Goal: Task Accomplishment & Management: Use online tool/utility

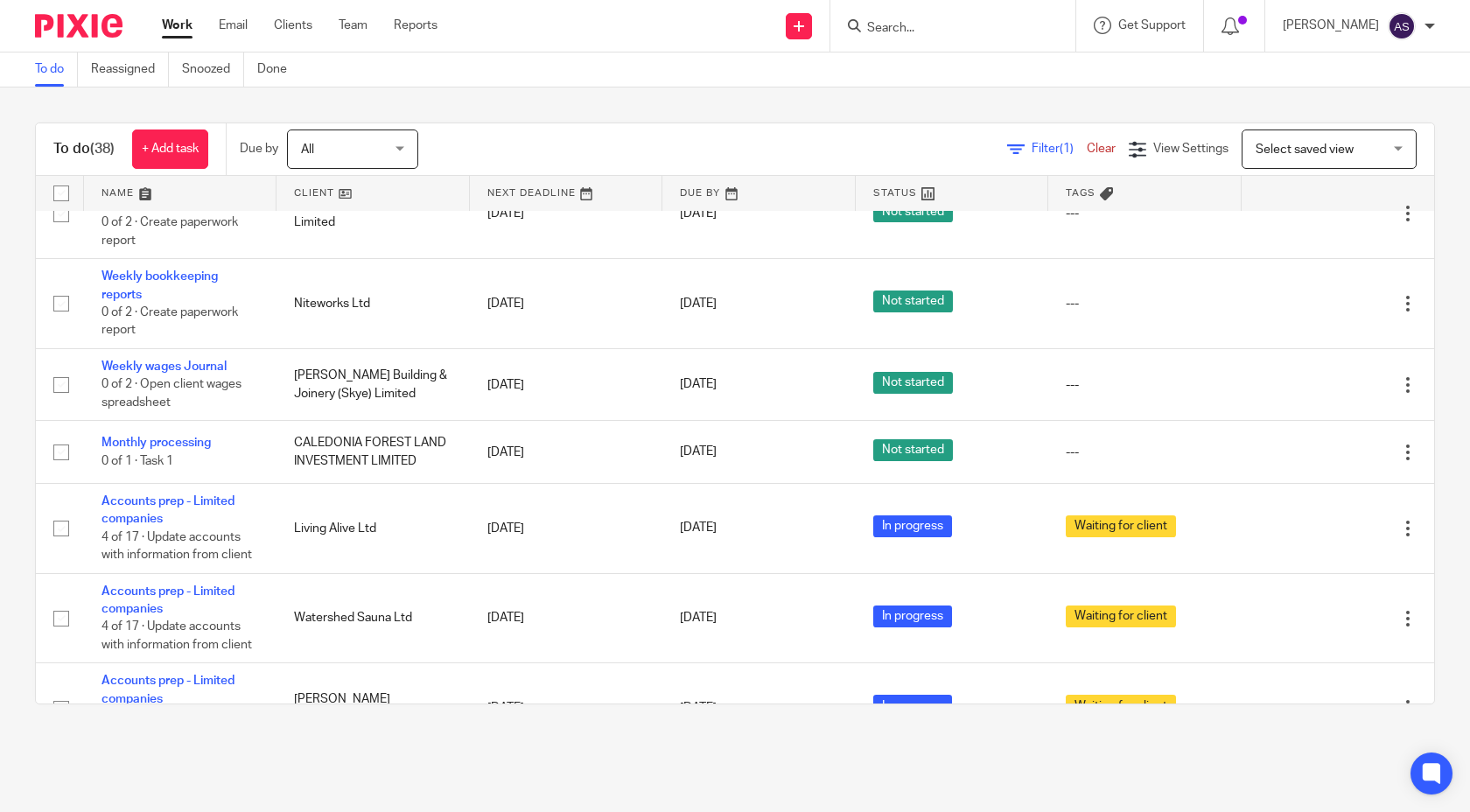
scroll to position [2237, 0]
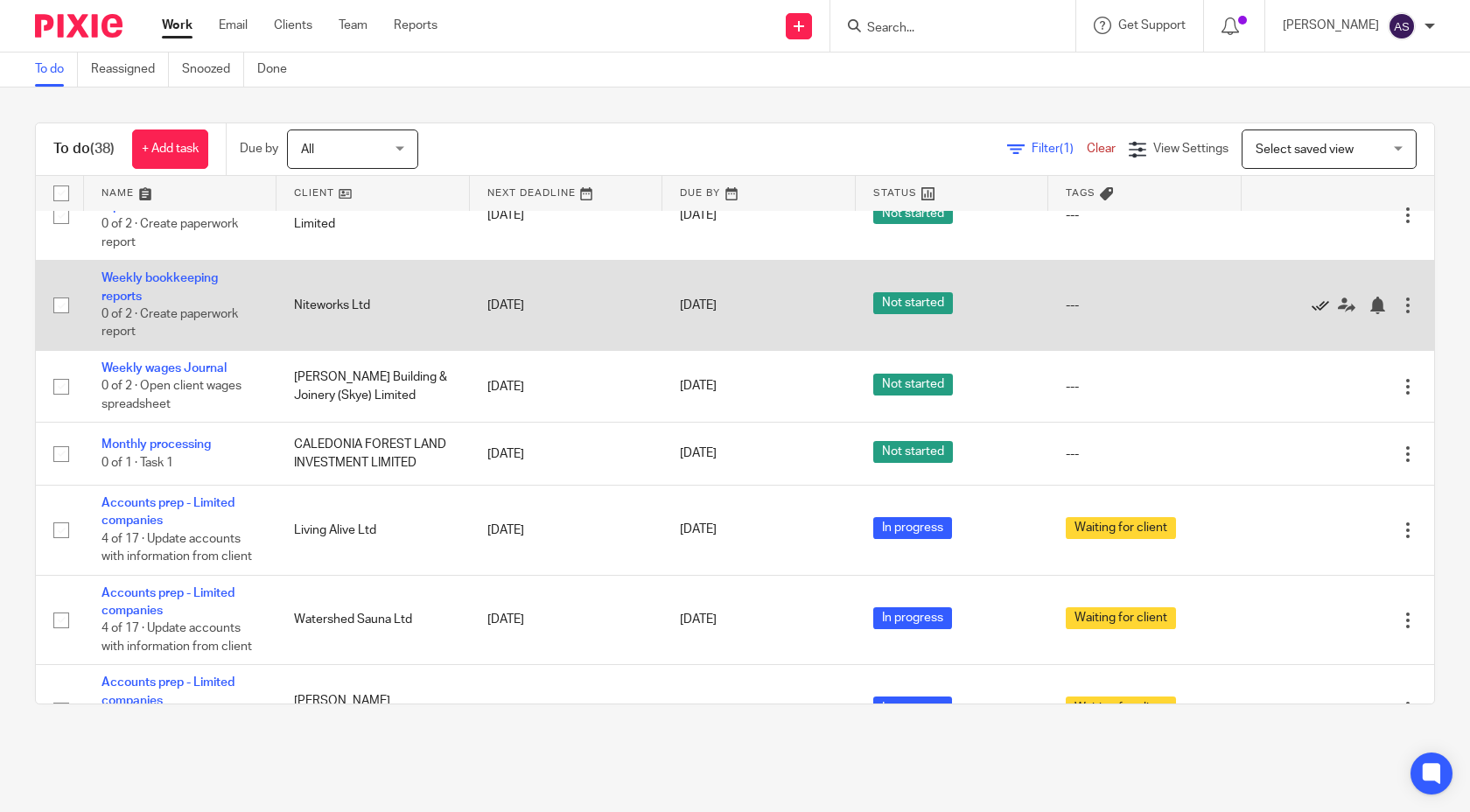
click at [1318, 314] on icon at bounding box center [1320, 305] width 17 height 17
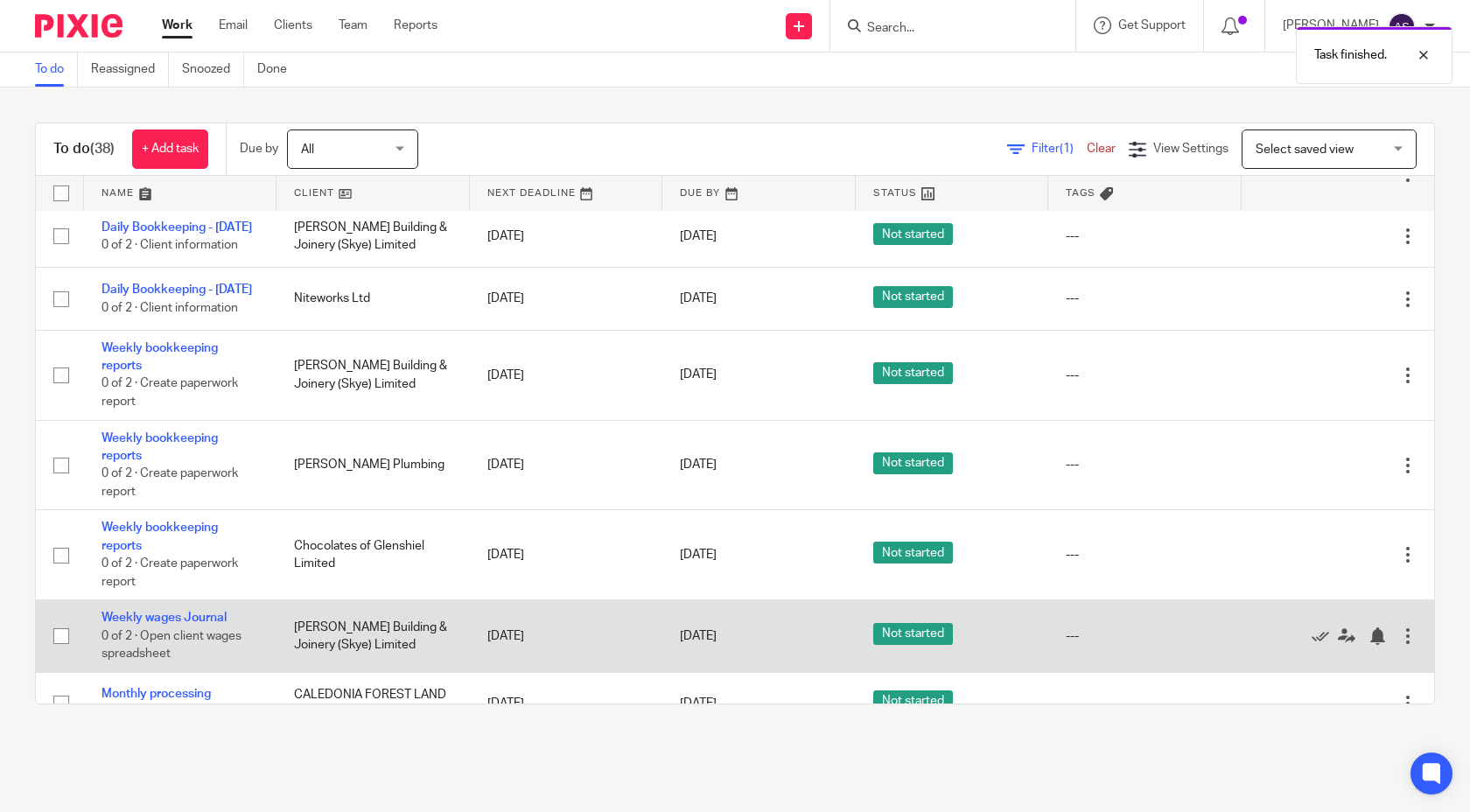
scroll to position [1897, 0]
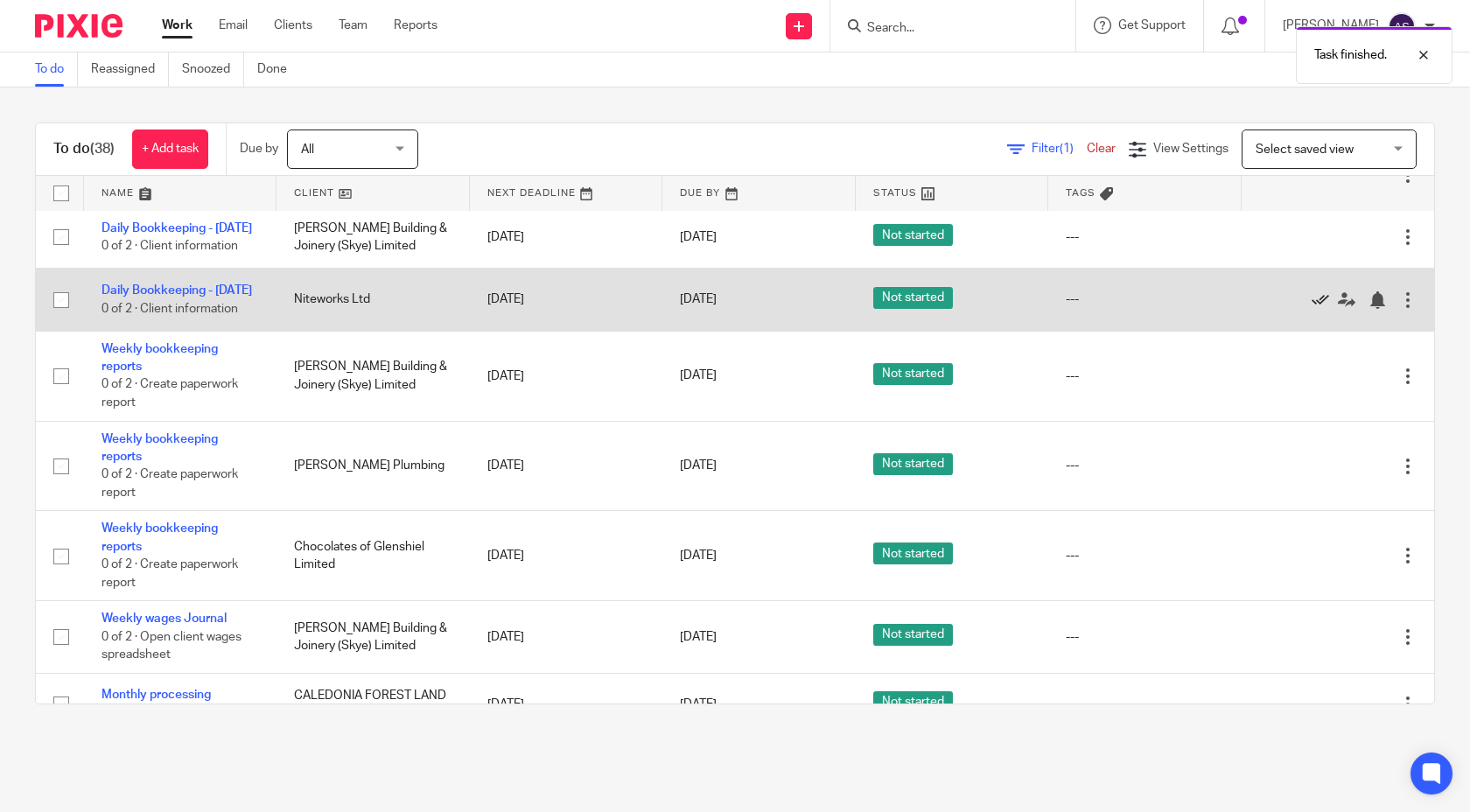
click at [1324, 309] on icon at bounding box center [1320, 300] width 17 height 17
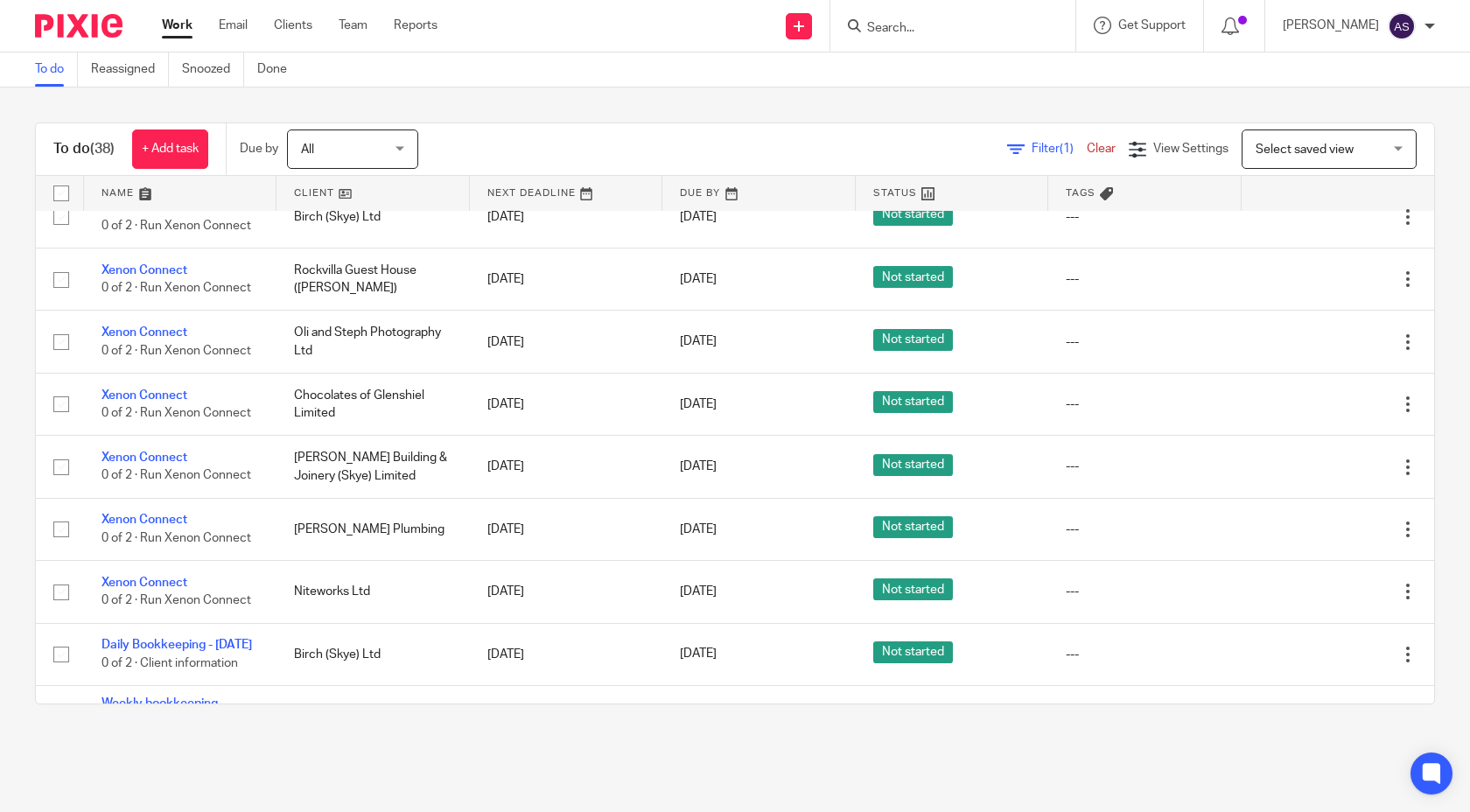
scroll to position [901, 0]
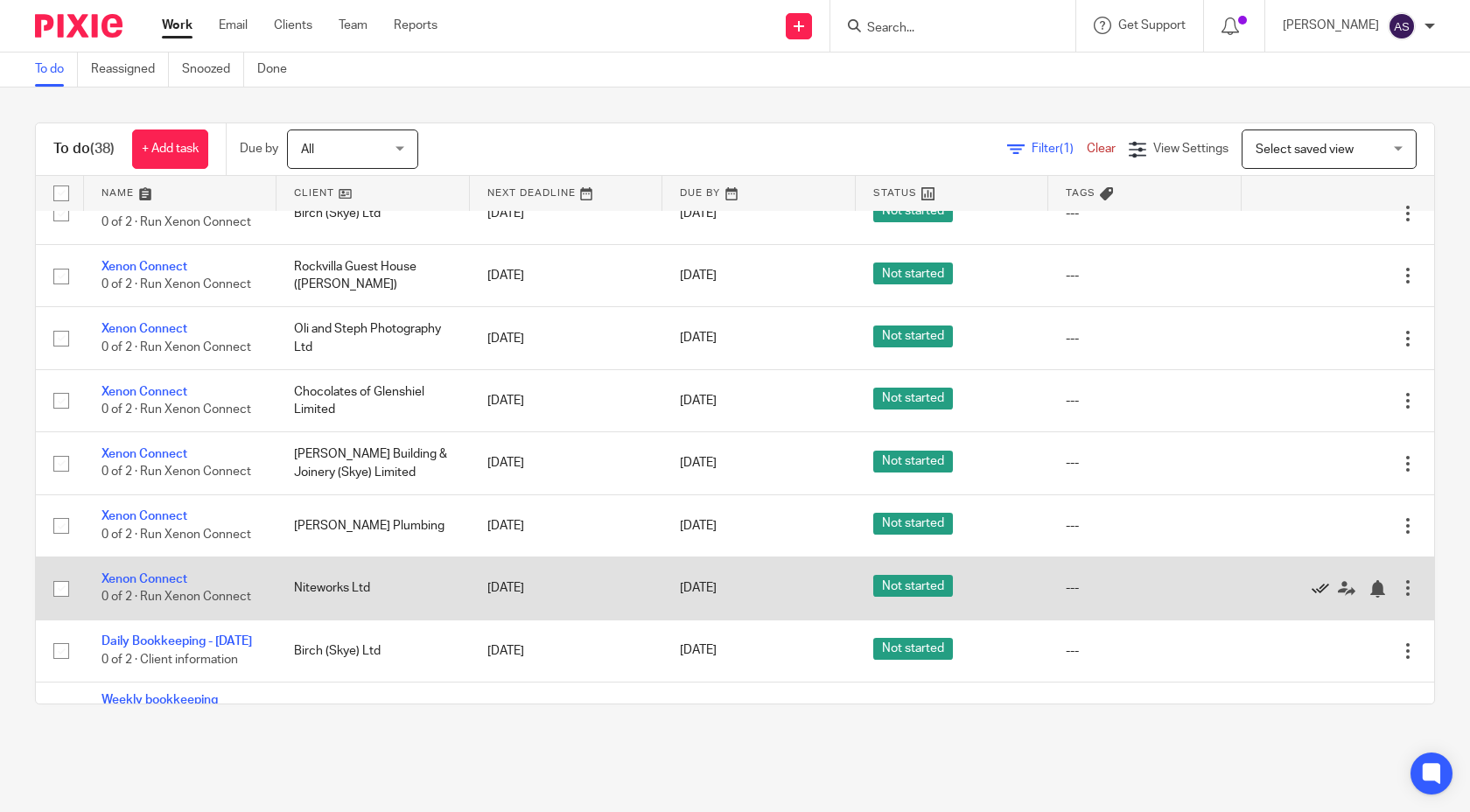
click at [1319, 597] on icon at bounding box center [1320, 589] width 17 height 17
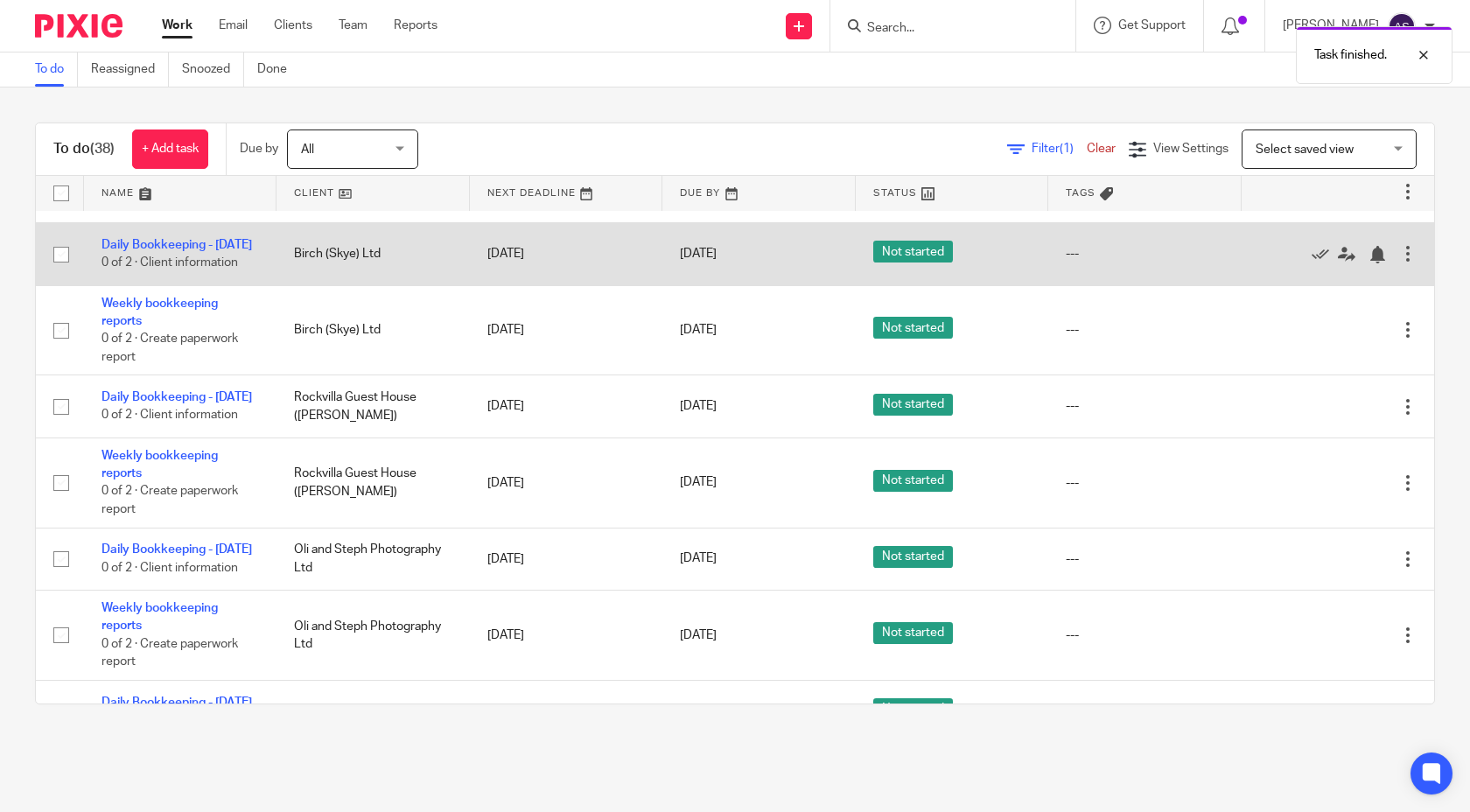
scroll to position [1328, 0]
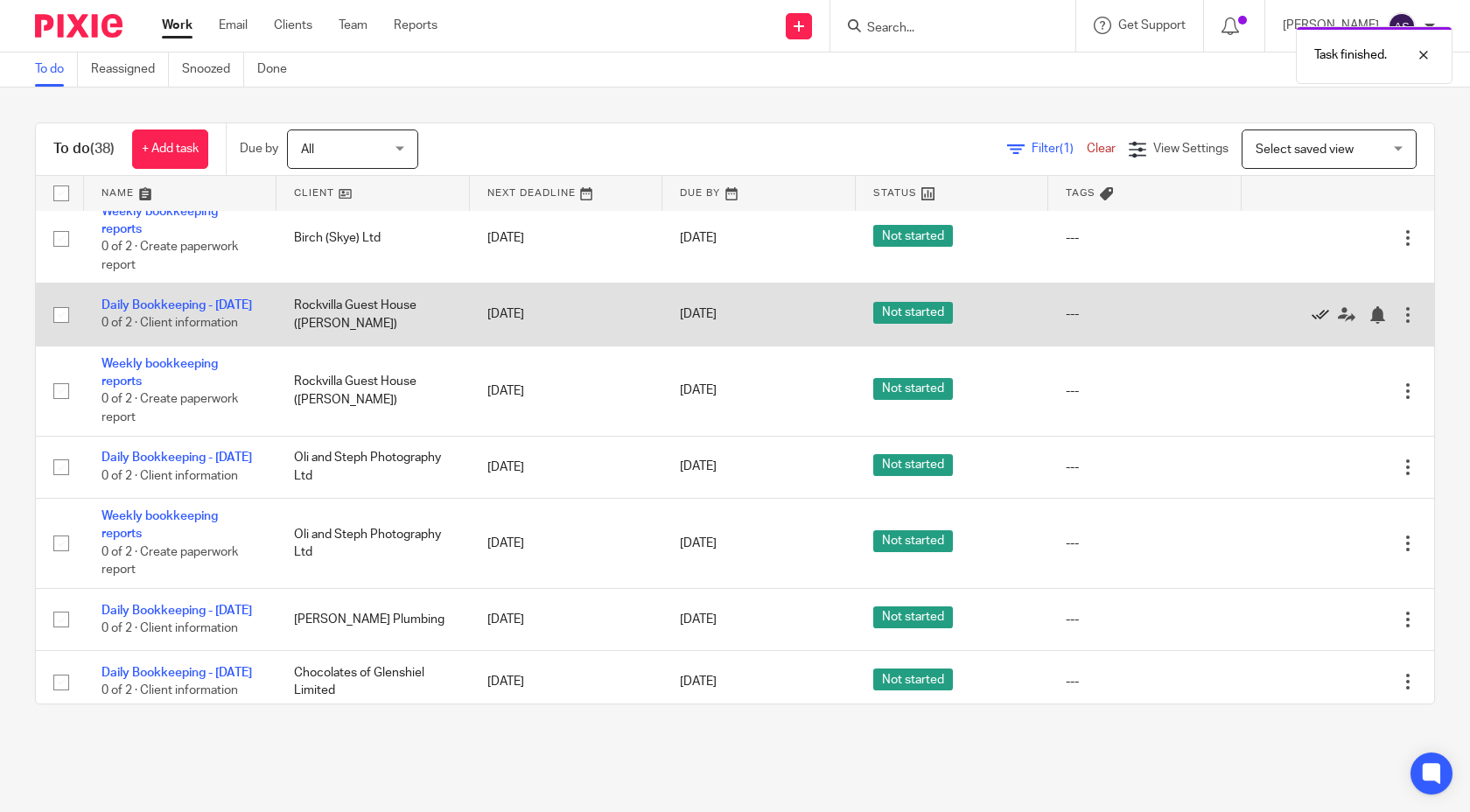
click at [1320, 324] on icon at bounding box center [1320, 315] width 17 height 17
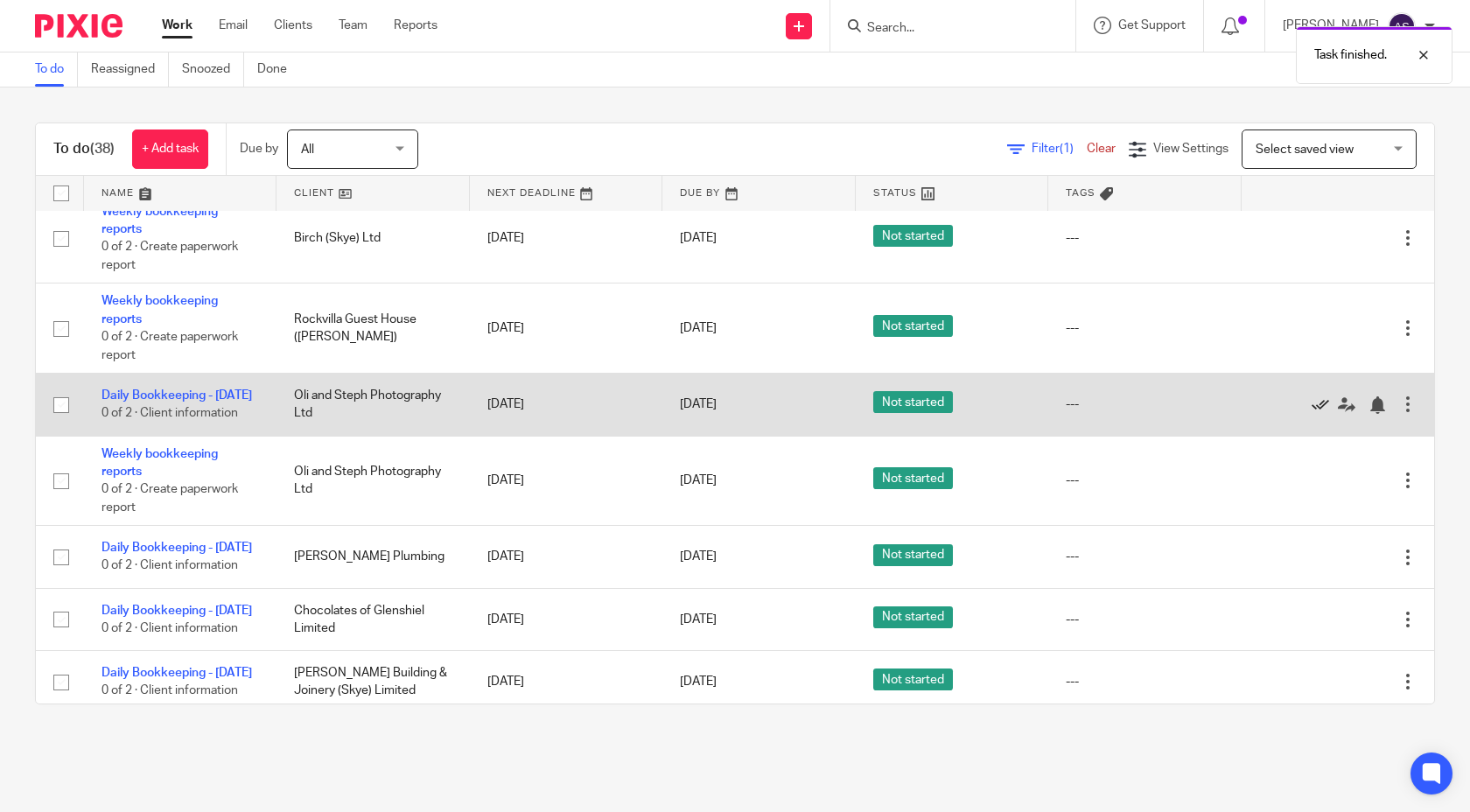
click at [1318, 414] on icon at bounding box center [1320, 405] width 17 height 17
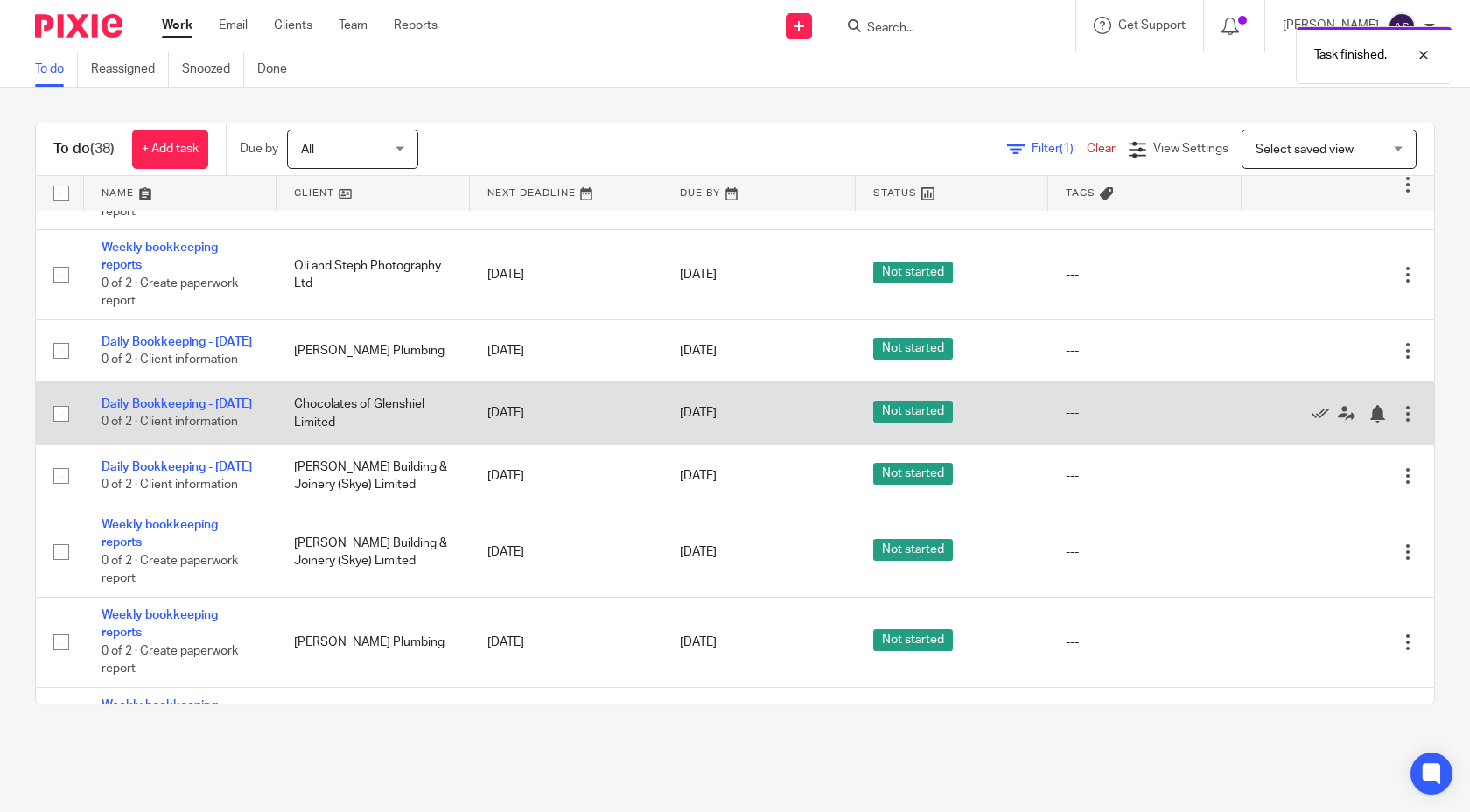
scroll to position [1474, 0]
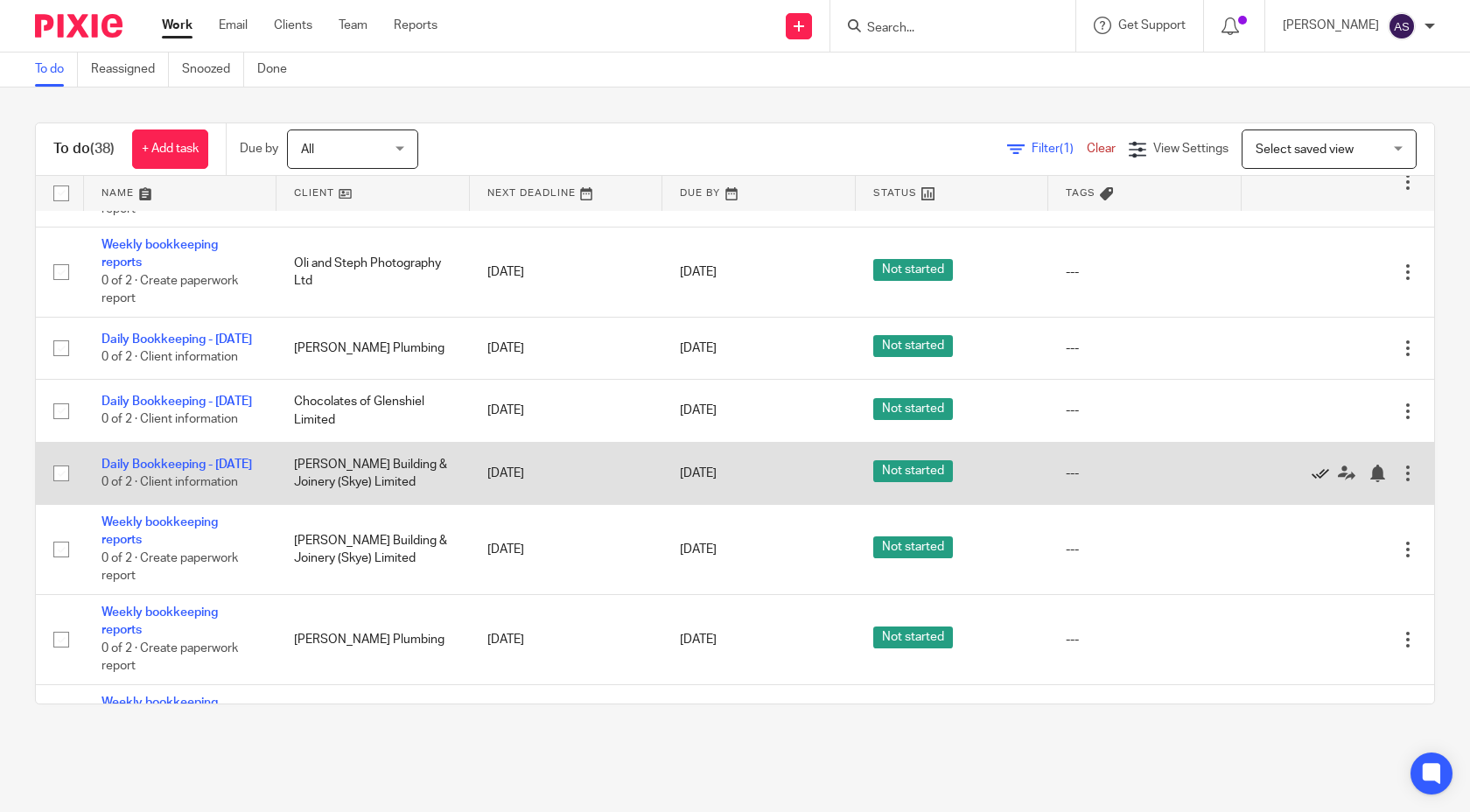
click at [1316, 482] on icon at bounding box center [1320, 473] width 17 height 17
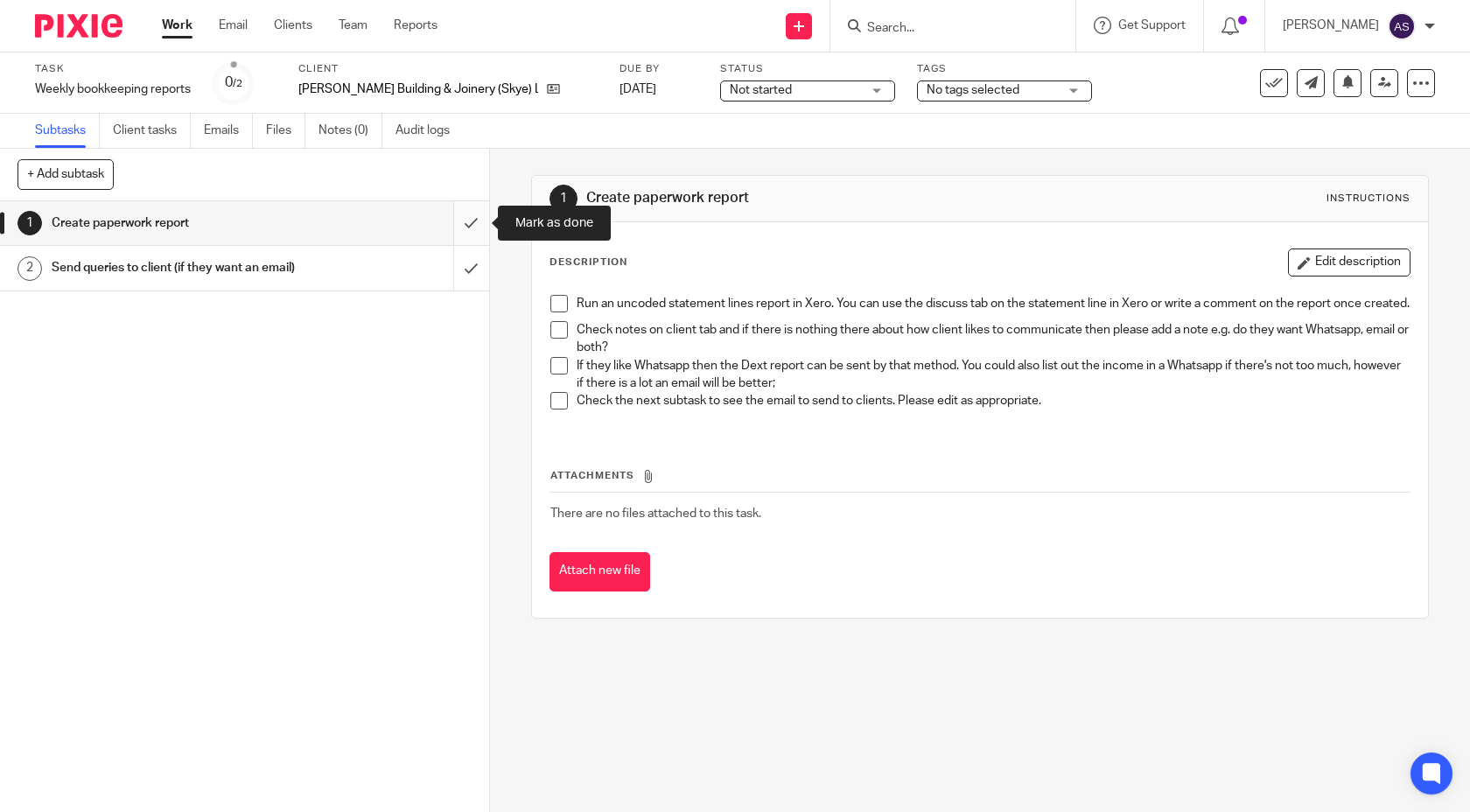
click at [477, 217] on input "submit" at bounding box center [244, 223] width 489 height 44
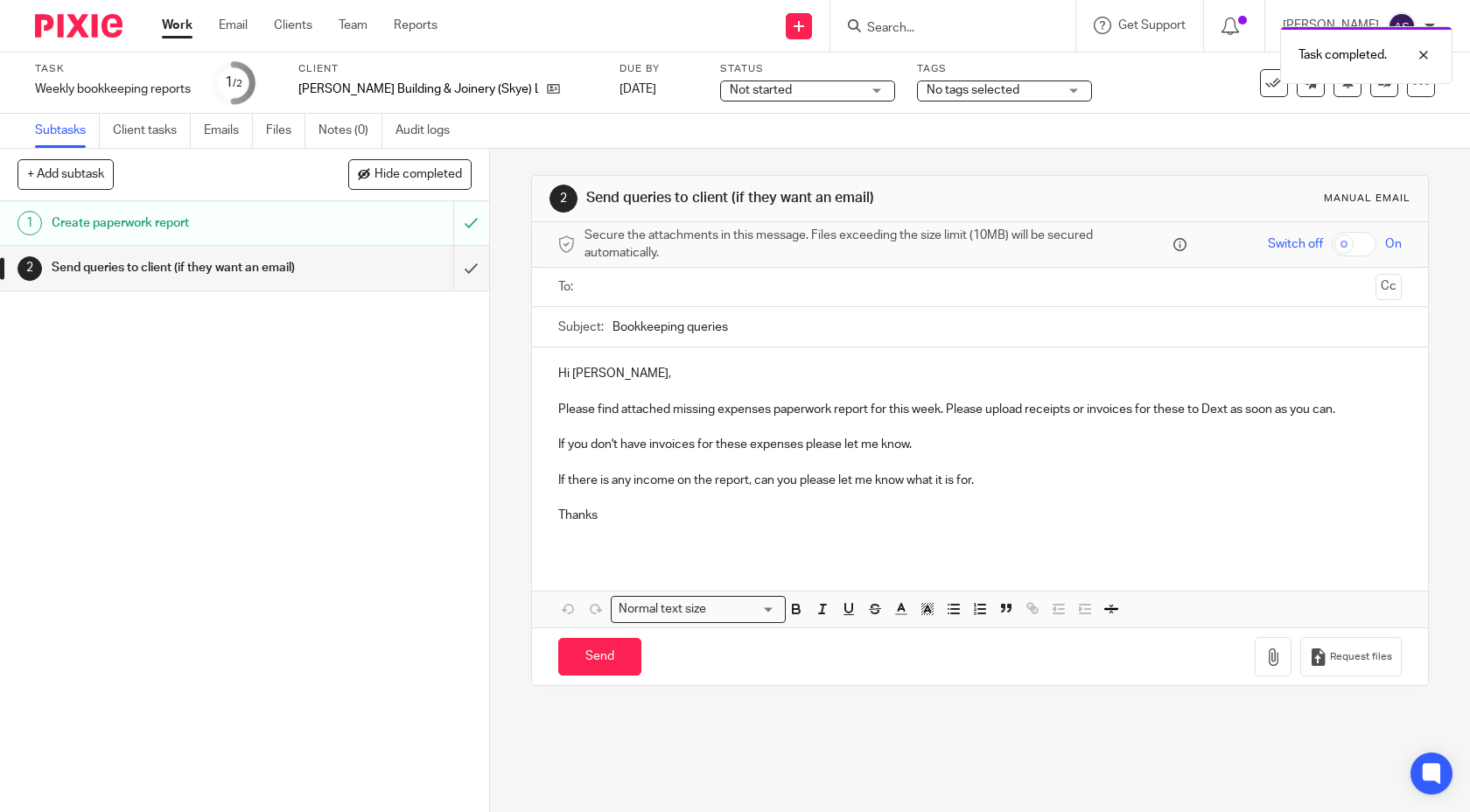
click at [649, 286] on input "text" at bounding box center [980, 287] width 778 height 20
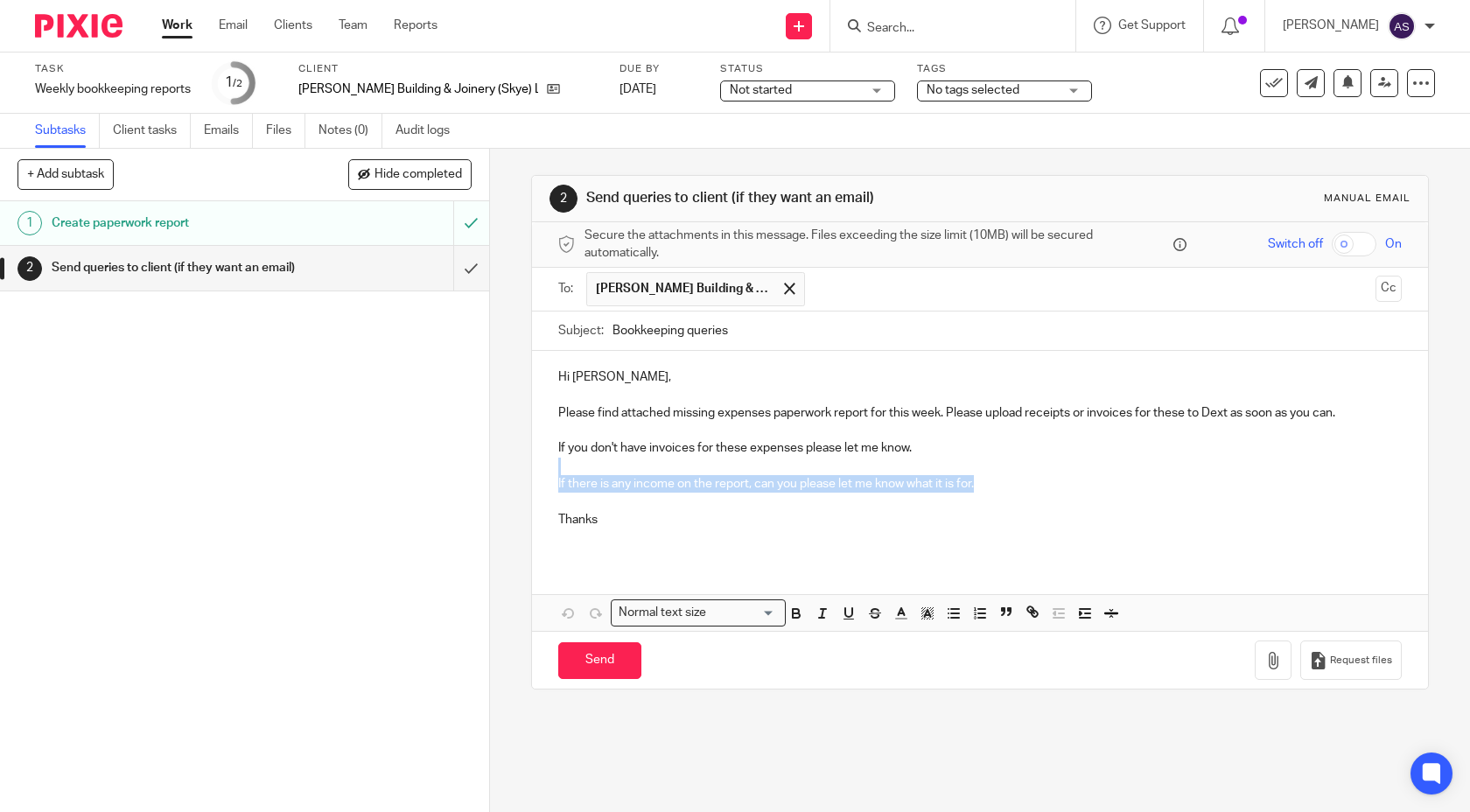
drag, startPoint x: 987, startPoint y: 486, endPoint x: 562, endPoint y: 469, distance: 425.3
click at [562, 469] on div "Hi [PERSON_NAME], Please find attached missing expenses paperwork report for th…" at bounding box center [981, 455] width 897 height 208
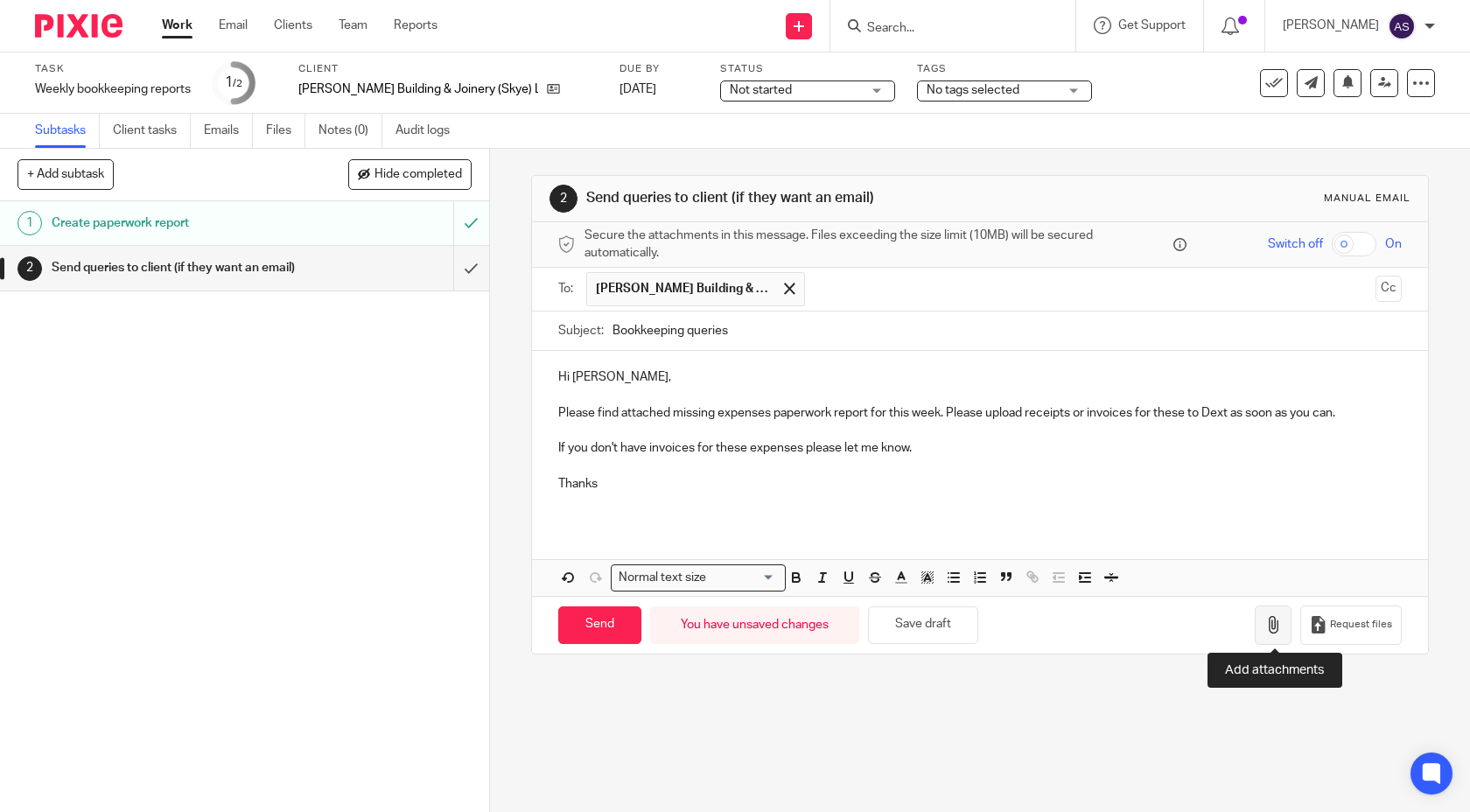
click at [1266, 621] on button "button" at bounding box center [1273, 626] width 37 height 40
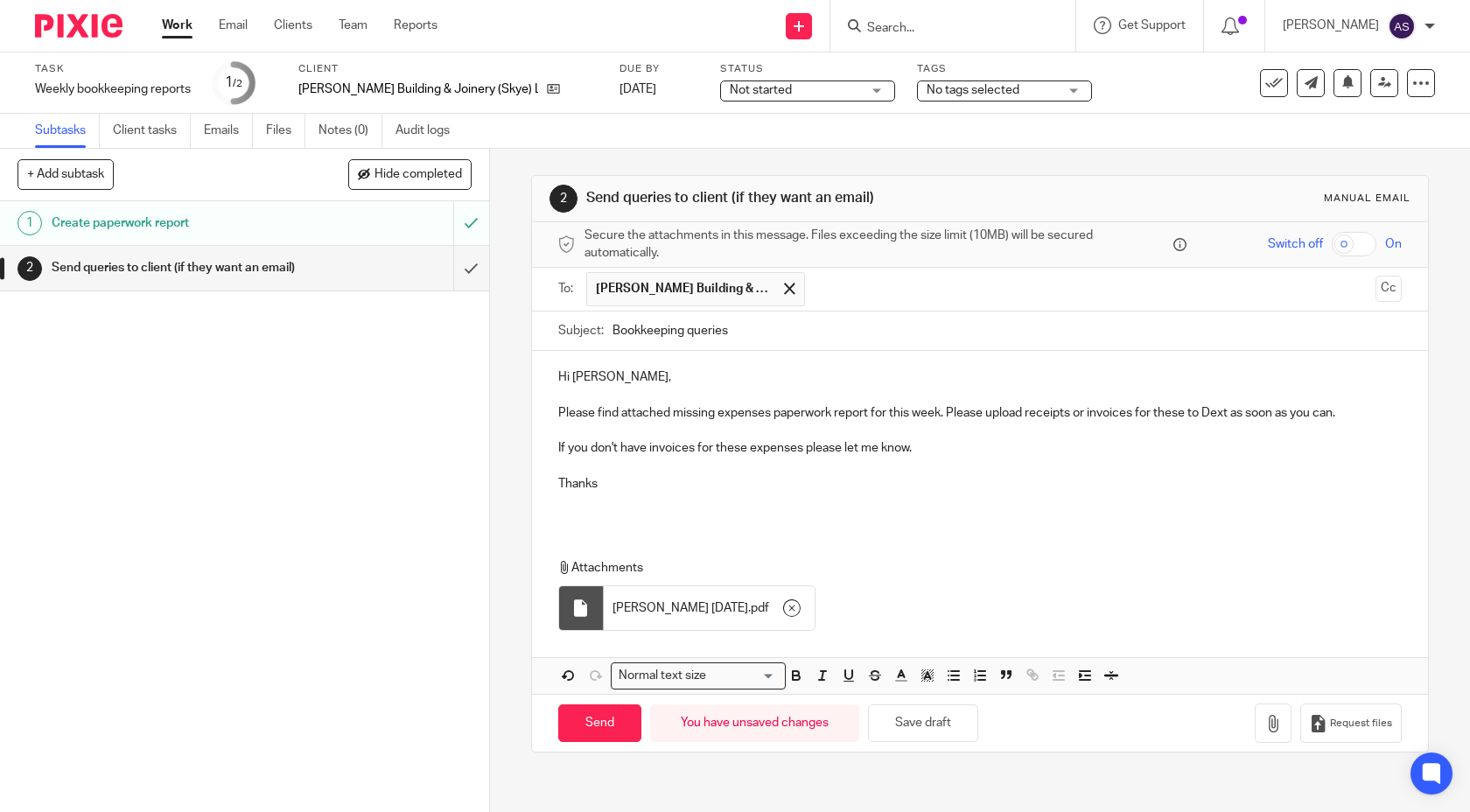
click at [563, 373] on p "Hi Adam," at bounding box center [981, 377] width 844 height 17
click at [624, 716] on input "Send" at bounding box center [600, 723] width 83 height 38
type input "Sent"
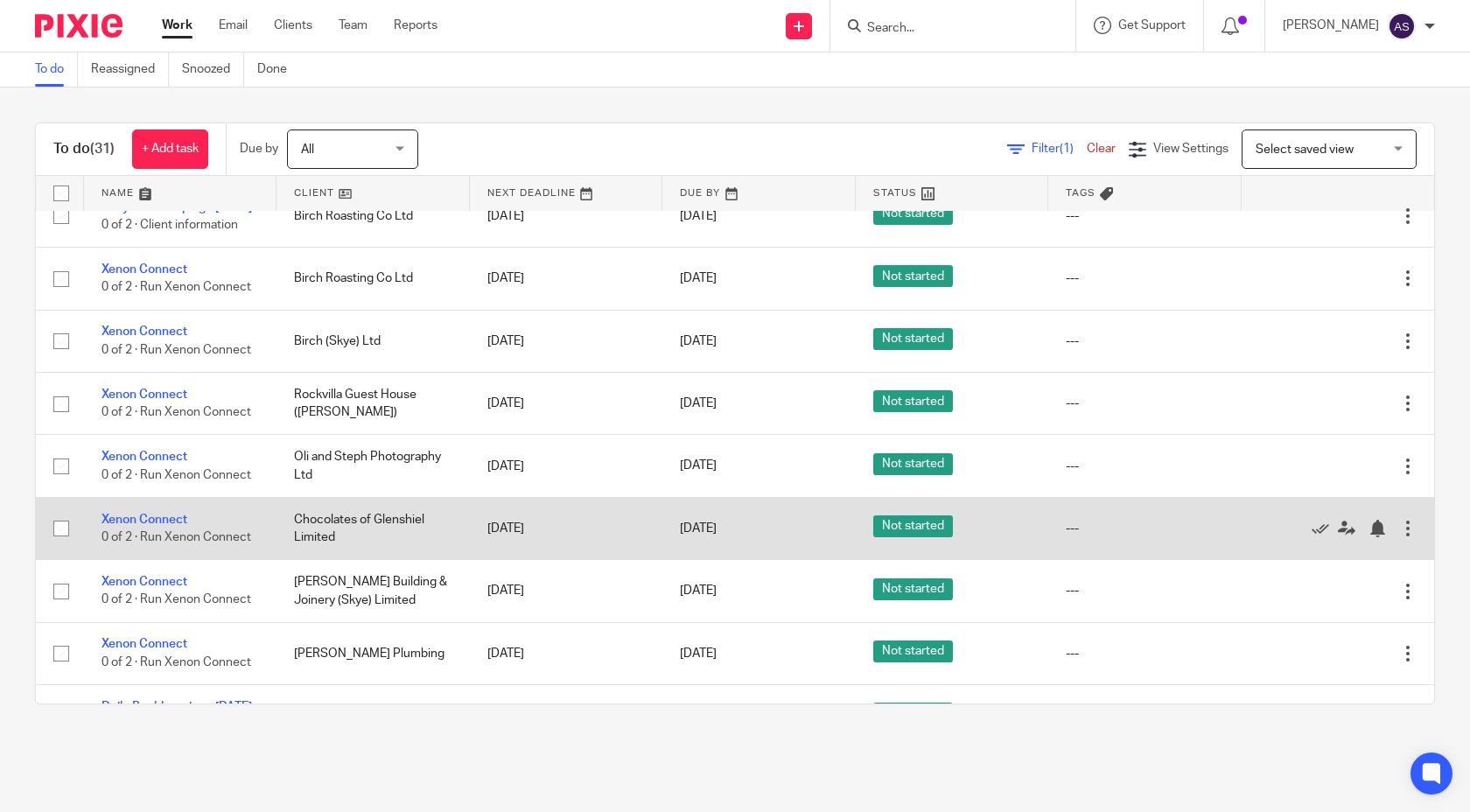
scroll to position [779, 0]
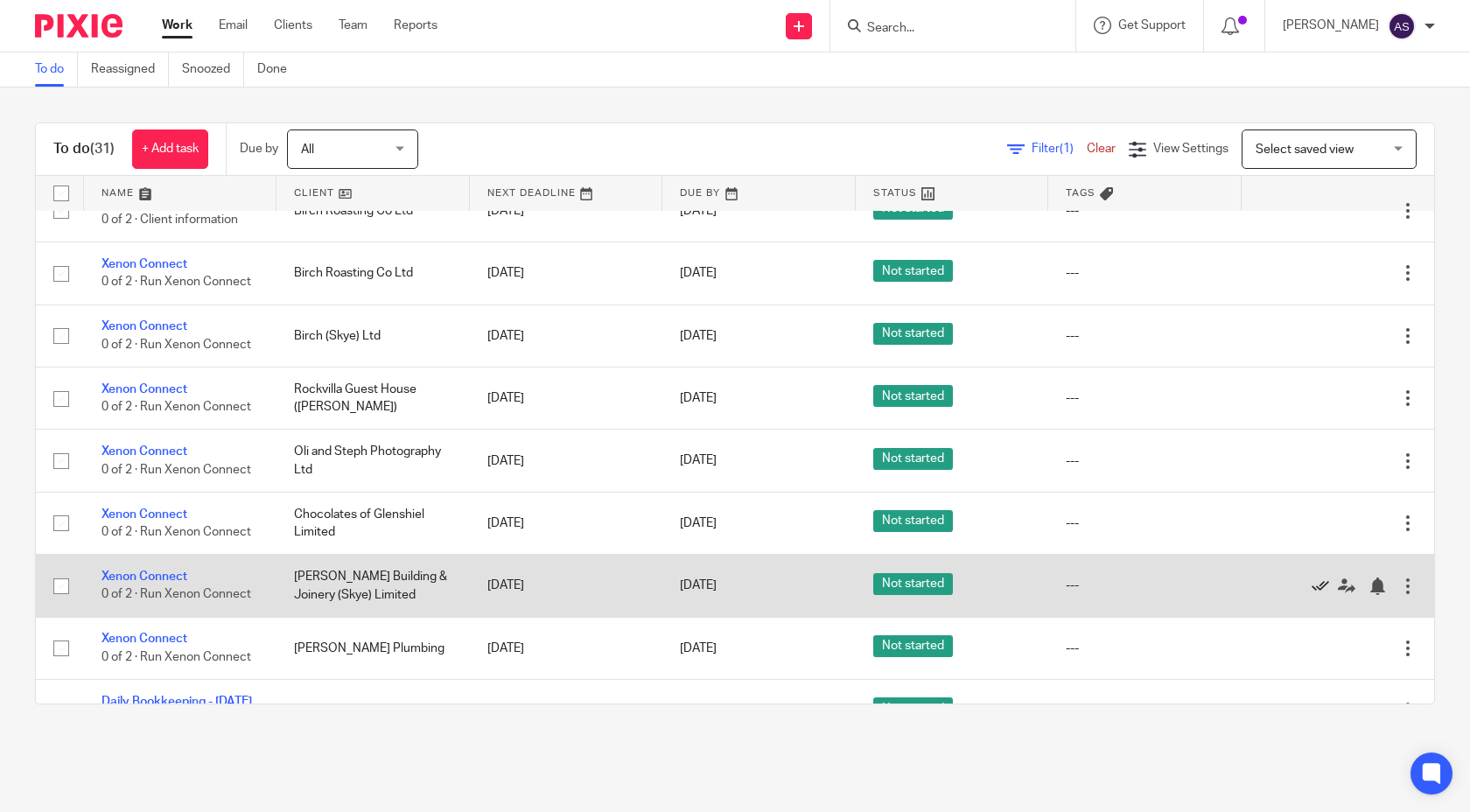
click at [1323, 595] on icon at bounding box center [1320, 586] width 17 height 17
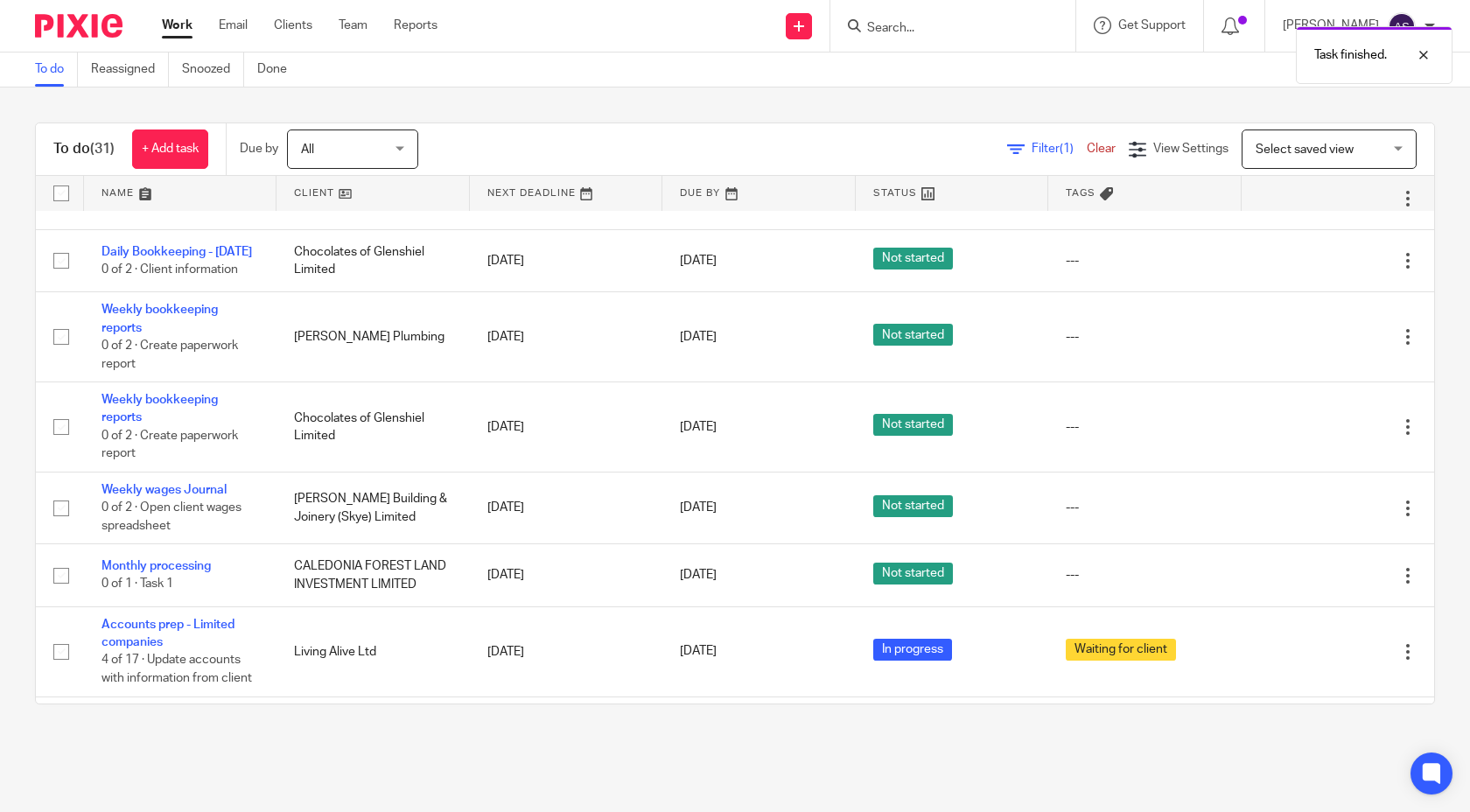
scroll to position [1565, 0]
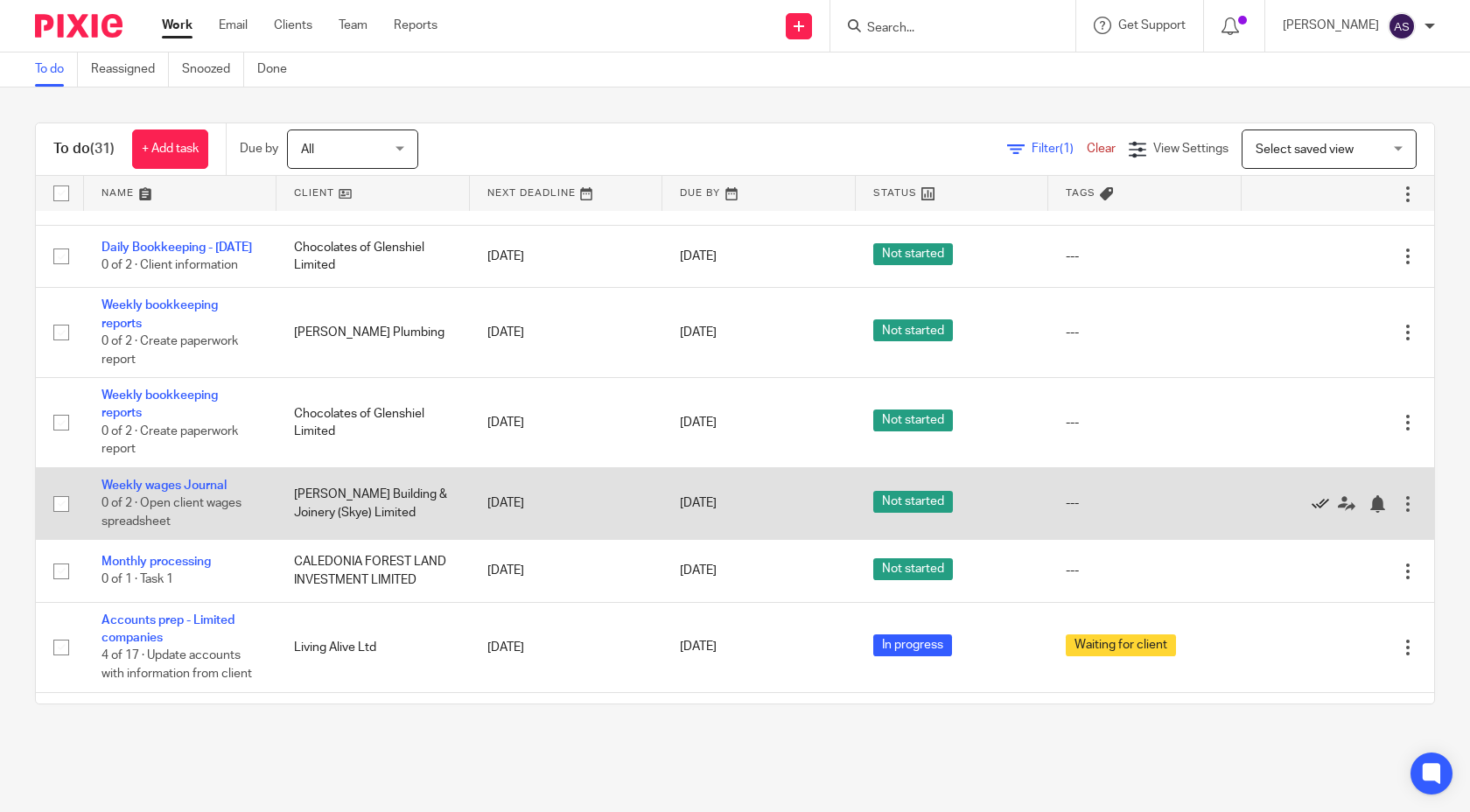
click at [1321, 513] on icon at bounding box center [1320, 503] width 17 height 17
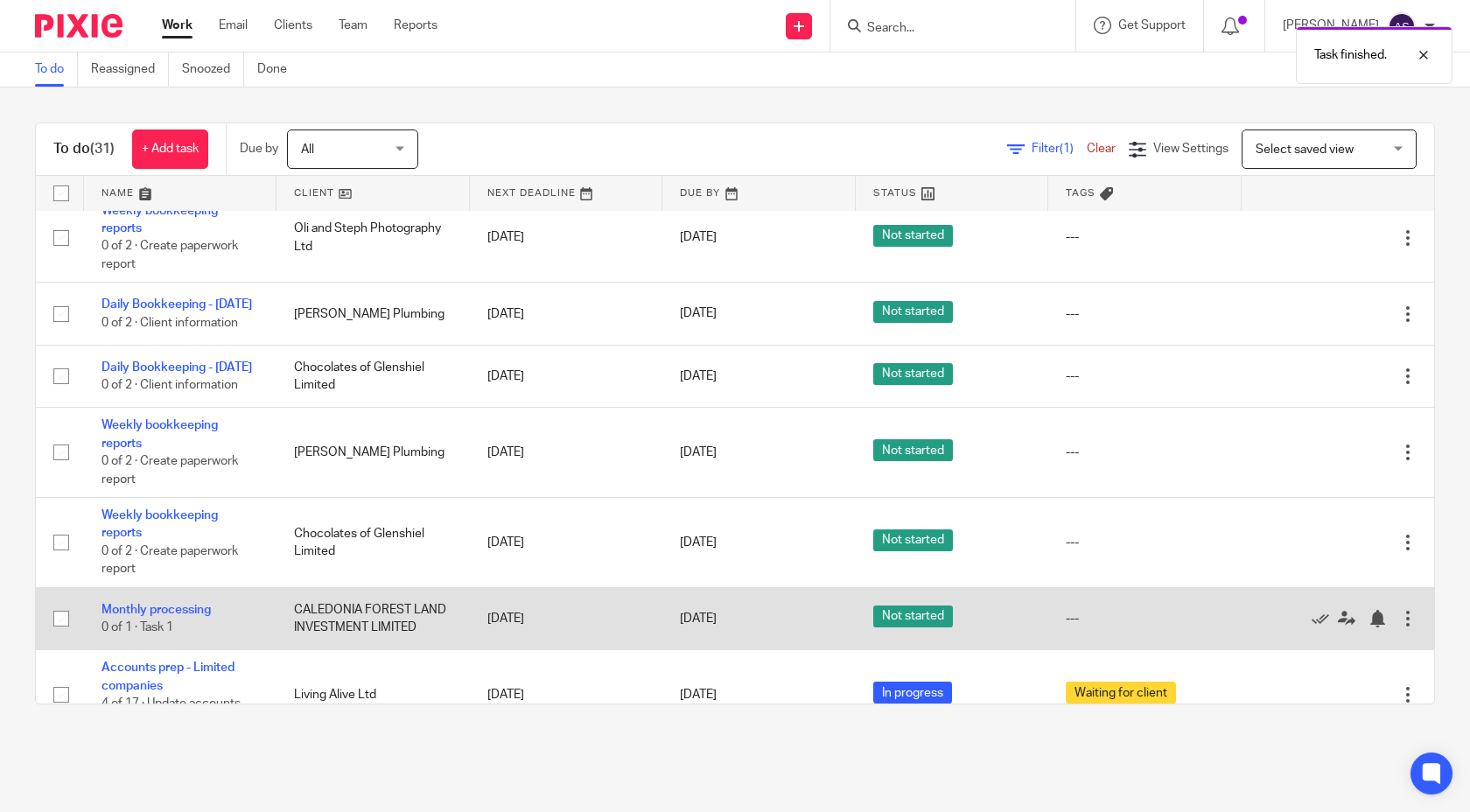
scroll to position [1444, 0]
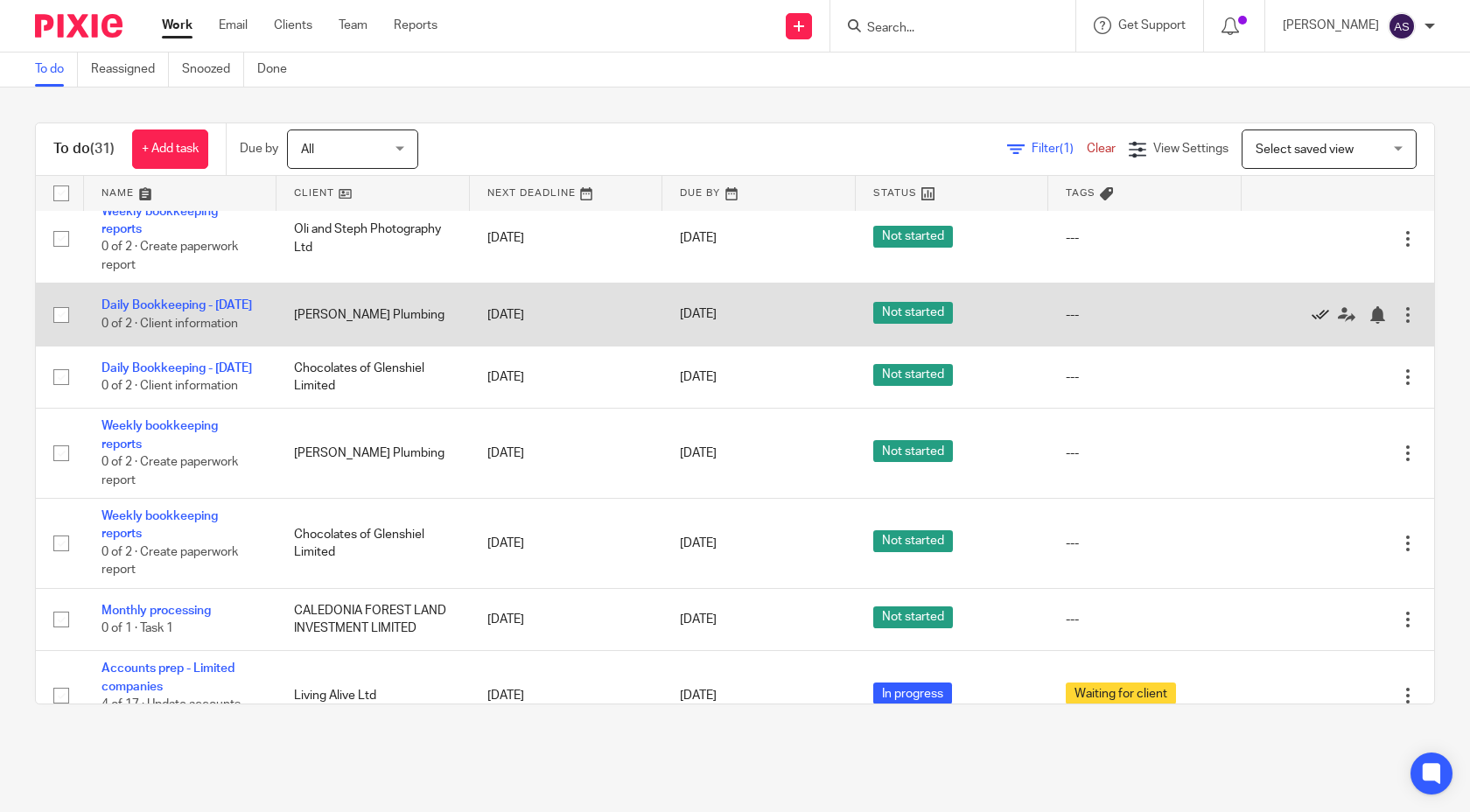
click at [1313, 324] on icon at bounding box center [1320, 315] width 17 height 17
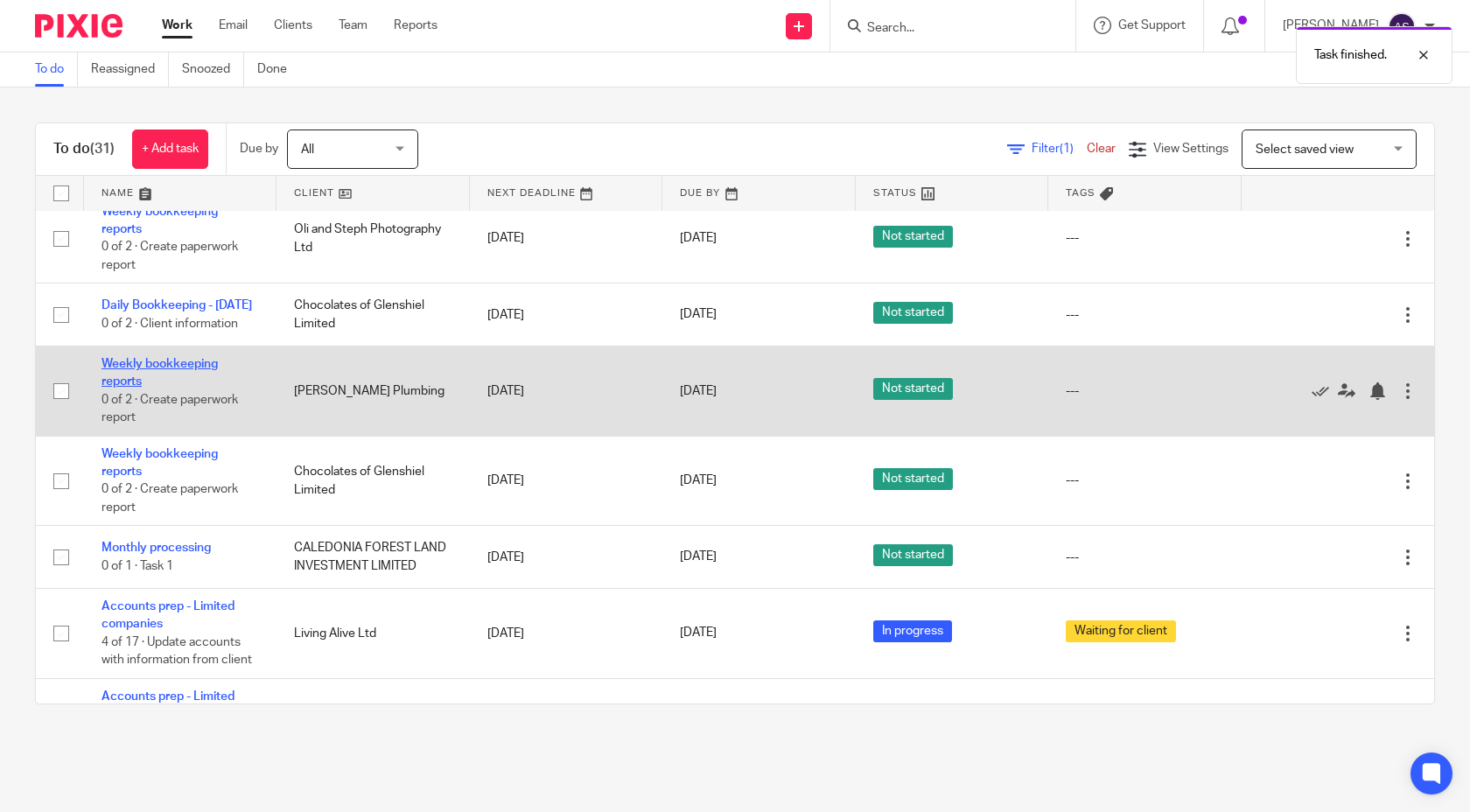
click at [204, 388] on link "Weekly bookkeeping reports" at bounding box center [159, 372] width 116 height 29
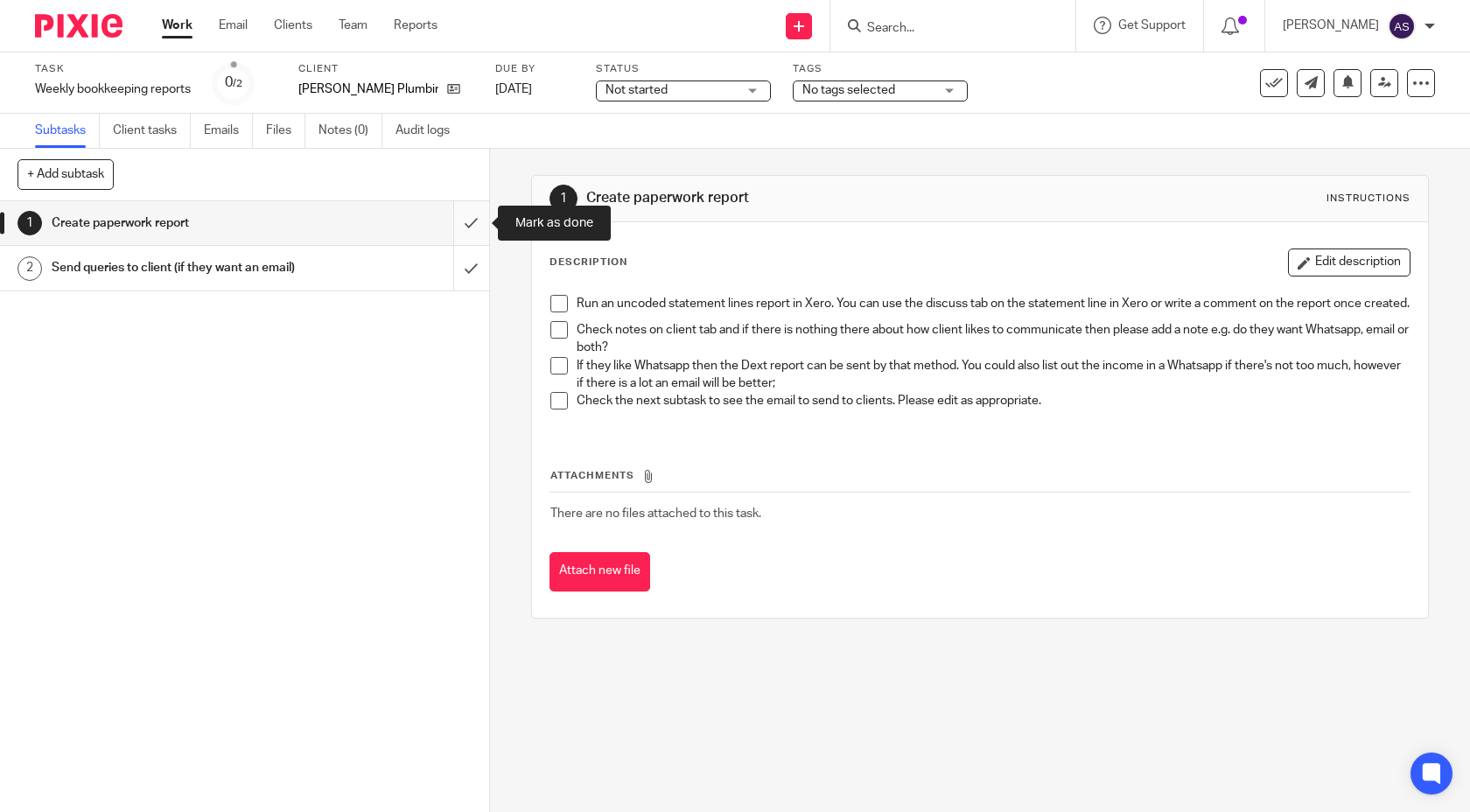
click at [480, 235] on input "submit" at bounding box center [244, 223] width 489 height 44
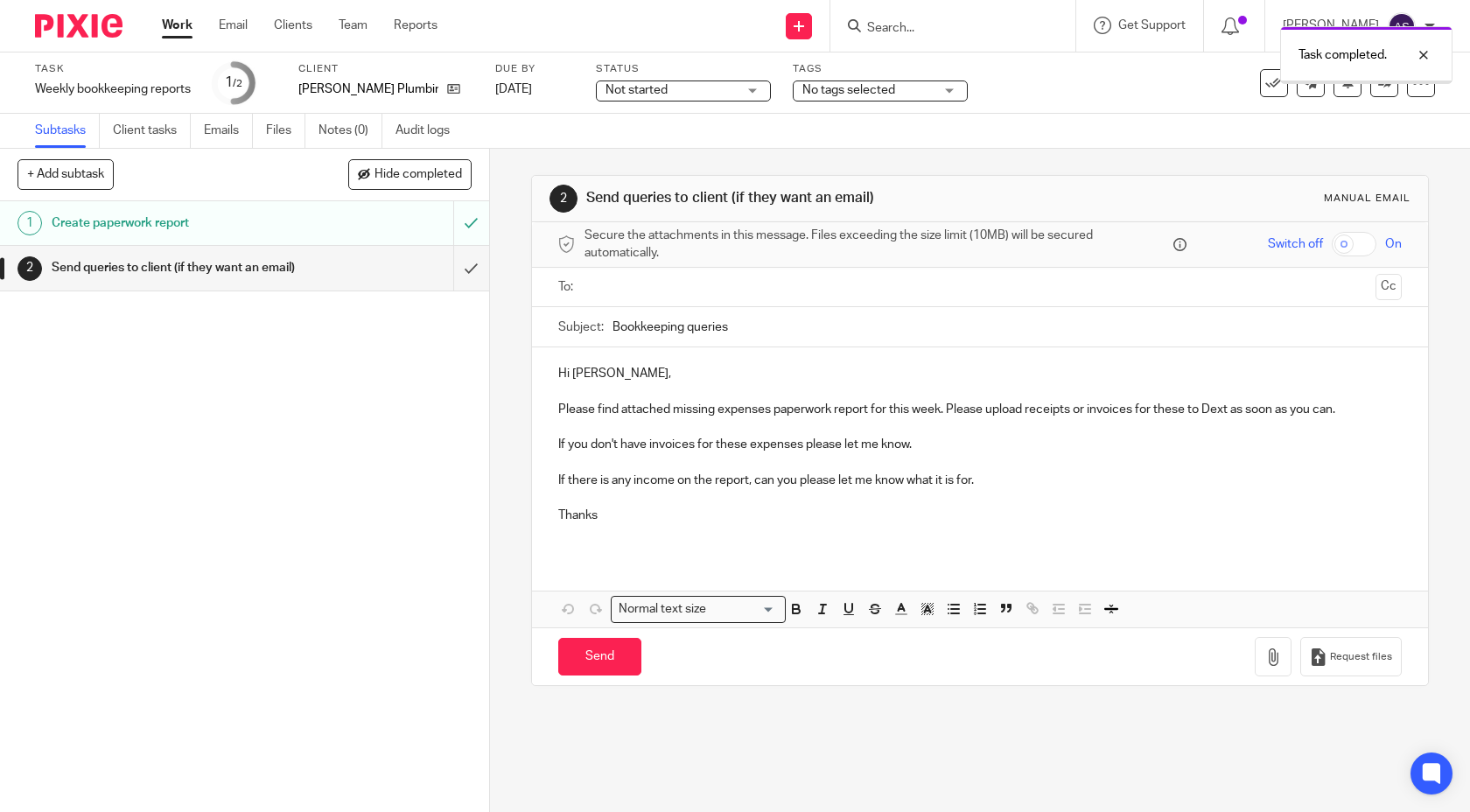
click at [618, 289] on input "text" at bounding box center [980, 287] width 778 height 20
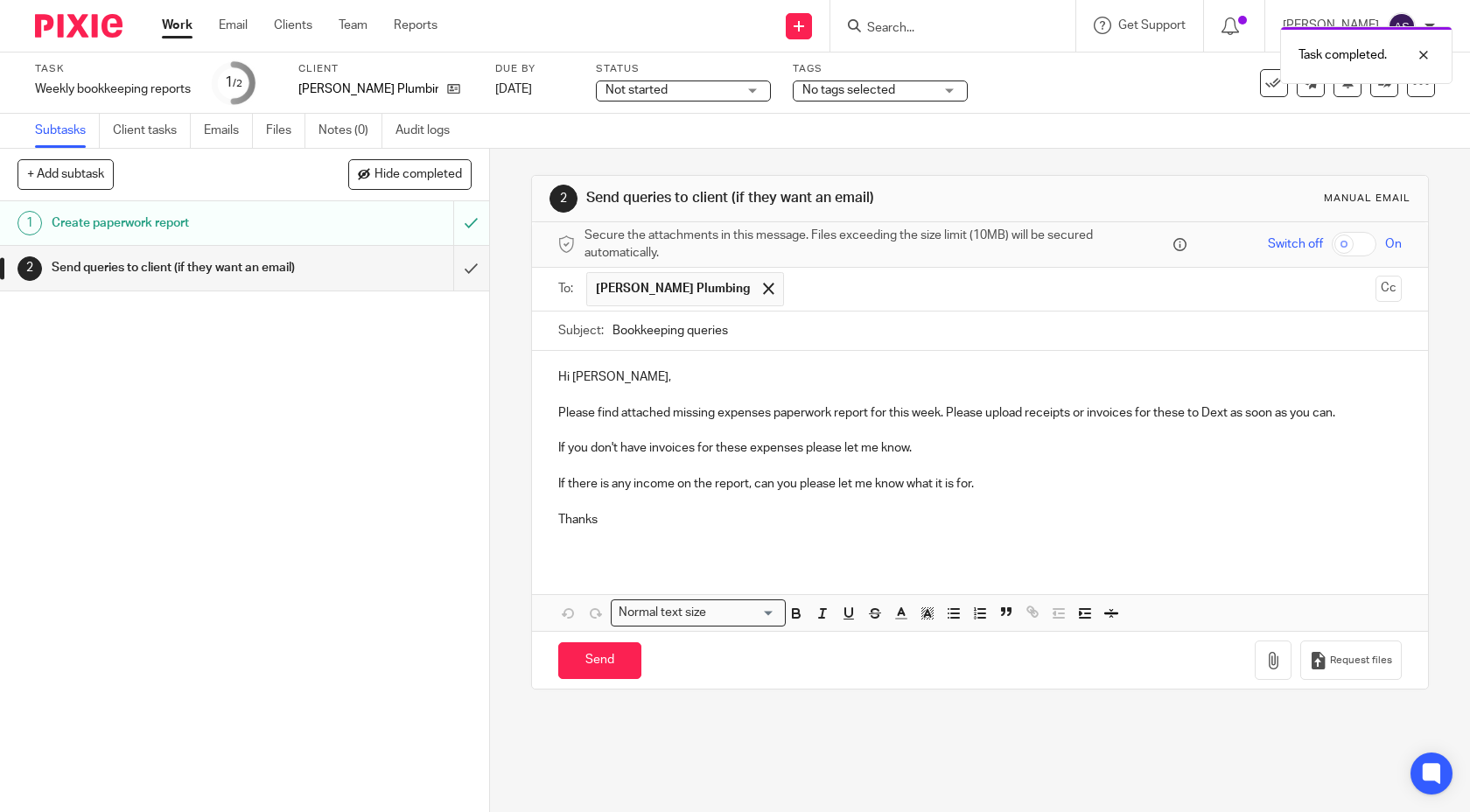
click at [587, 374] on p "Hi [PERSON_NAME]," at bounding box center [981, 377] width 844 height 17
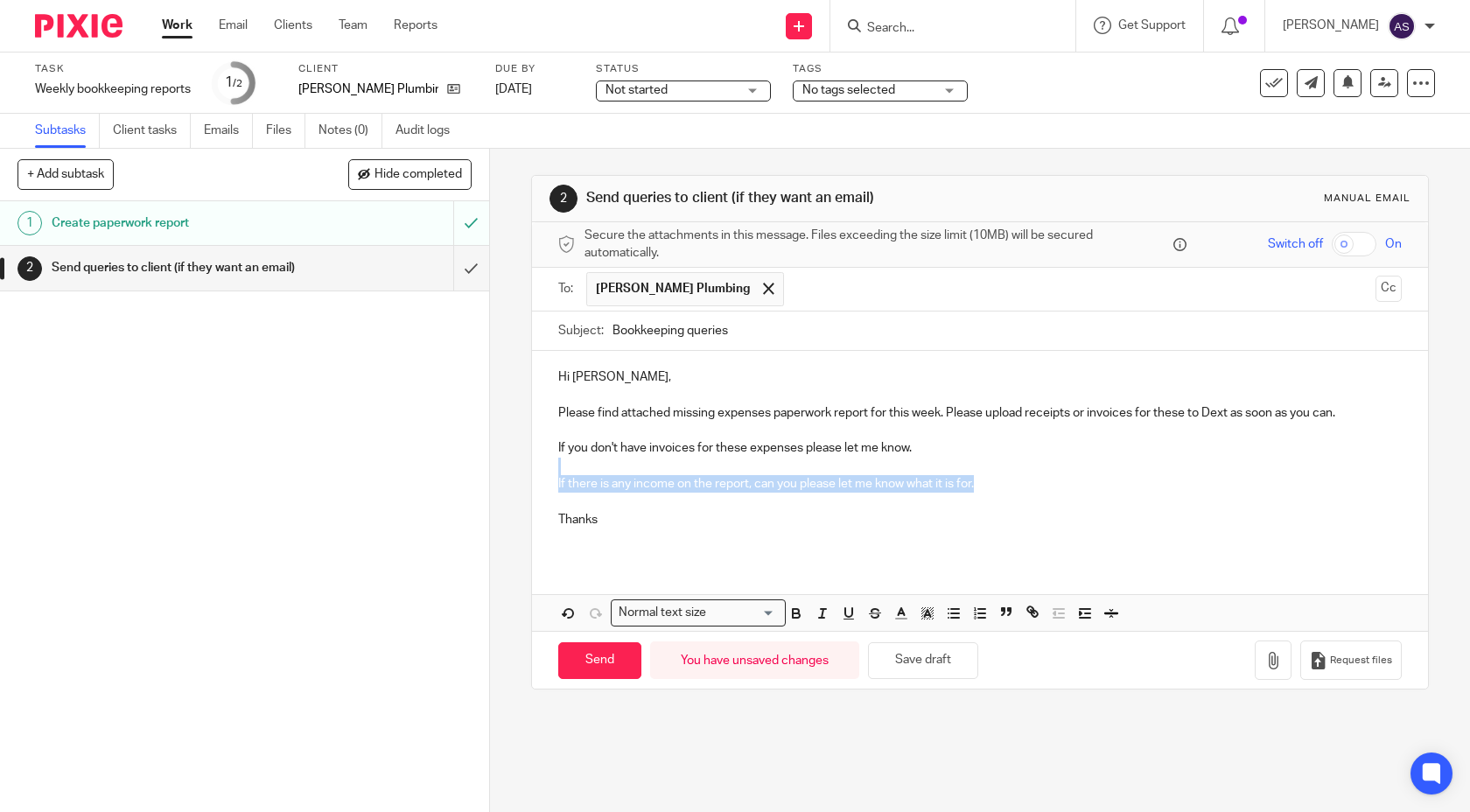
drag, startPoint x: 981, startPoint y: 482, endPoint x: 603, endPoint y: 469, distance: 378.2
click at [603, 469] on div "Hi [PERSON_NAME], Please find attached missing expenses paperwork report for th…" at bounding box center [981, 455] width 897 height 208
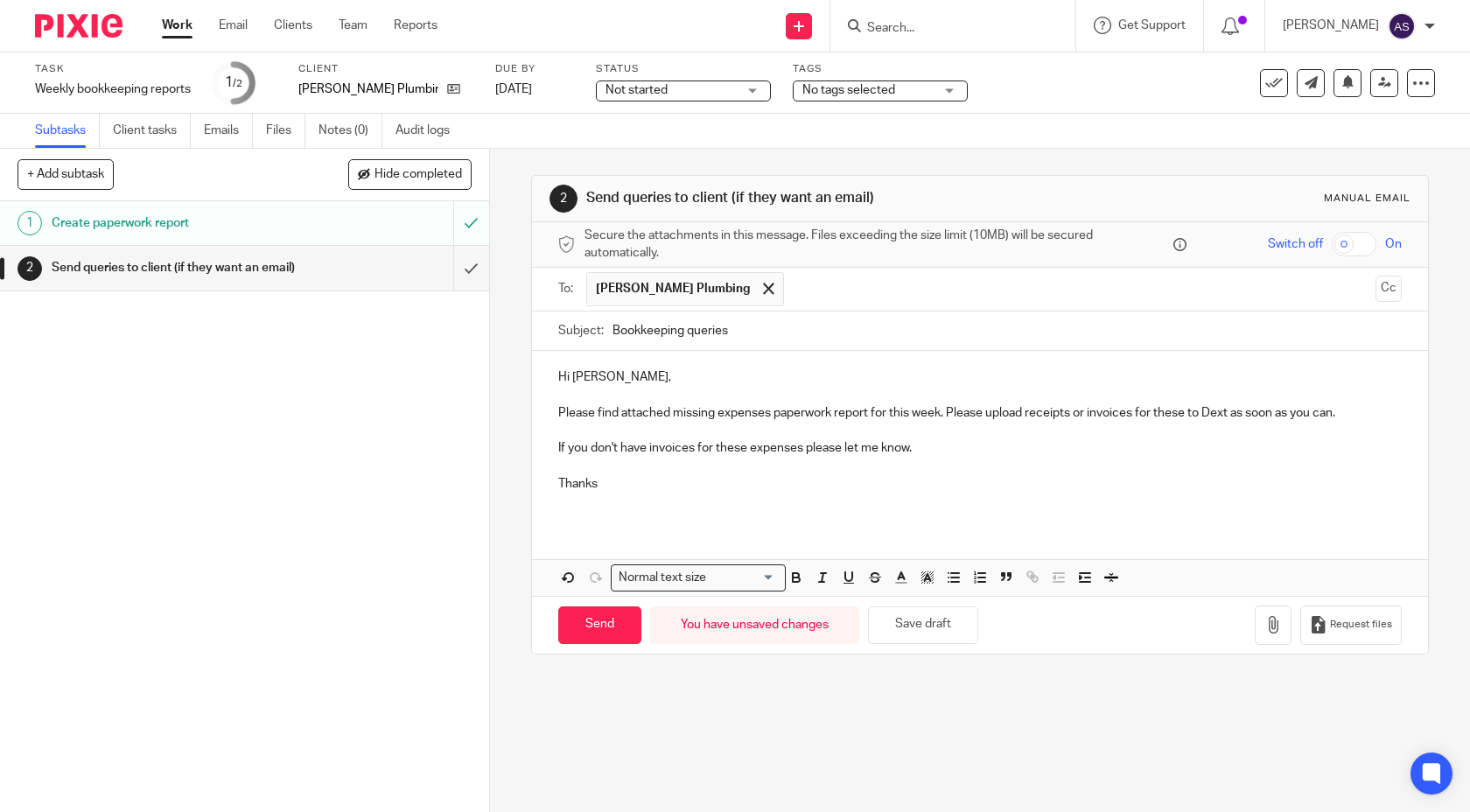
click at [837, 414] on p "Please find attached missing expenses paperwork report for this week. Please up…" at bounding box center [981, 413] width 844 height 17
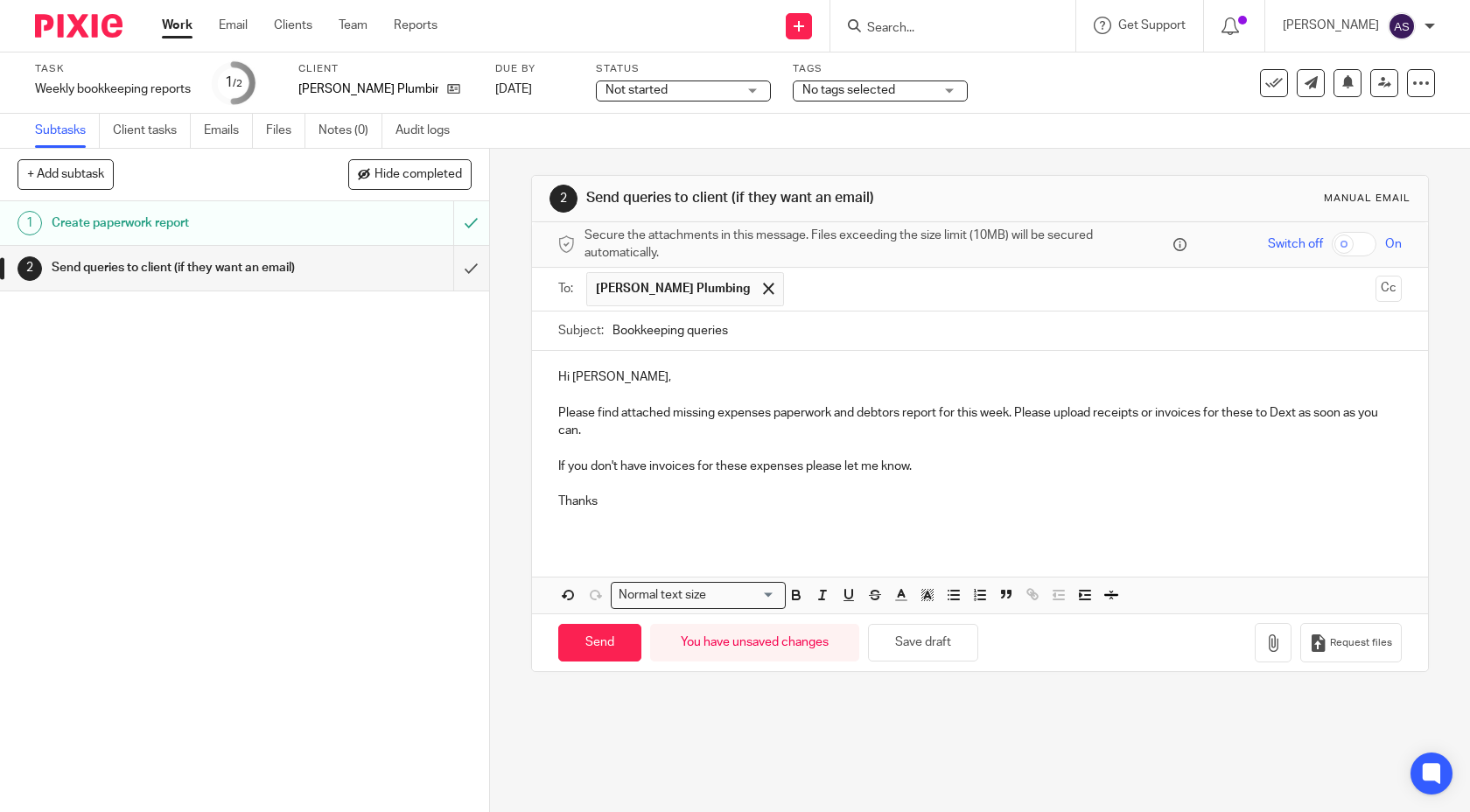
click at [932, 462] on p "If you don't have invoices for these expenses please let me know." at bounding box center [981, 467] width 844 height 17
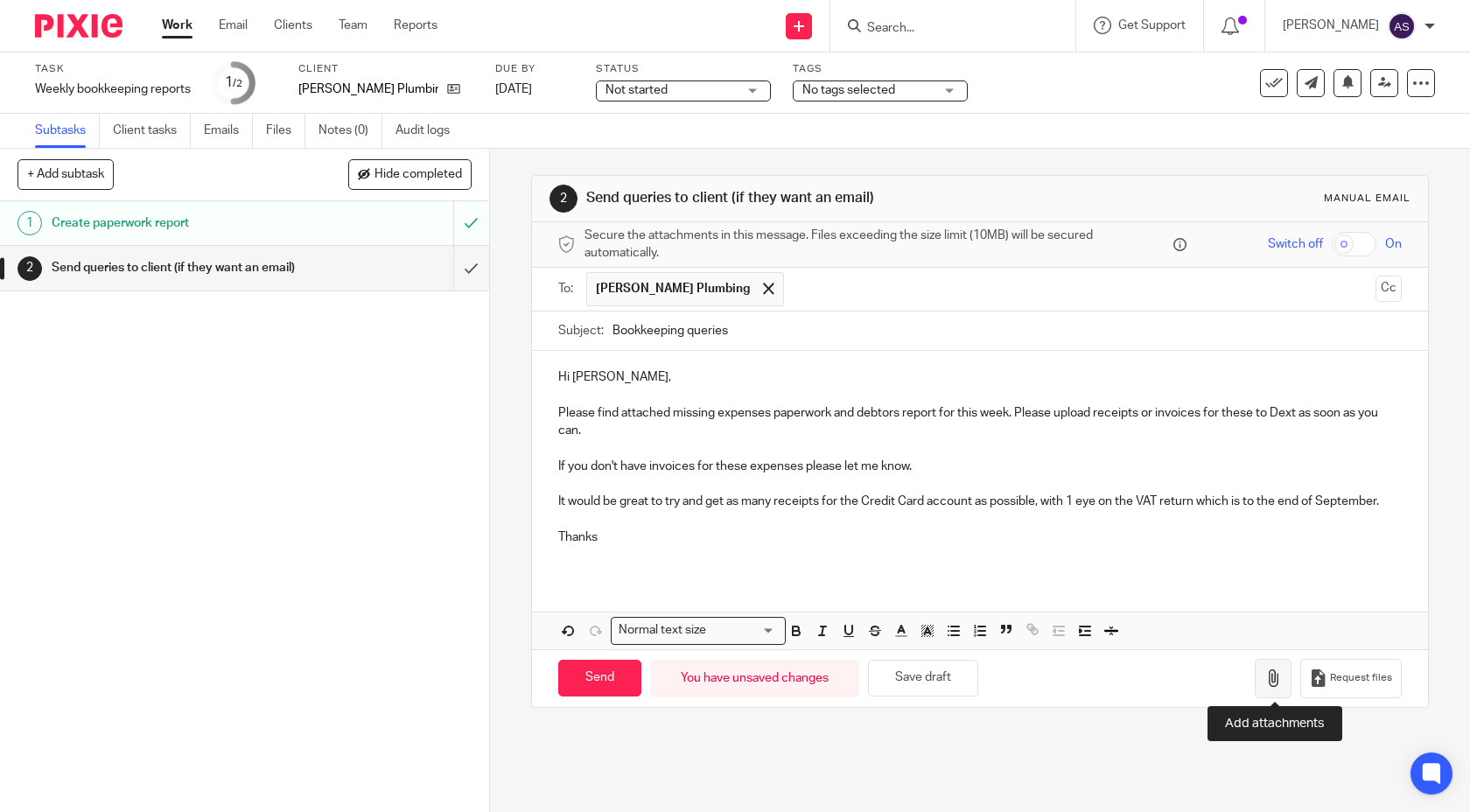
click at [1270, 687] on button "button" at bounding box center [1273, 679] width 37 height 40
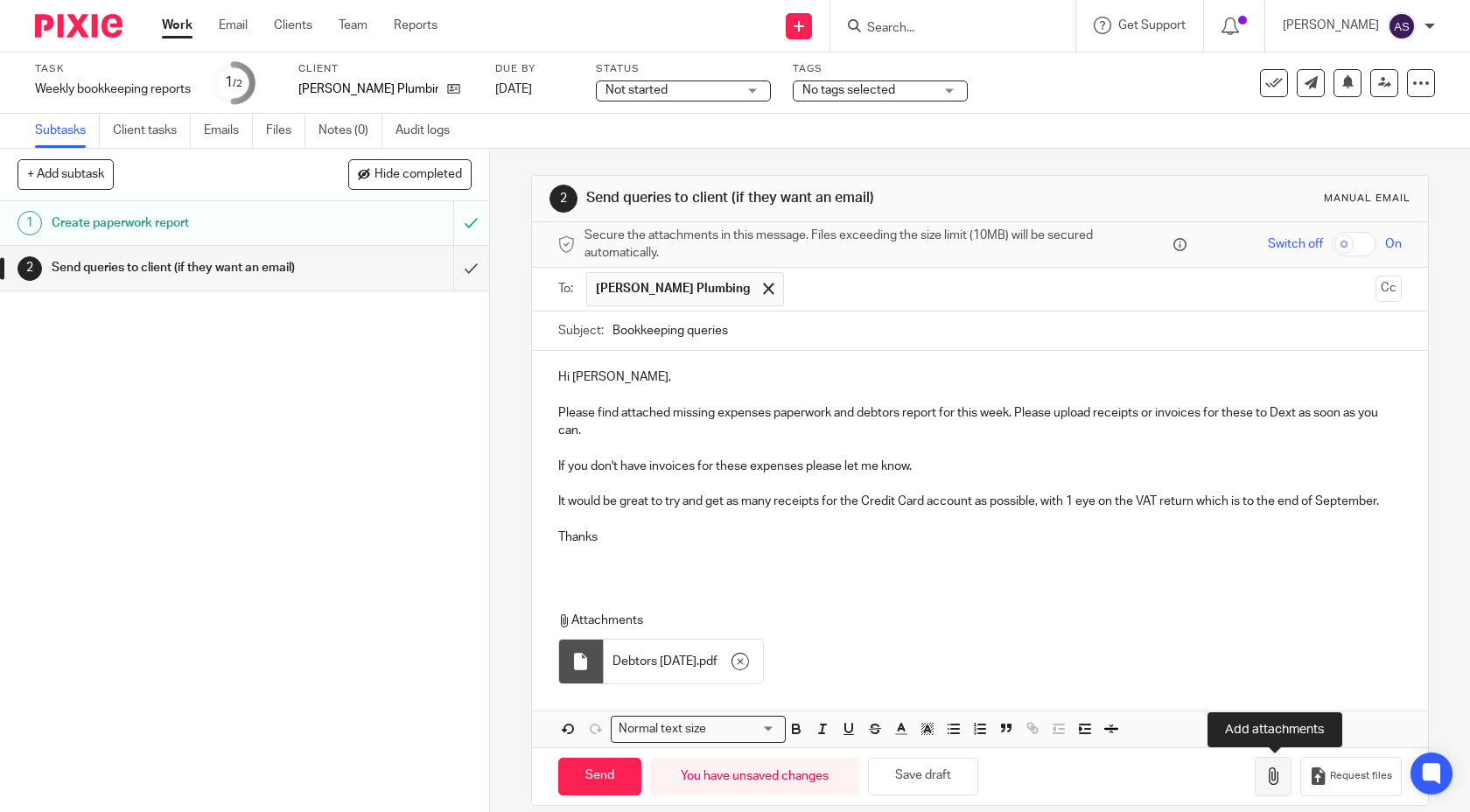
click at [1274, 760] on button "button" at bounding box center [1273, 777] width 37 height 40
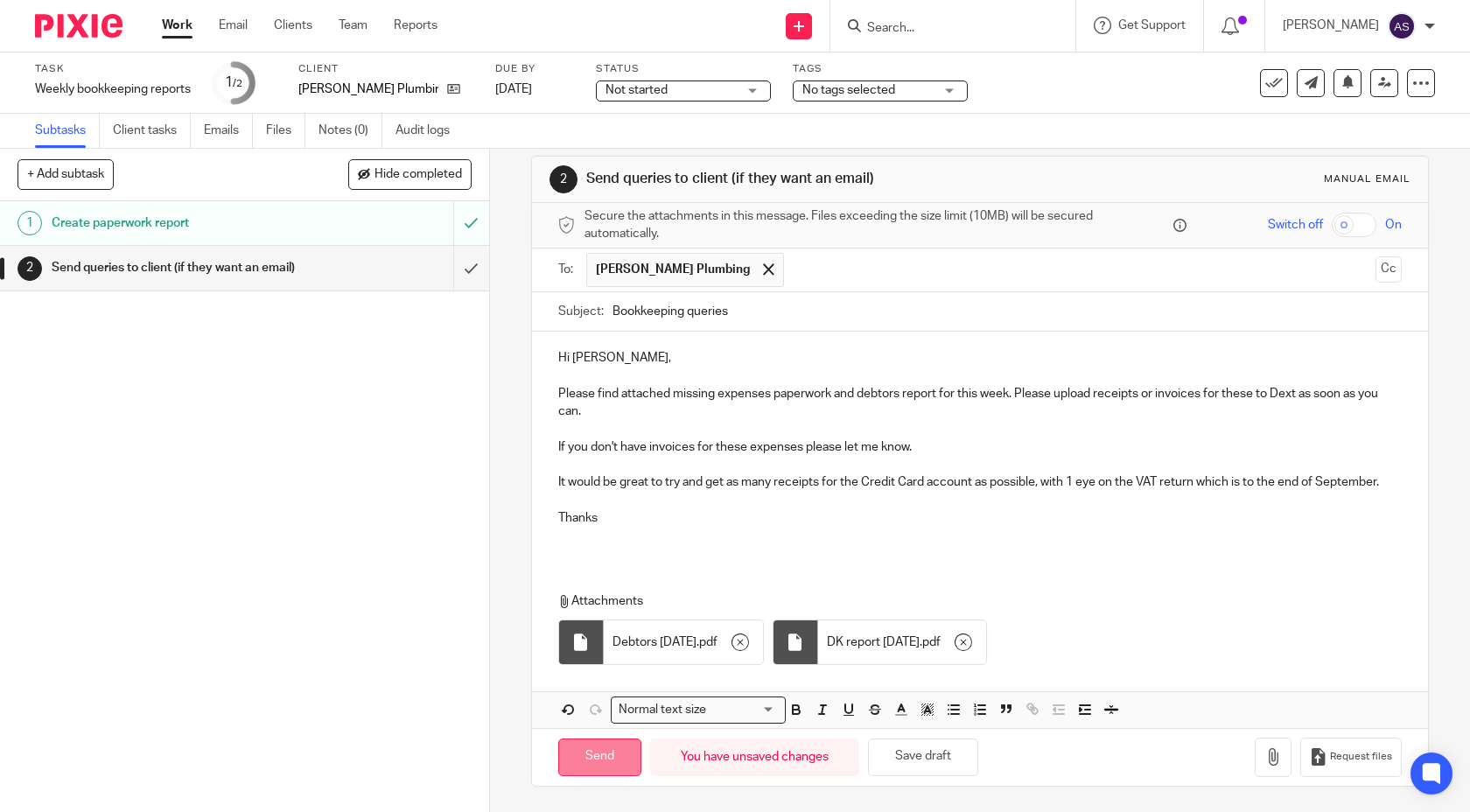
click at [614, 747] on input "Send" at bounding box center [600, 757] width 83 height 38
type input "Sent"
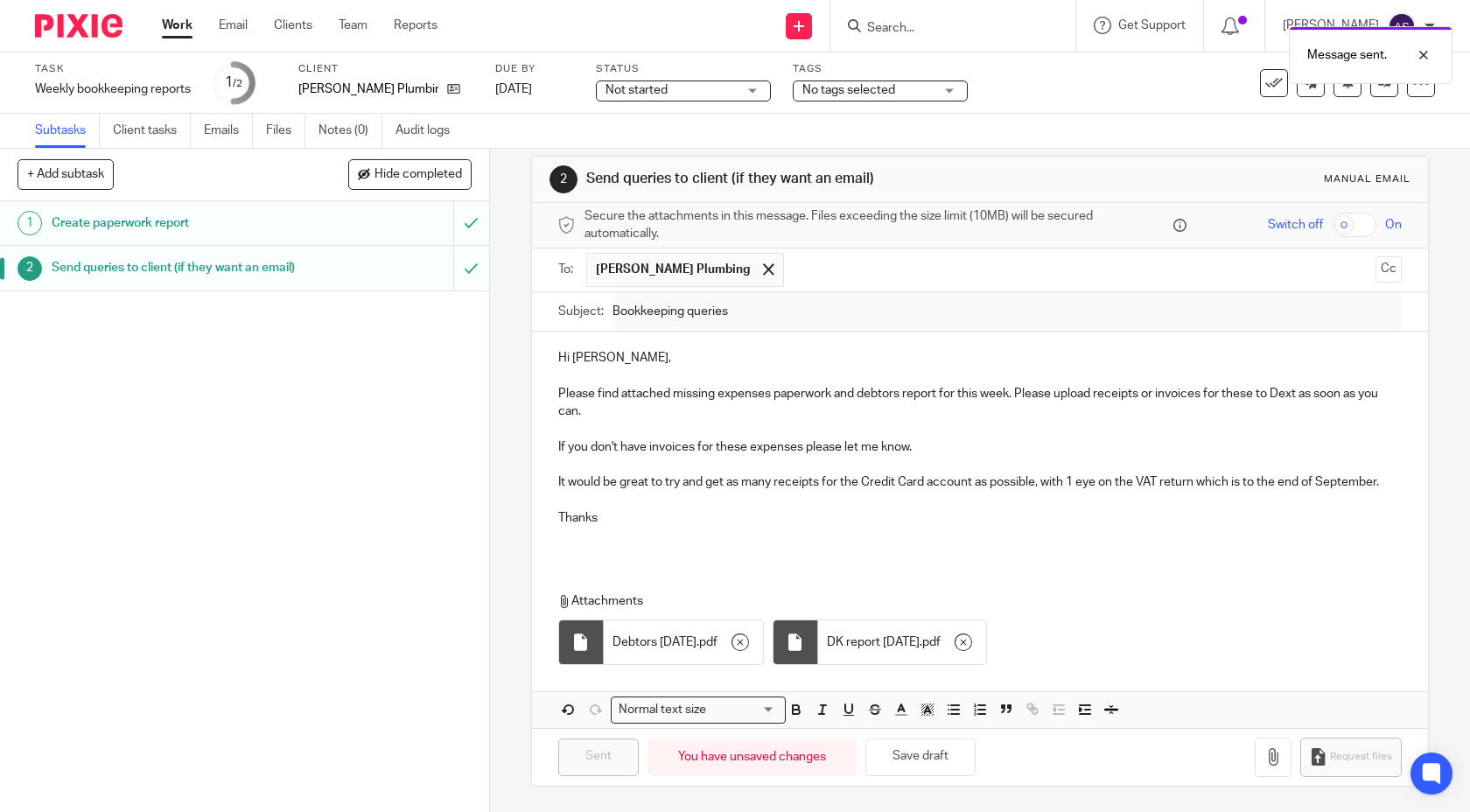
click at [180, 29] on link "Work" at bounding box center [177, 26] width 30 height 17
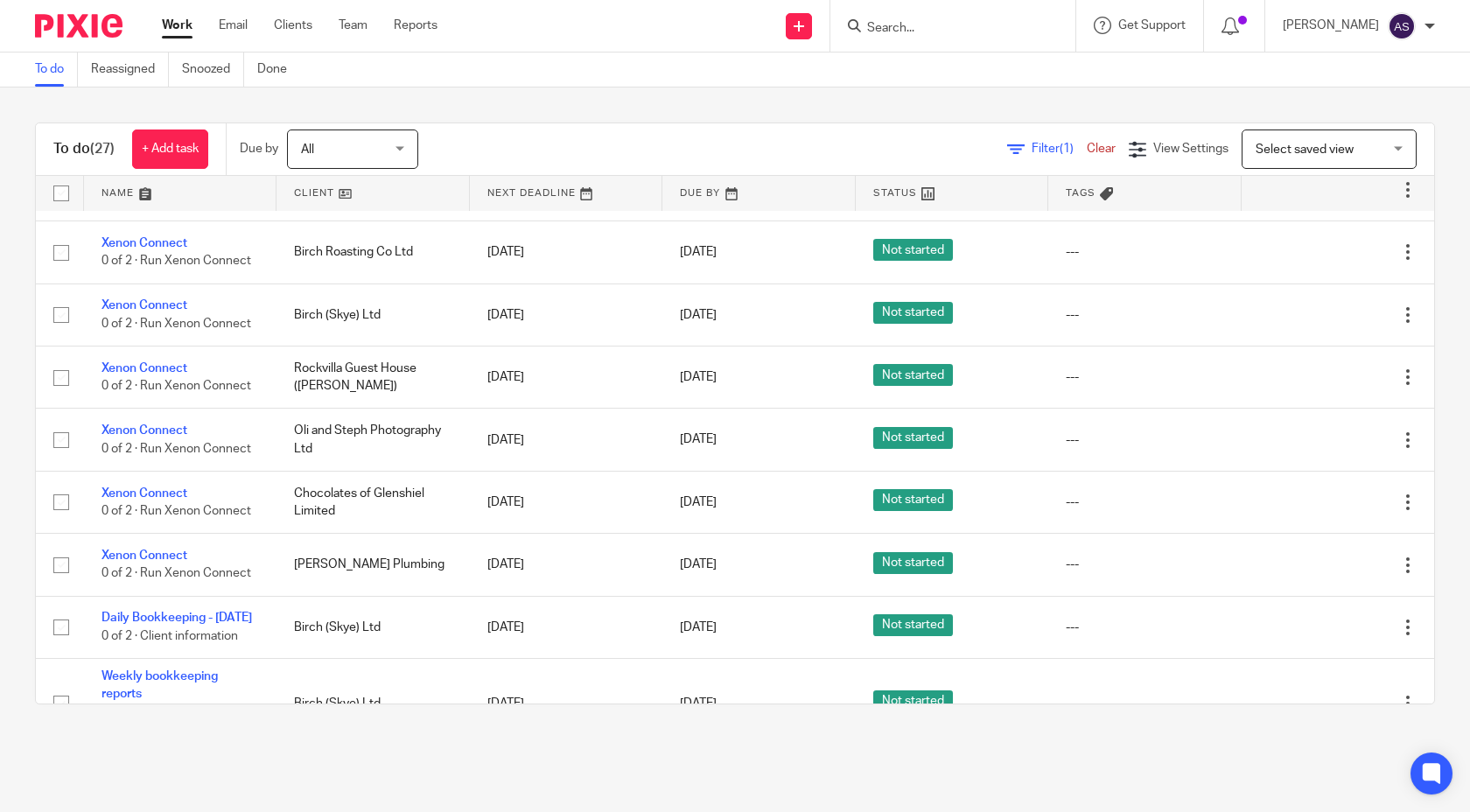
scroll to position [820, 0]
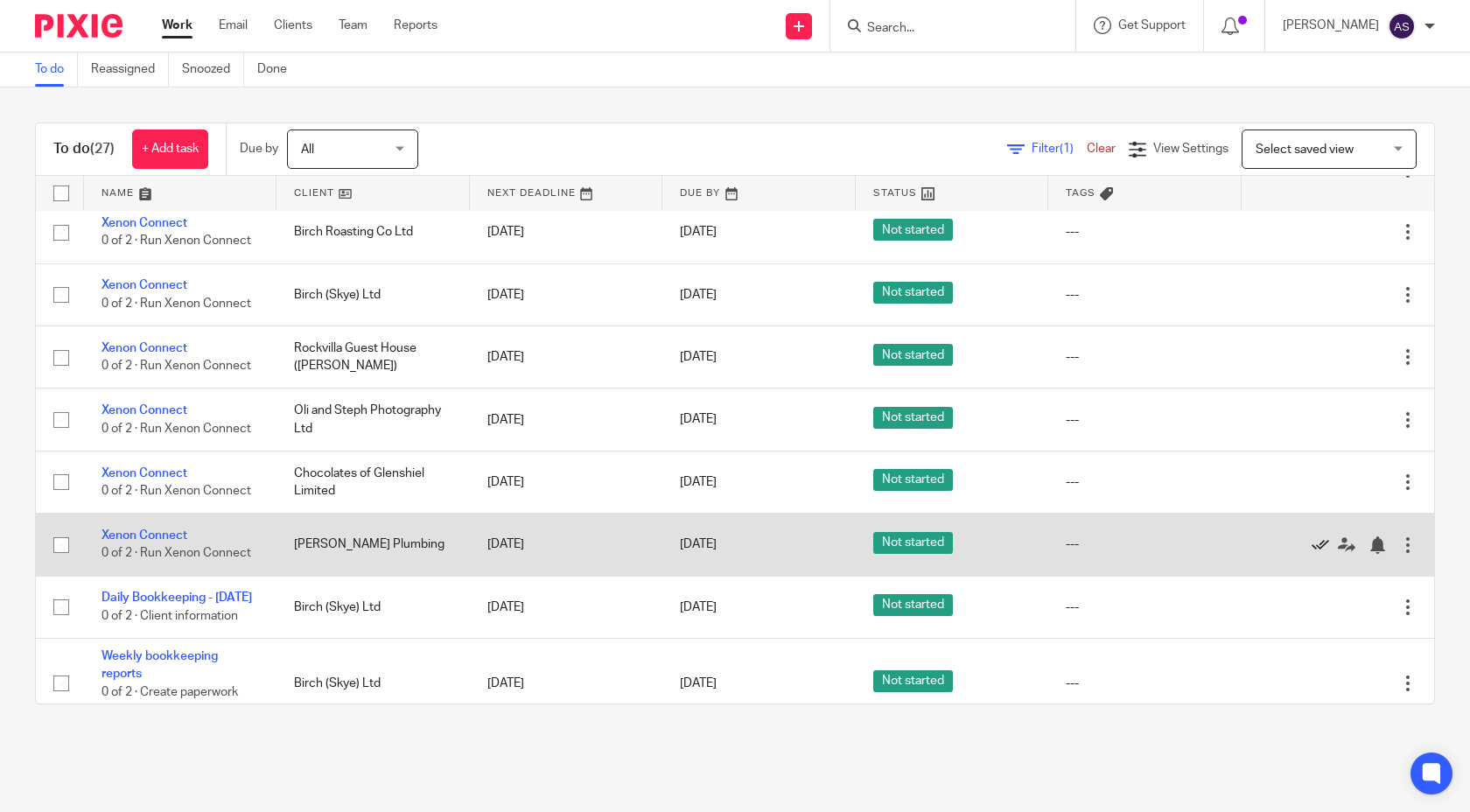
click at [1321, 554] on icon at bounding box center [1320, 545] width 17 height 17
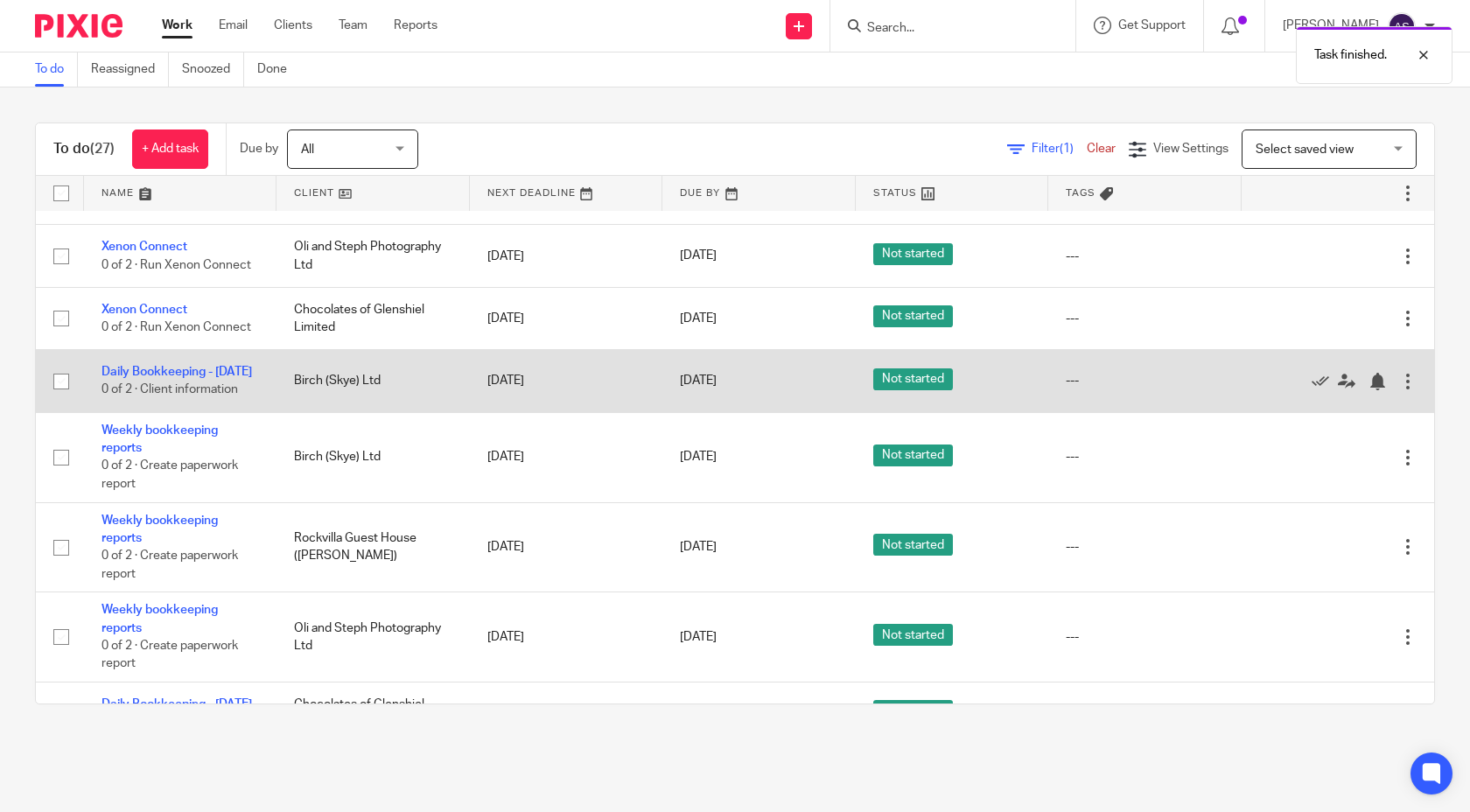
scroll to position [983, 0]
click at [1318, 390] on icon at bounding box center [1320, 381] width 17 height 17
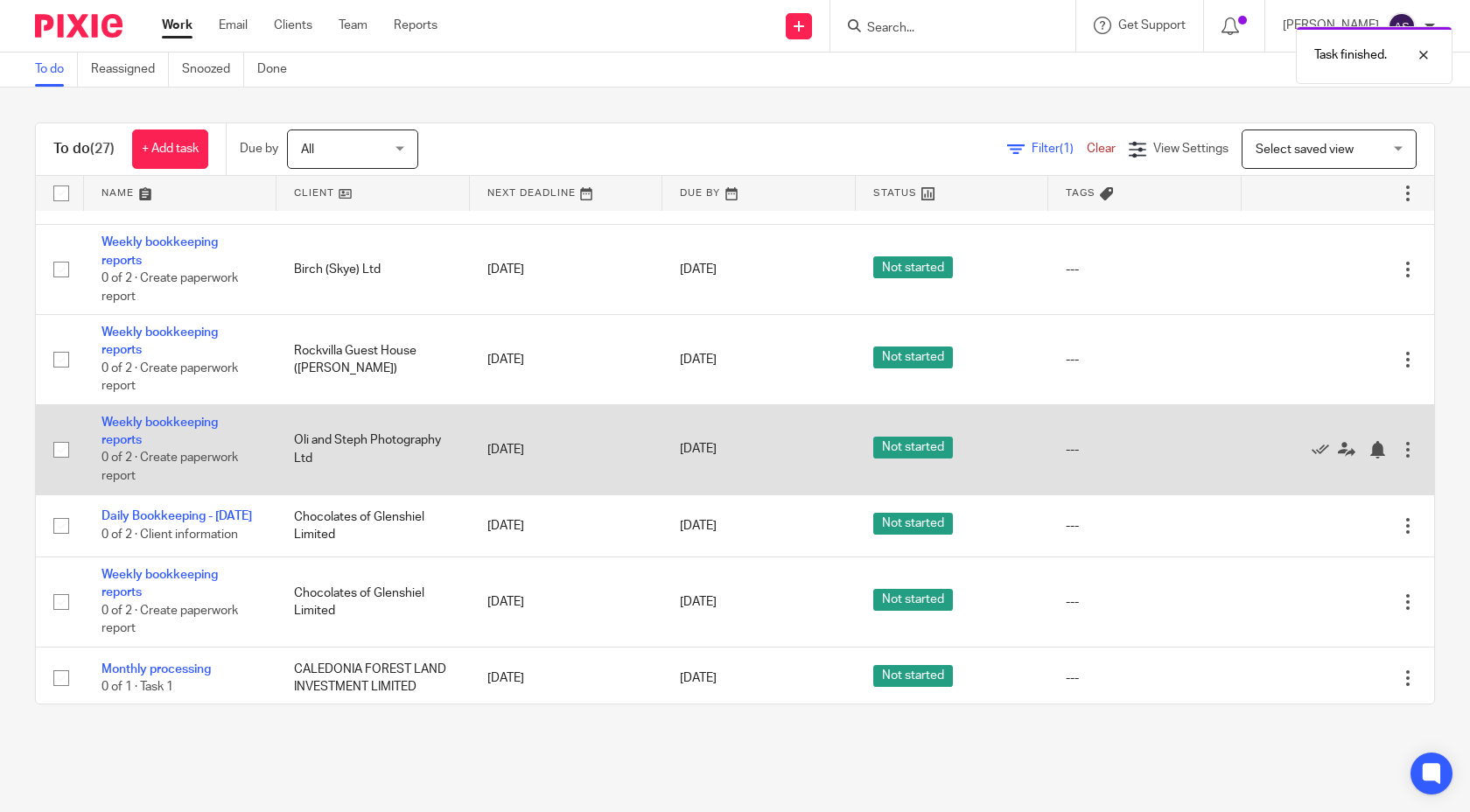
scroll to position [1107, 0]
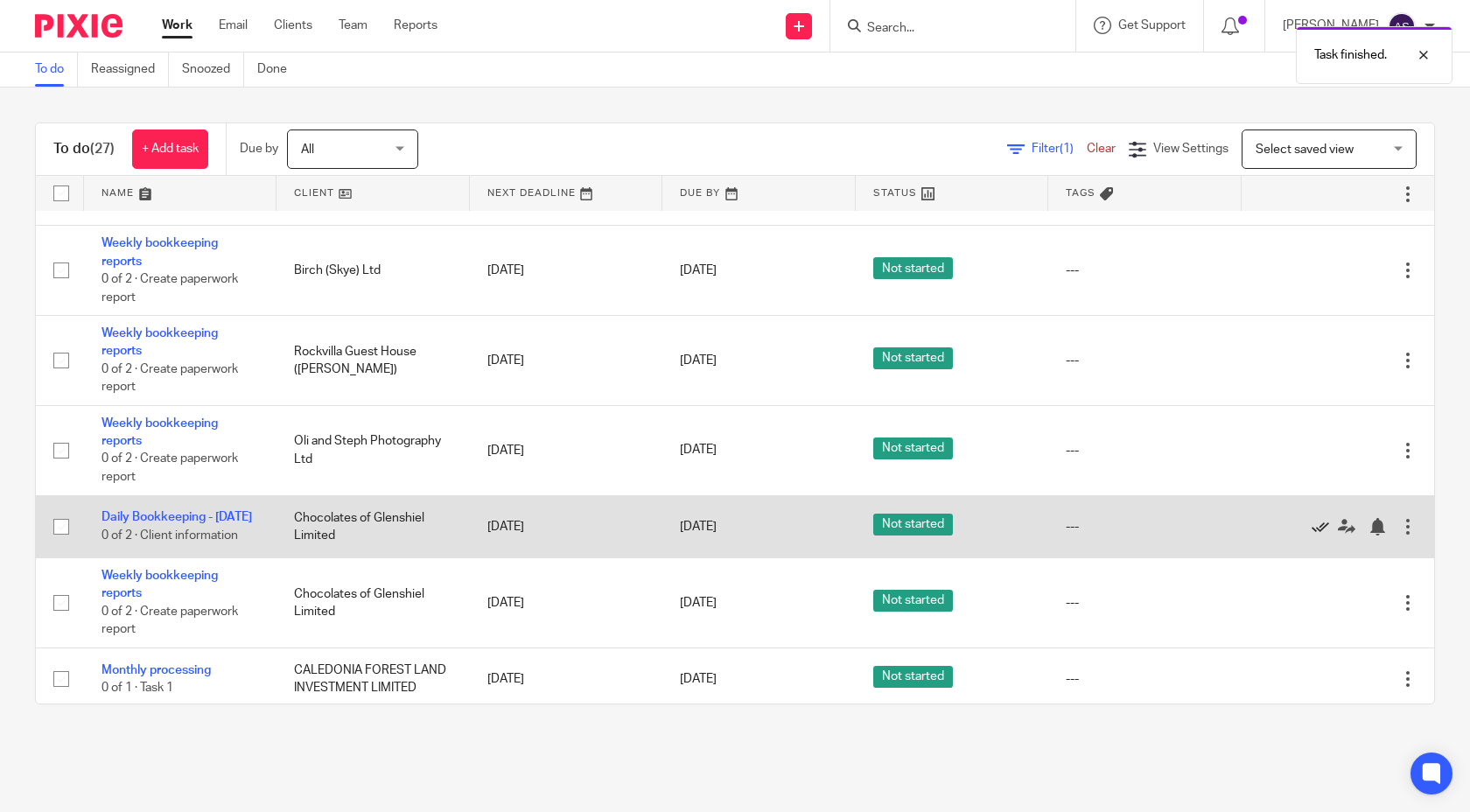
click at [1314, 536] on icon at bounding box center [1320, 526] width 17 height 17
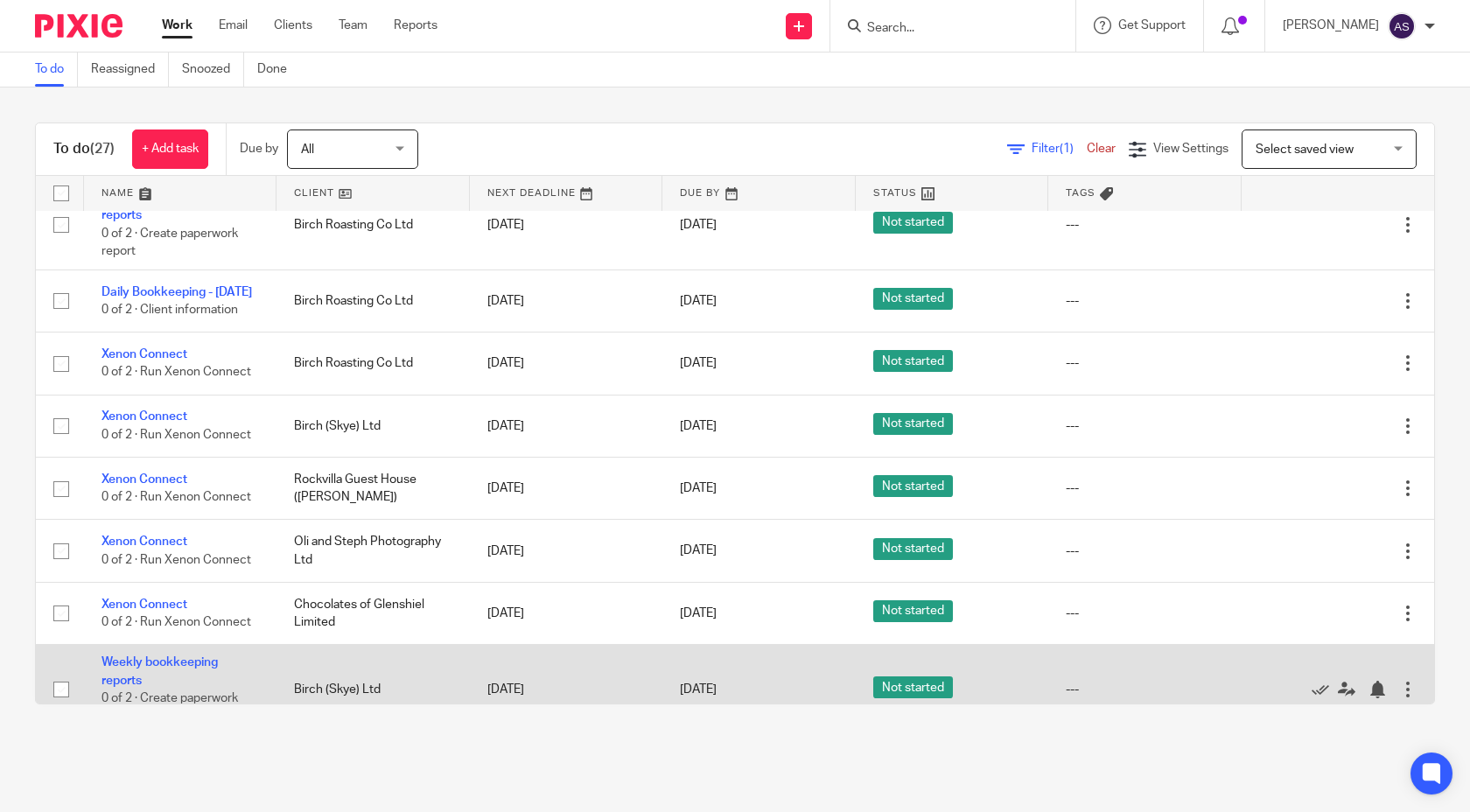
scroll to position [685, 0]
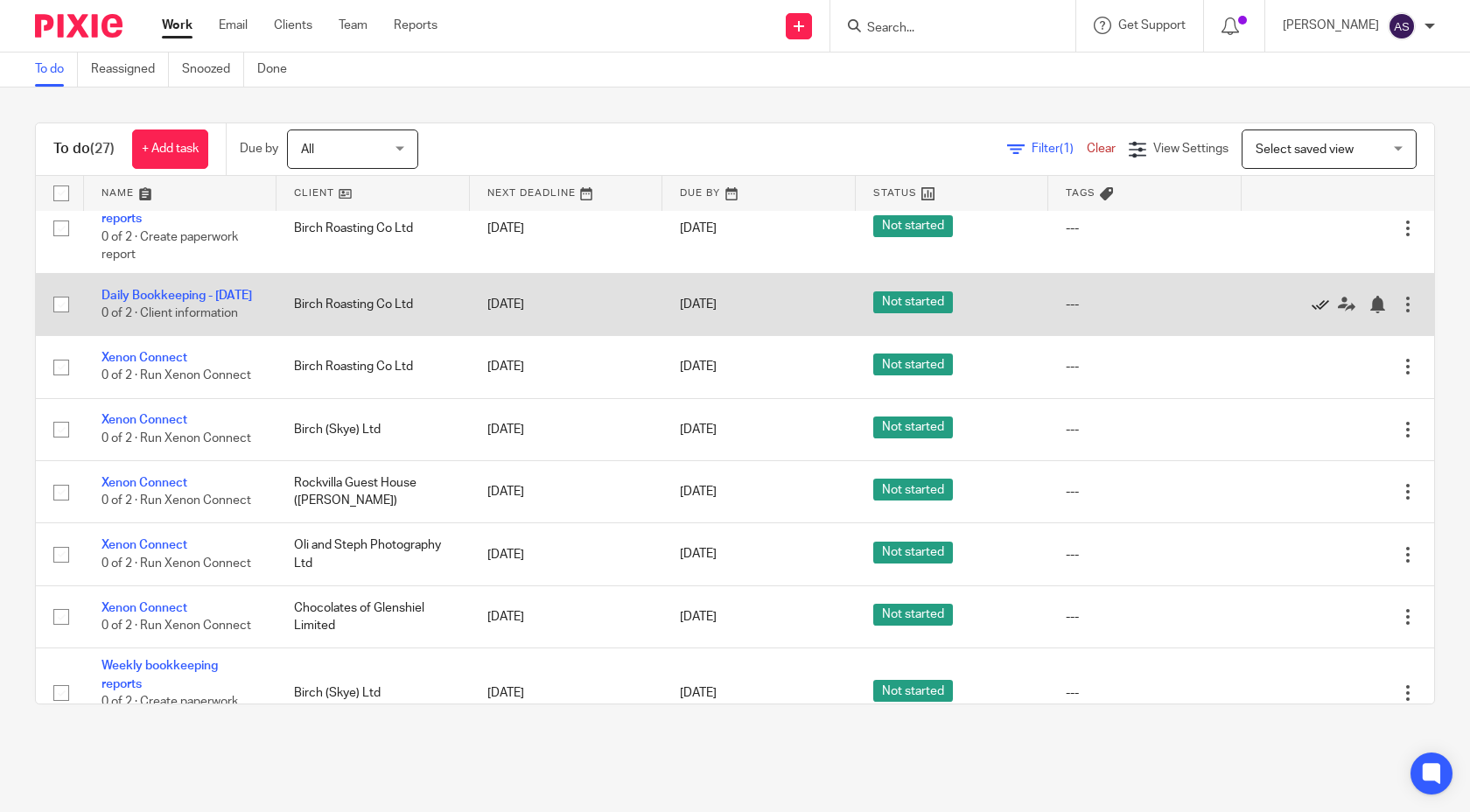
click at [1319, 313] on icon at bounding box center [1320, 304] width 17 height 17
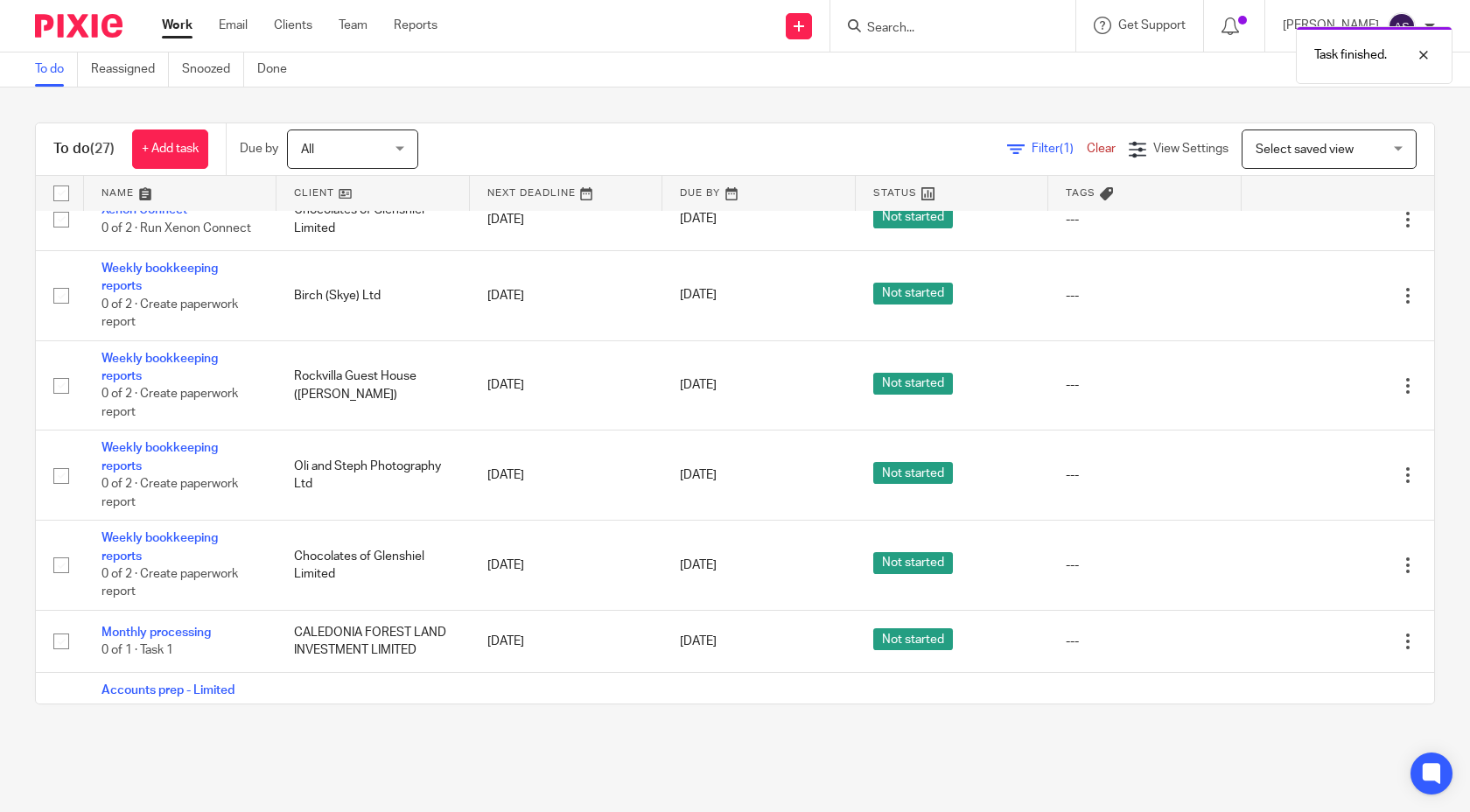
scroll to position [1018, 0]
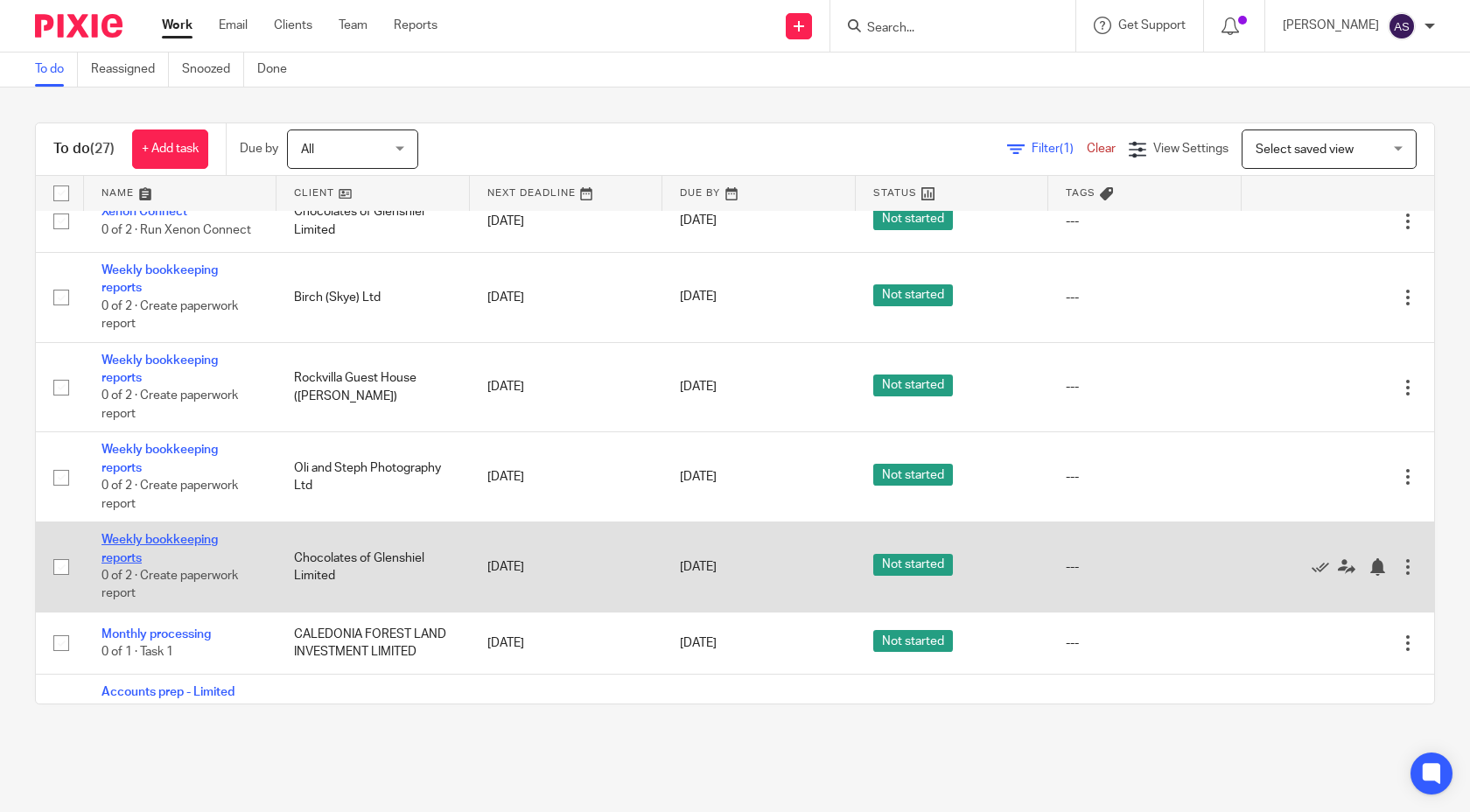
click at [201, 563] on link "Weekly bookkeeping reports" at bounding box center [159, 548] width 116 height 29
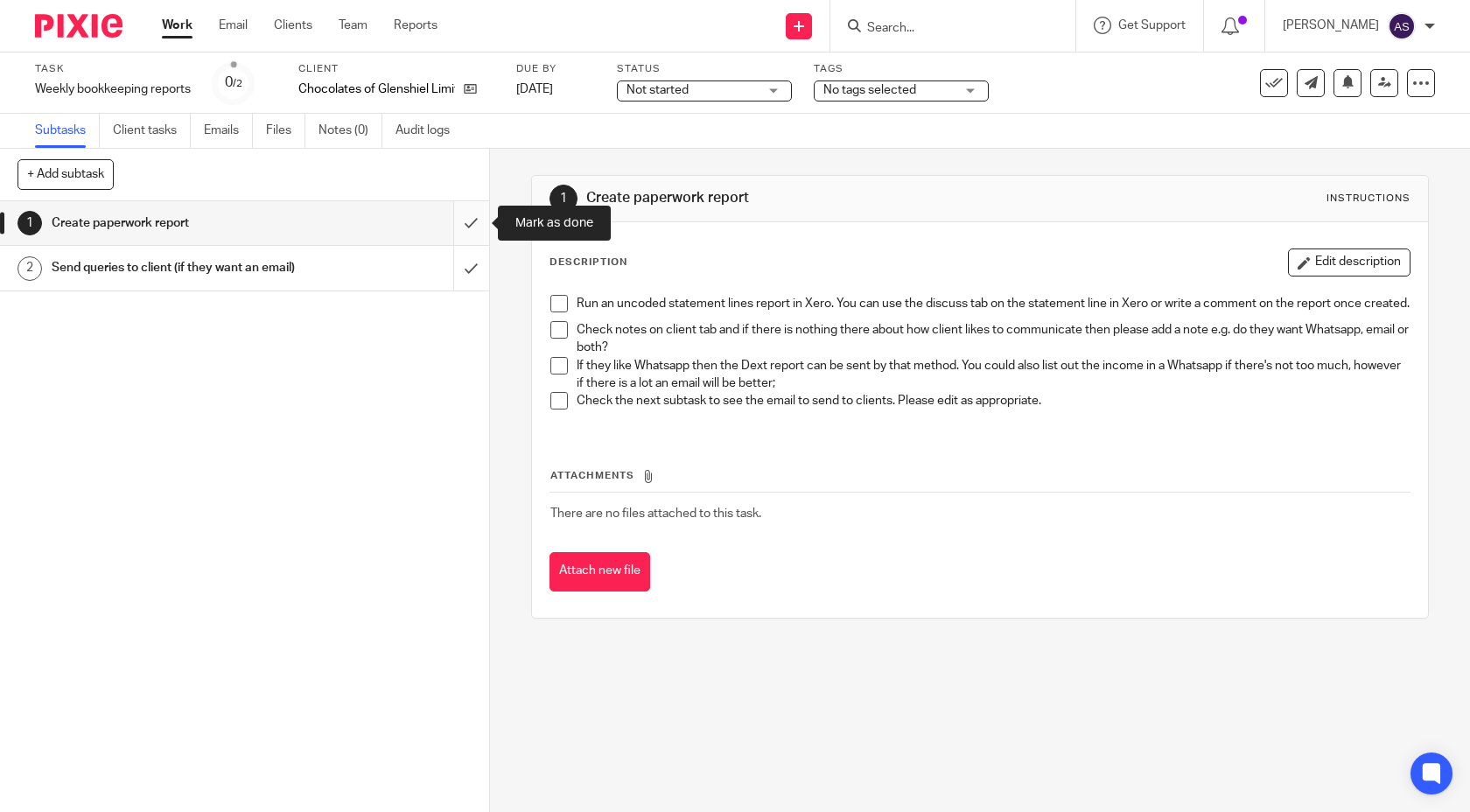
click at [479, 213] on input "submit" at bounding box center [244, 223] width 489 height 44
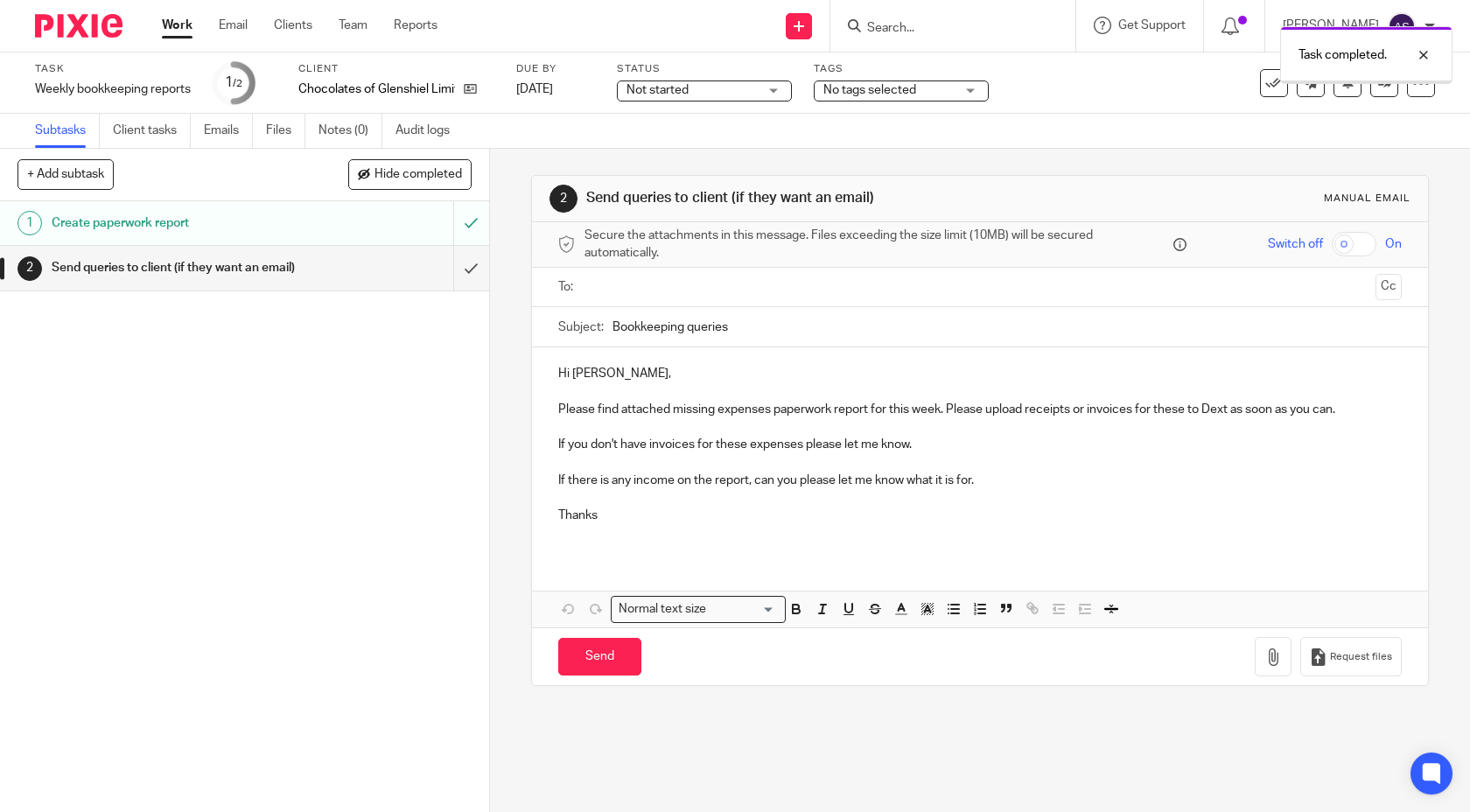
click at [678, 290] on input "text" at bounding box center [980, 287] width 778 height 20
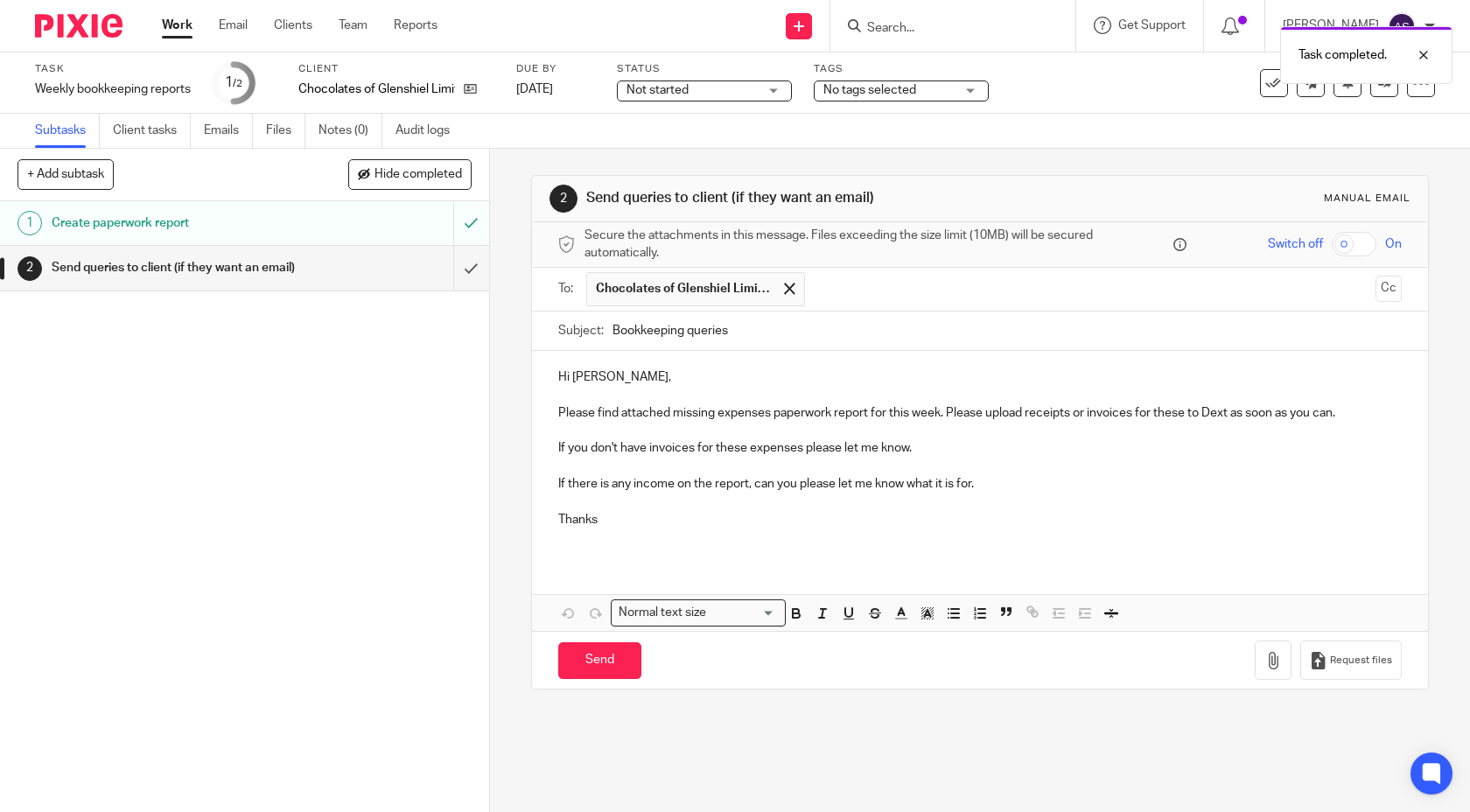
click at [839, 285] on input "text" at bounding box center [1091, 290] width 555 height 34
type input "[EMAIL_ADDRESS][DOMAIN_NAME]"
click at [634, 375] on p "Hi [PERSON_NAME]," at bounding box center [981, 377] width 844 height 17
click at [603, 377] on p "Hi [PERSON_NAME]," at bounding box center [981, 377] width 844 height 17
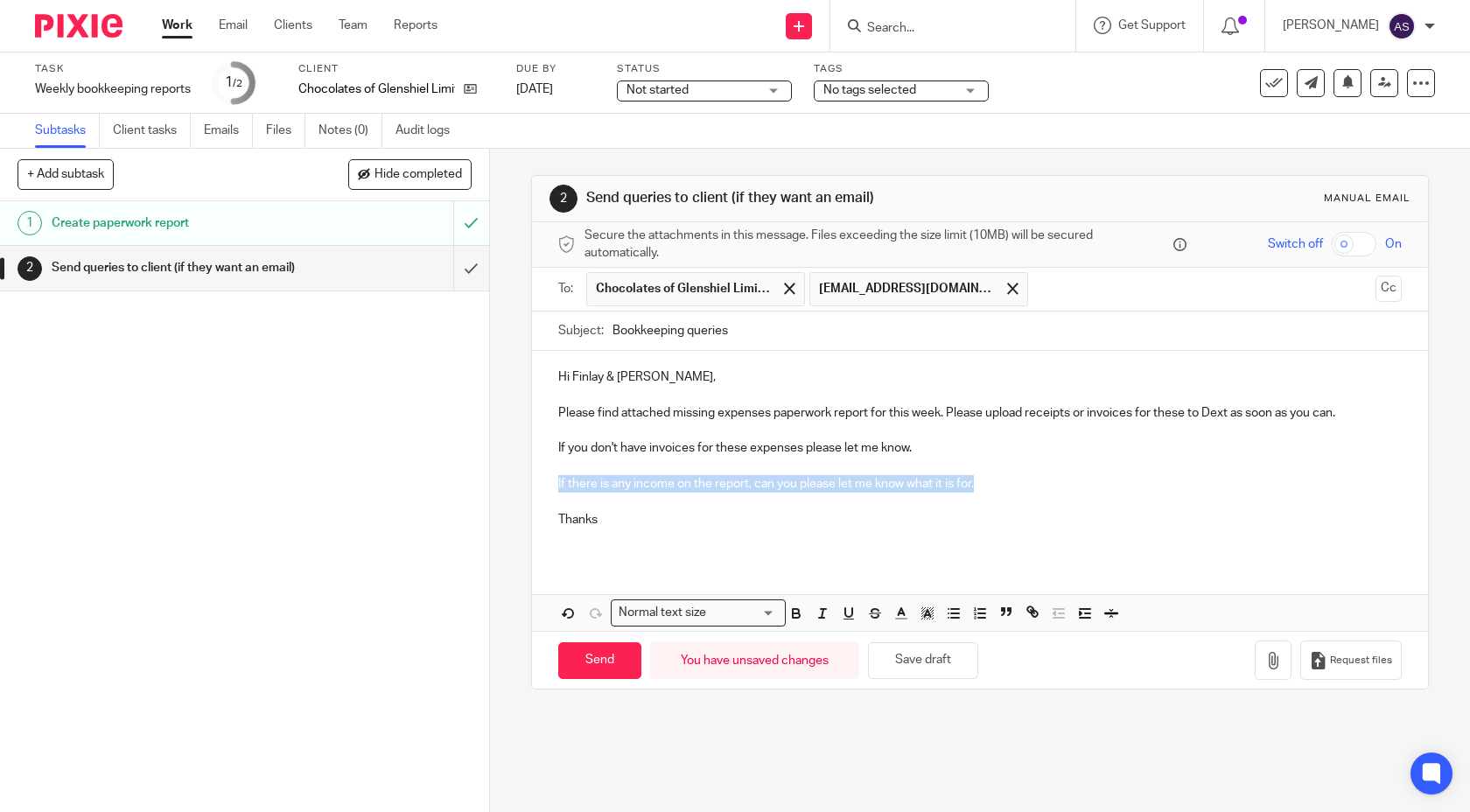
drag, startPoint x: 983, startPoint y: 487, endPoint x: 541, endPoint y: 486, distance: 442.0
click at [541, 486] on div "Hi Finlay & Megan, Please find attached missing expenses paperwork report for t…" at bounding box center [981, 455] width 897 height 208
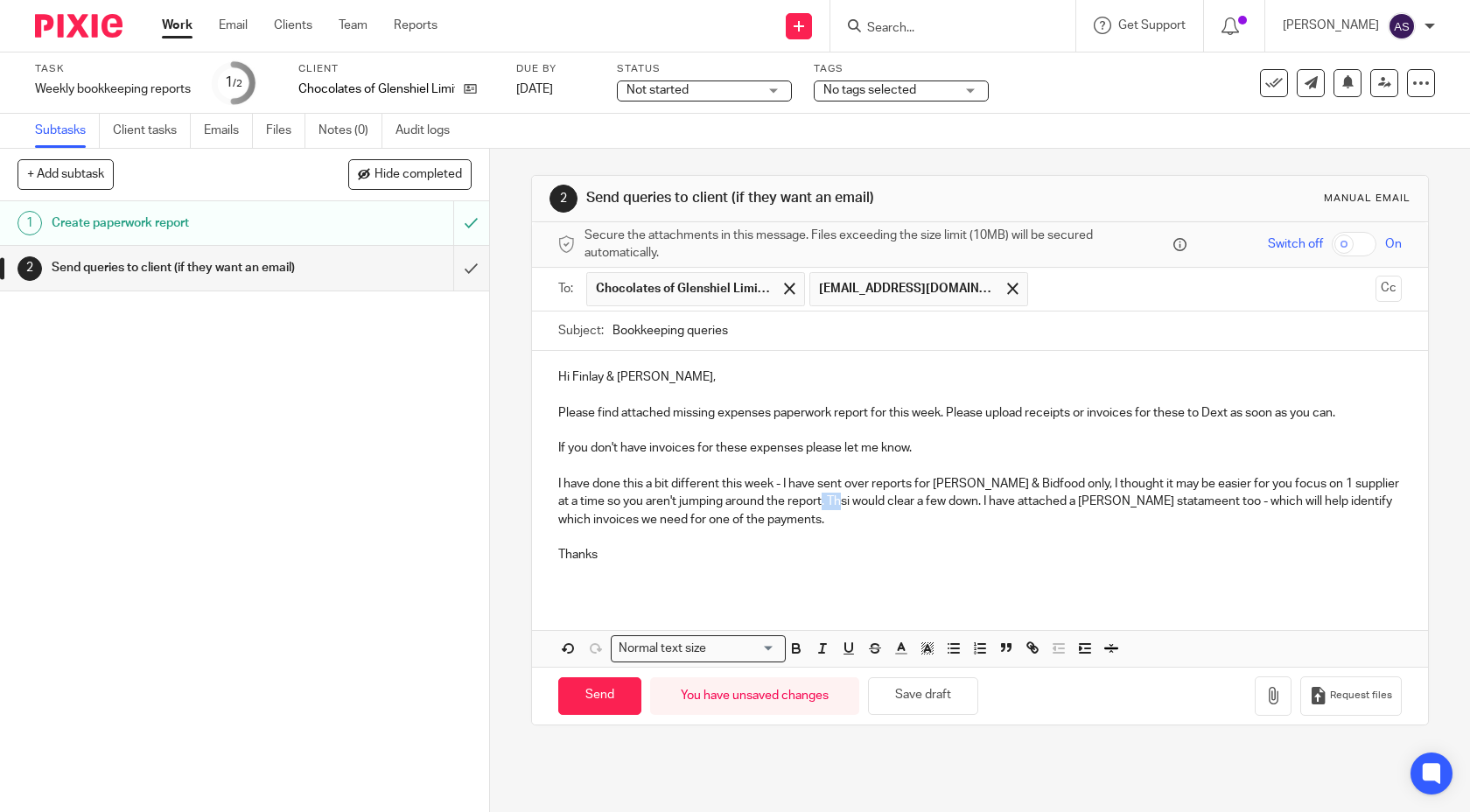
click at [825, 503] on p "I have done this a bit different this week - I have sent over reports for Willi…" at bounding box center [981, 502] width 844 height 53
click at [829, 518] on p "I have done this a bit different this week - I have sent over reports for Willi…" at bounding box center [981, 502] width 844 height 53
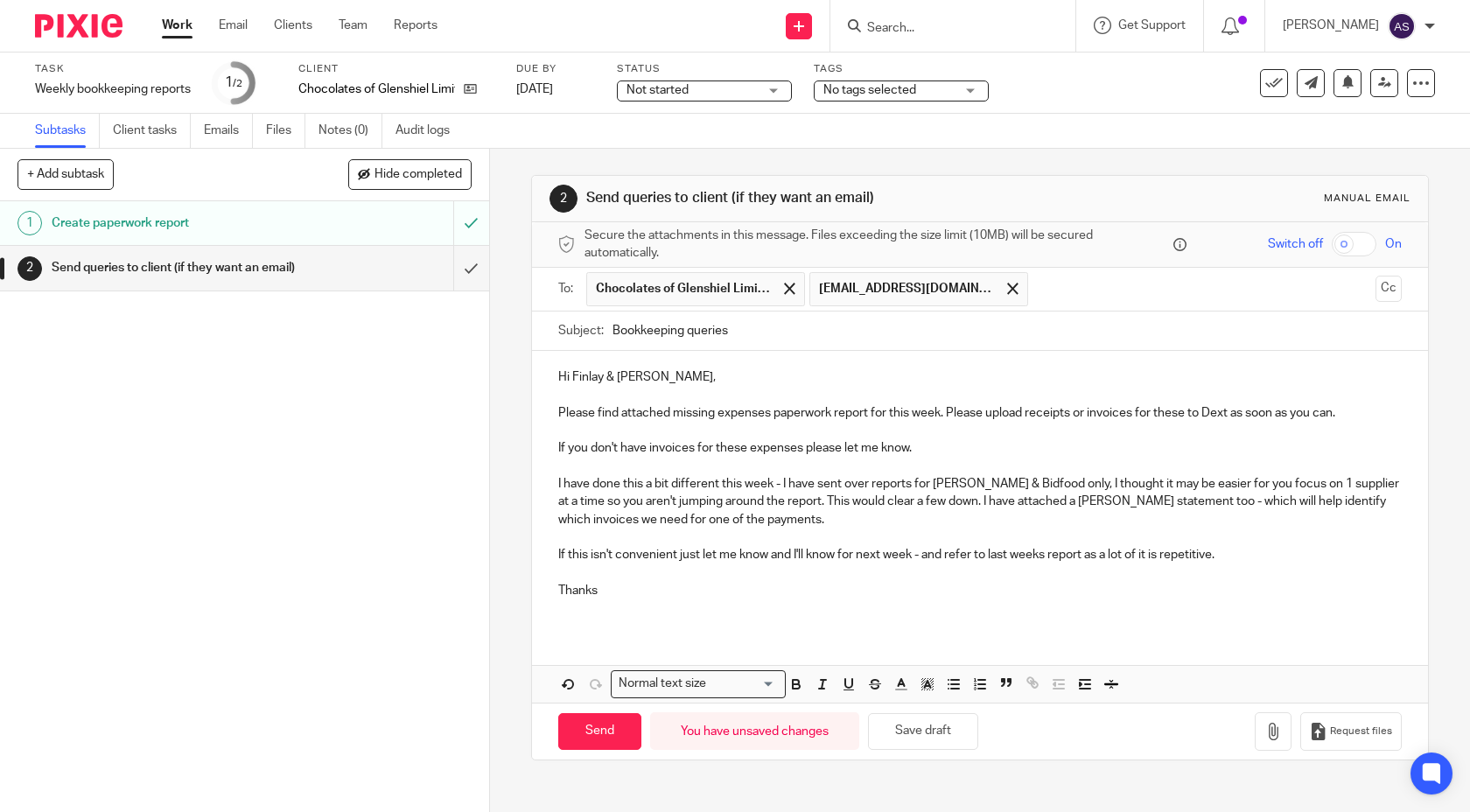
click at [1227, 556] on p "If this isn't convenient just let me know and I'll know for next week - and ref…" at bounding box center [981, 555] width 844 height 17
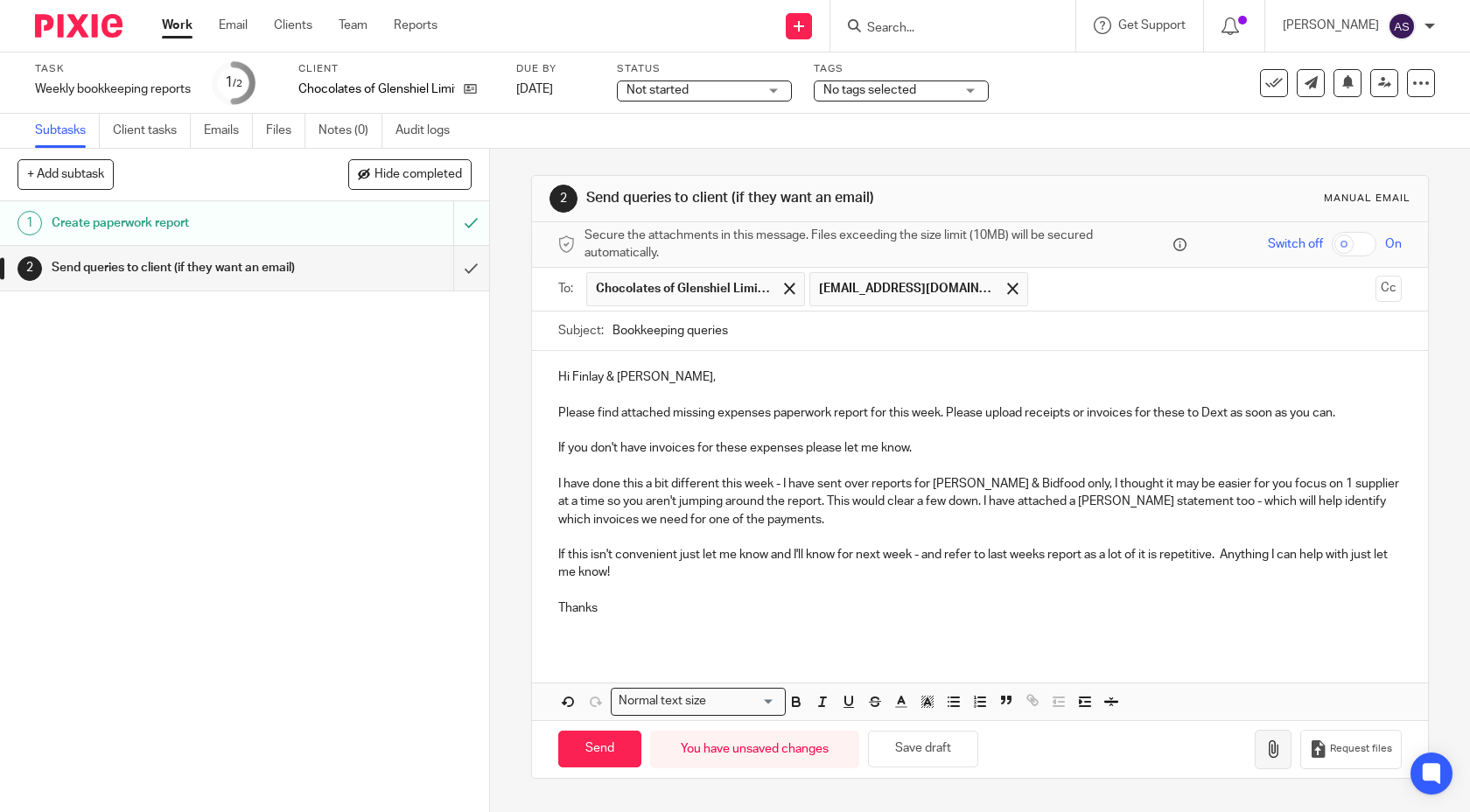
click at [1270, 755] on icon "button" at bounding box center [1273, 749] width 17 height 17
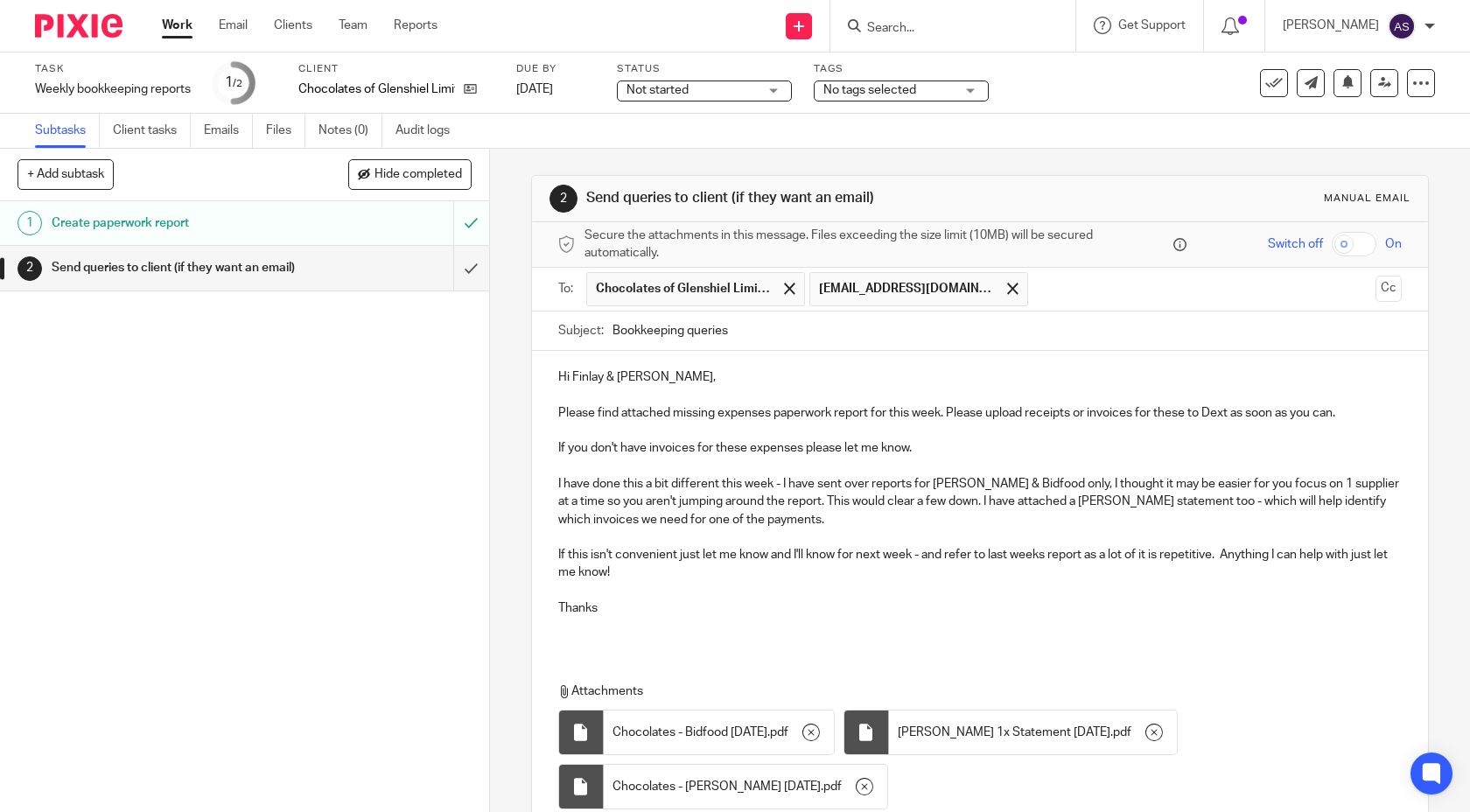
scroll to position [145, 0]
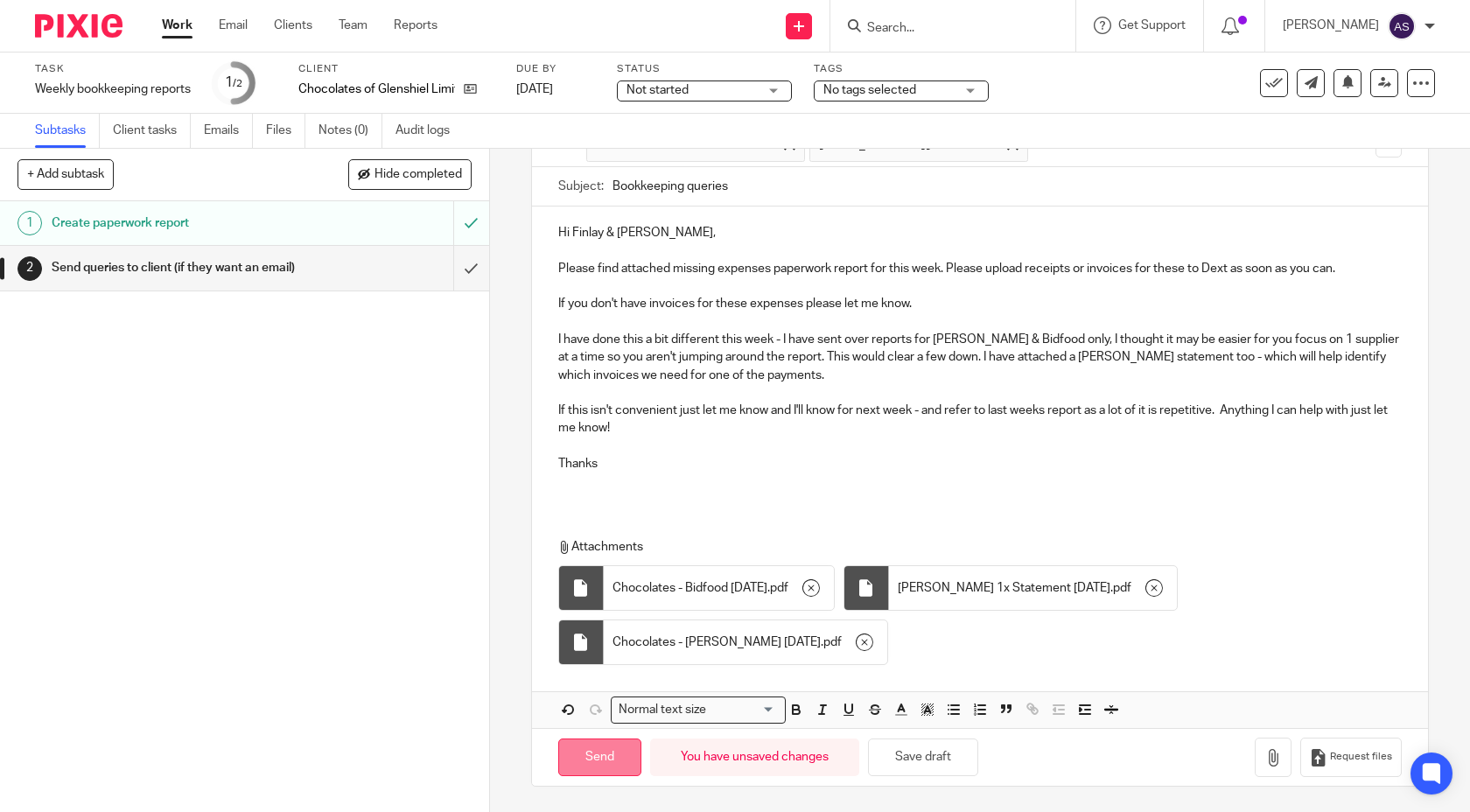
click at [612, 749] on input "Send" at bounding box center [600, 757] width 83 height 38
type input "Sent"
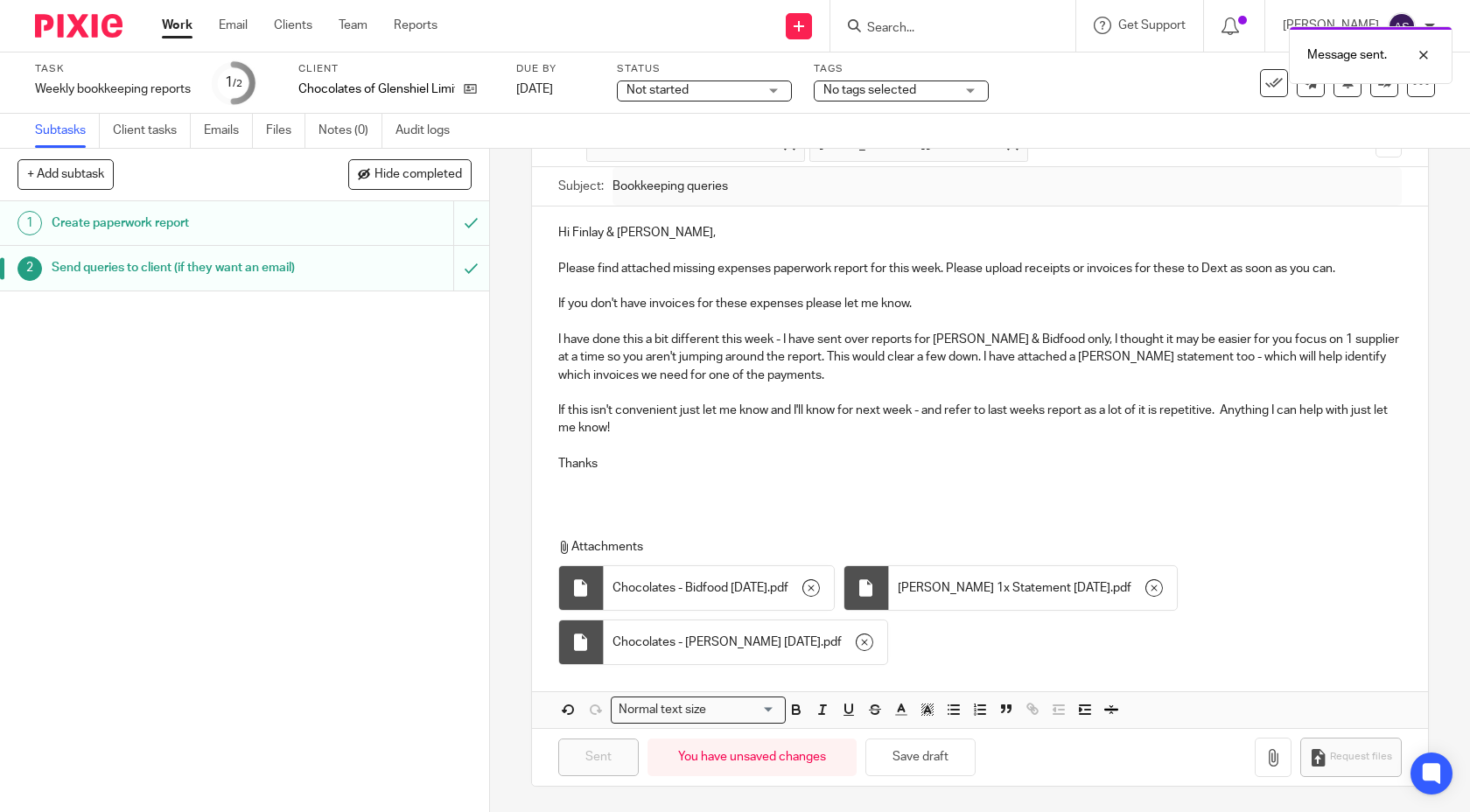
click at [176, 20] on link "Work" at bounding box center [177, 26] width 30 height 17
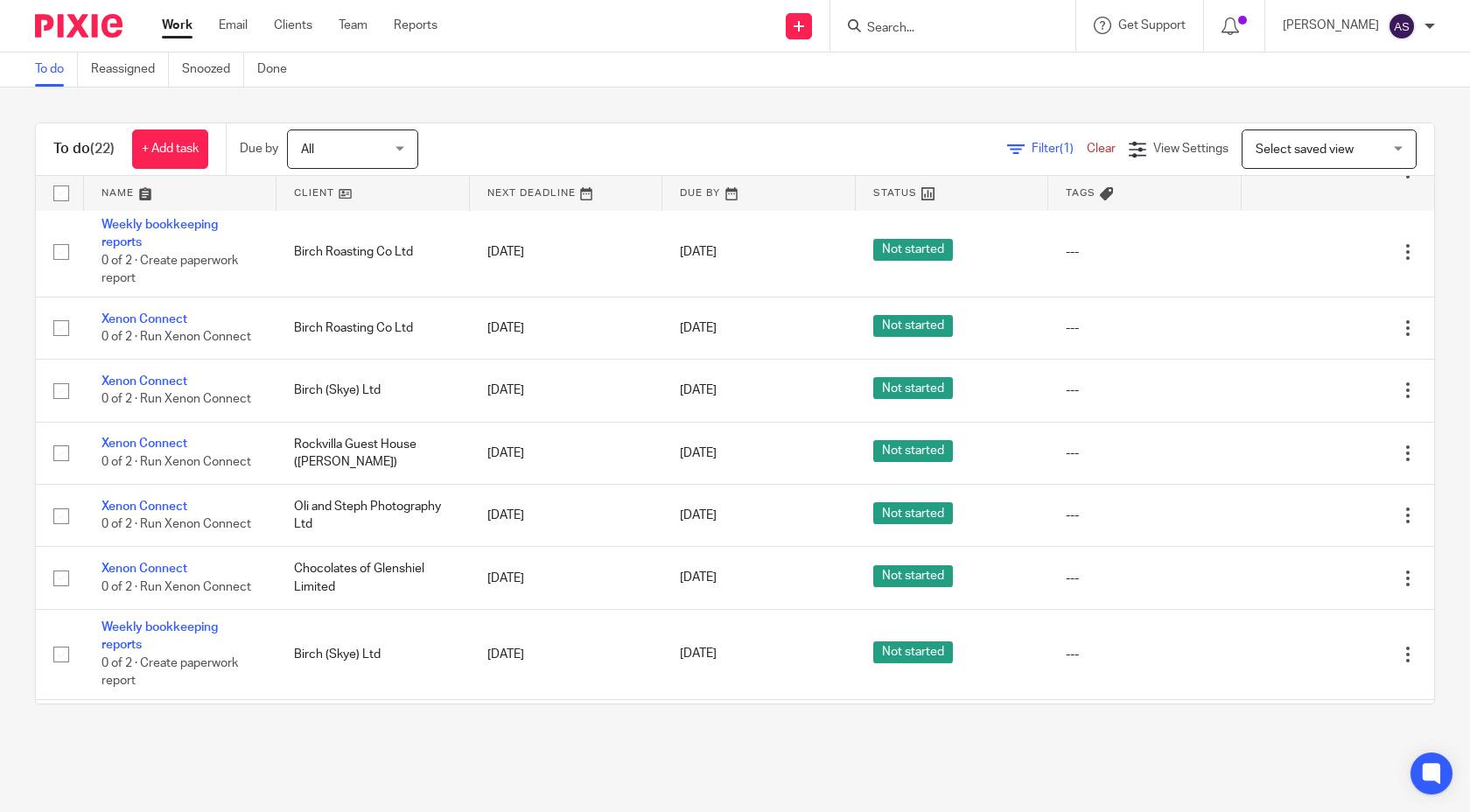
scroll to position [764, 0]
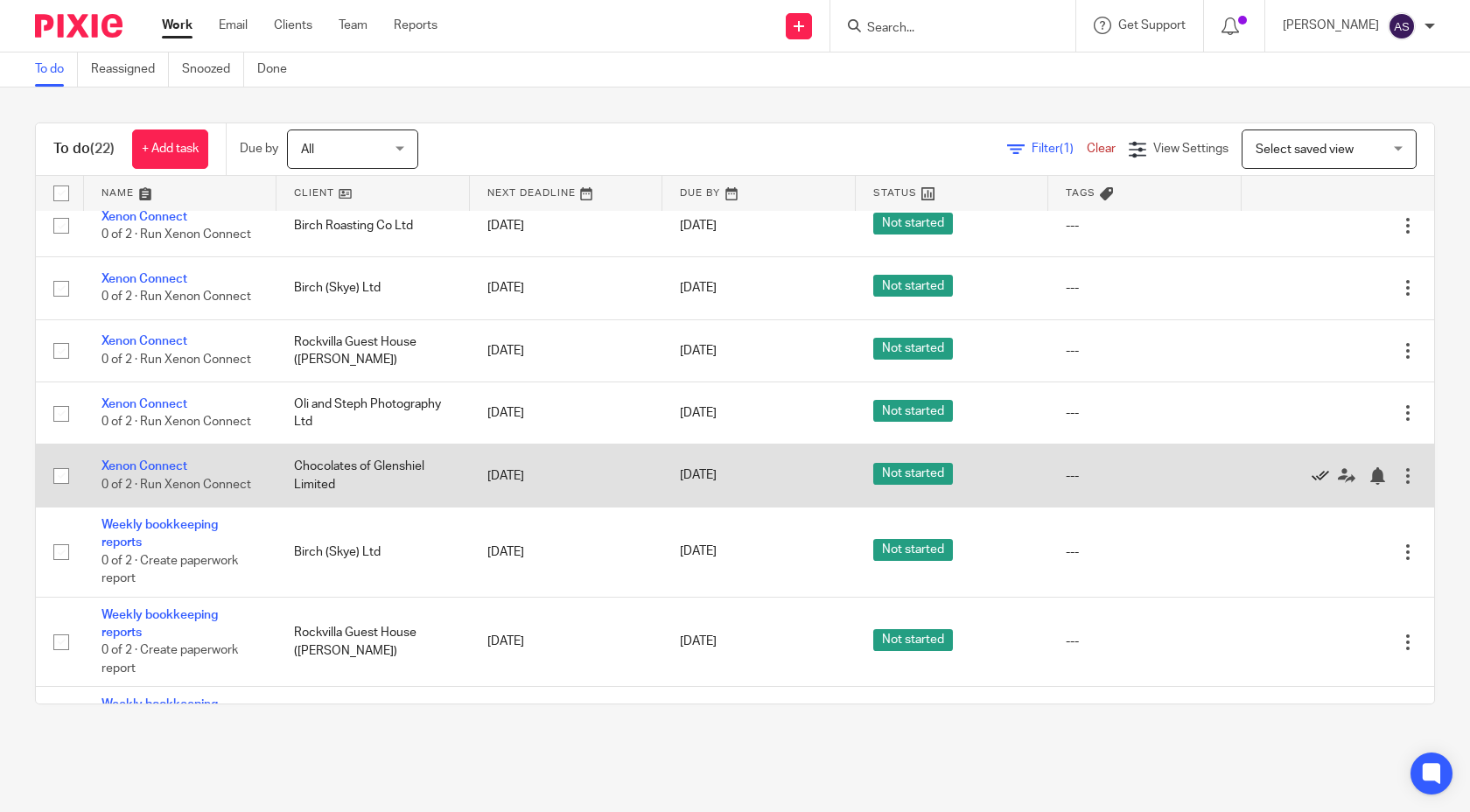
click at [1317, 485] on icon at bounding box center [1320, 476] width 17 height 17
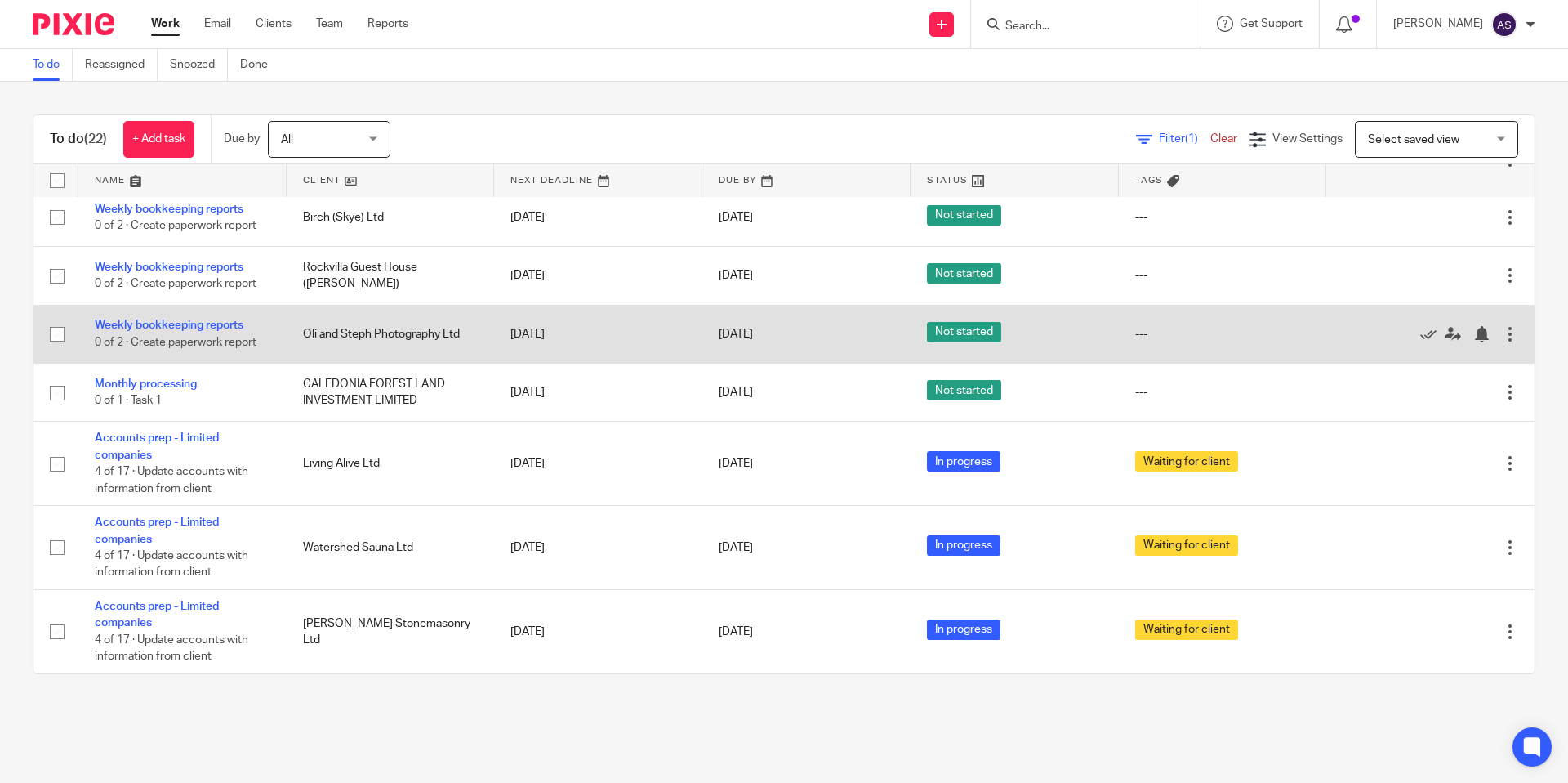
scroll to position [871, 0]
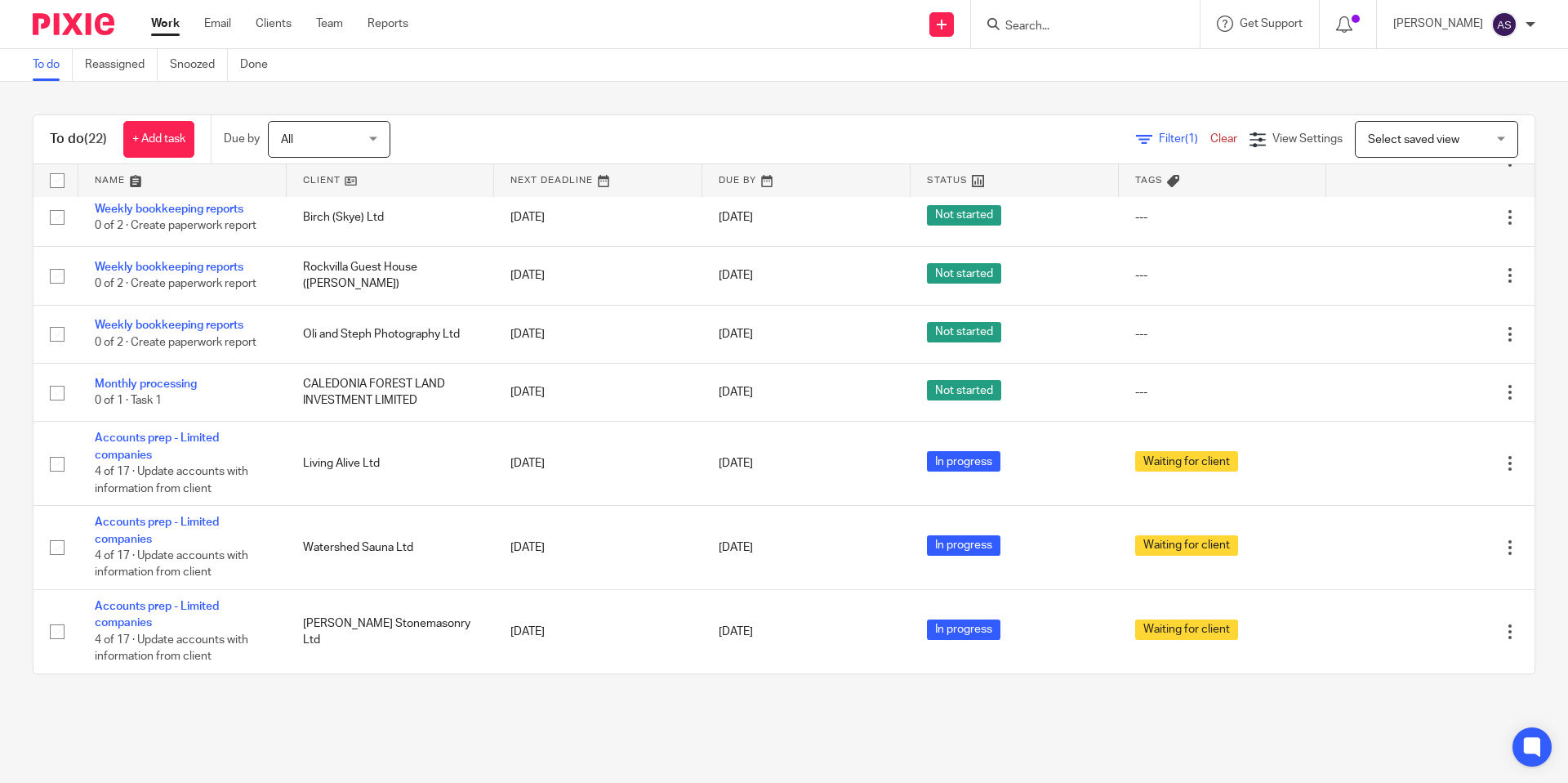
click at [947, 86] on div "To do (22) + Add task Due by All All Today Tomorrow This week Next week This mo…" at bounding box center [784, 393] width 1568 height 625
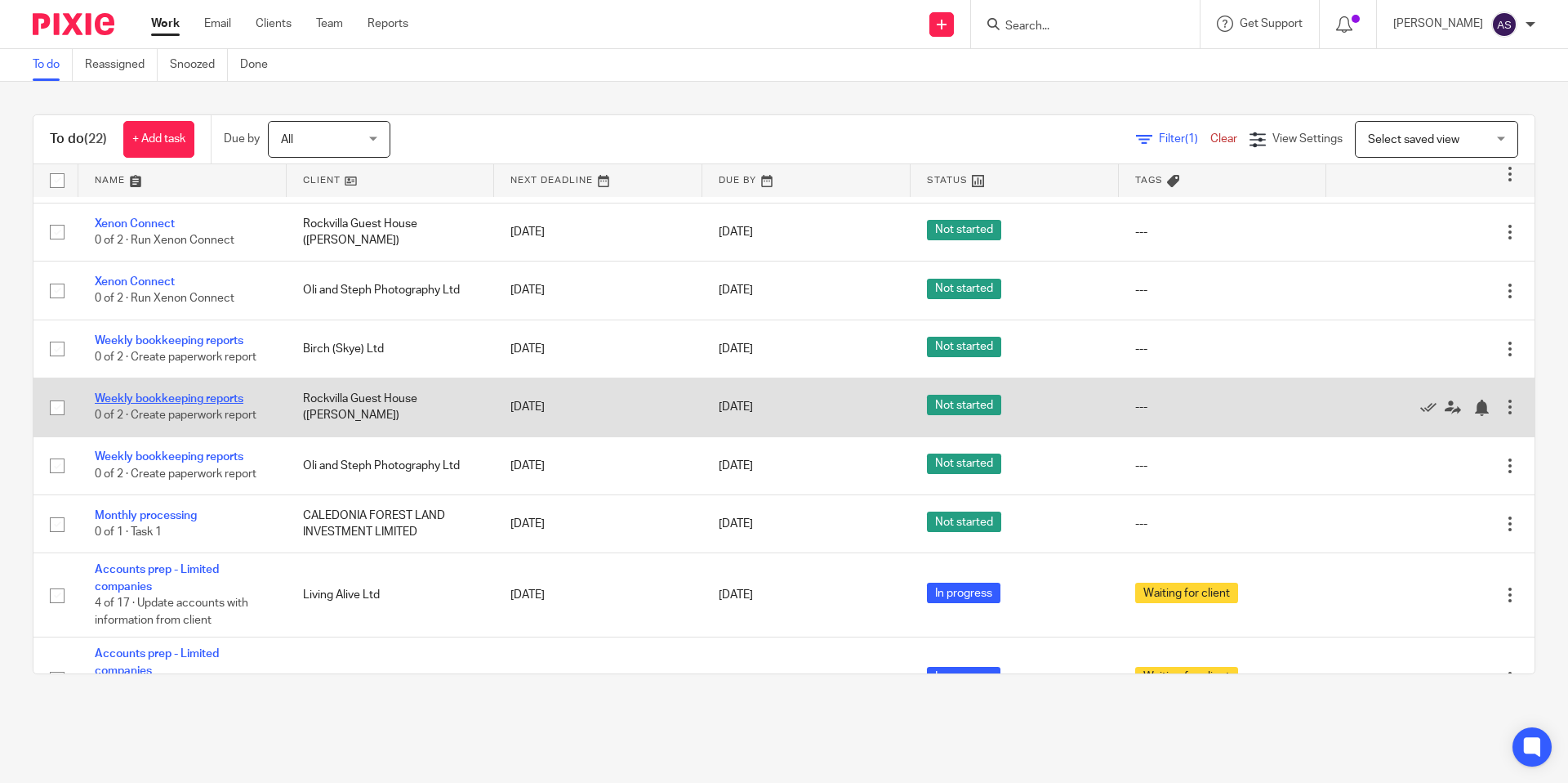
scroll to position [718, 0]
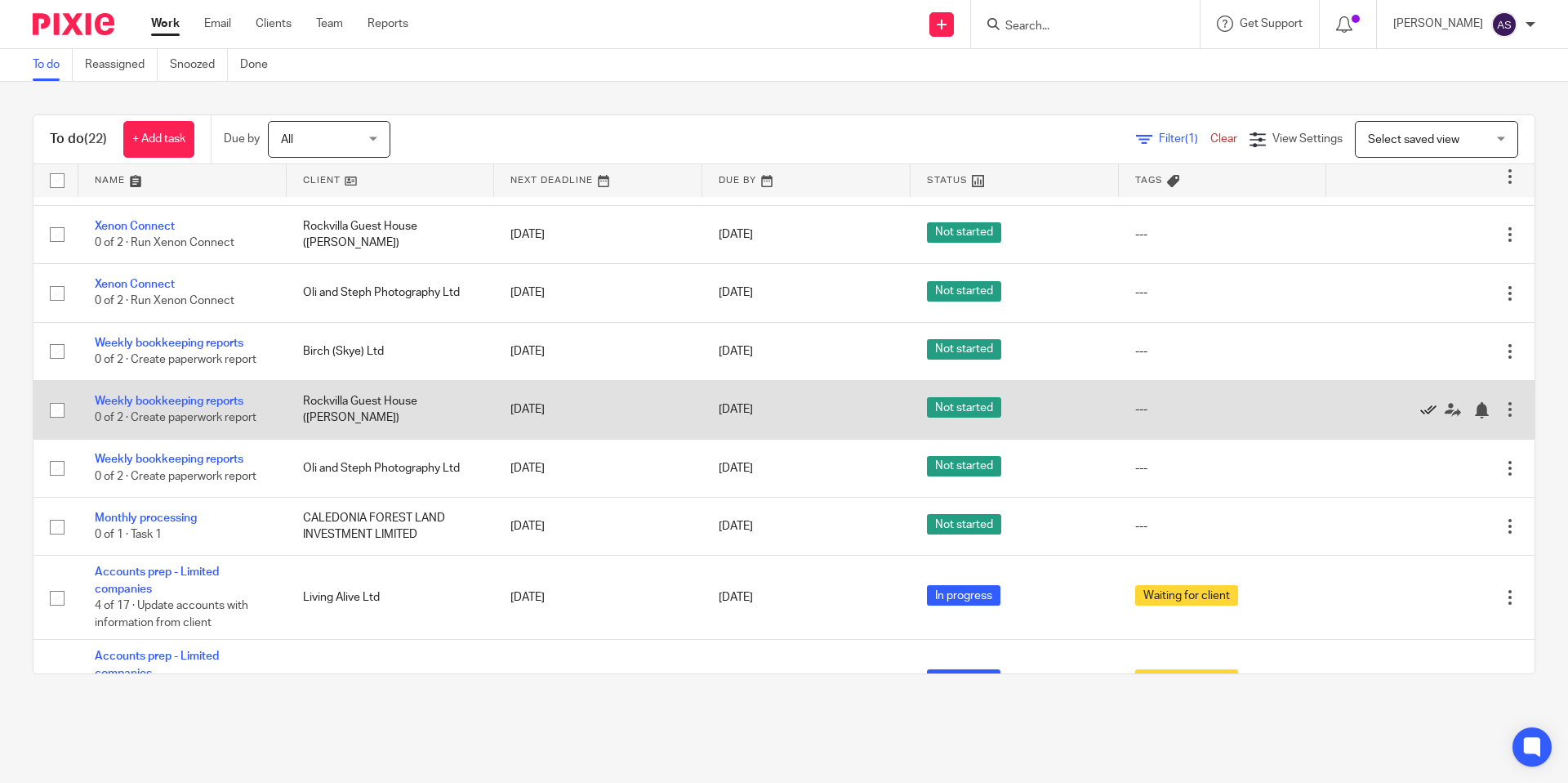
click at [1371, 418] on icon at bounding box center [1428, 410] width 16 height 16
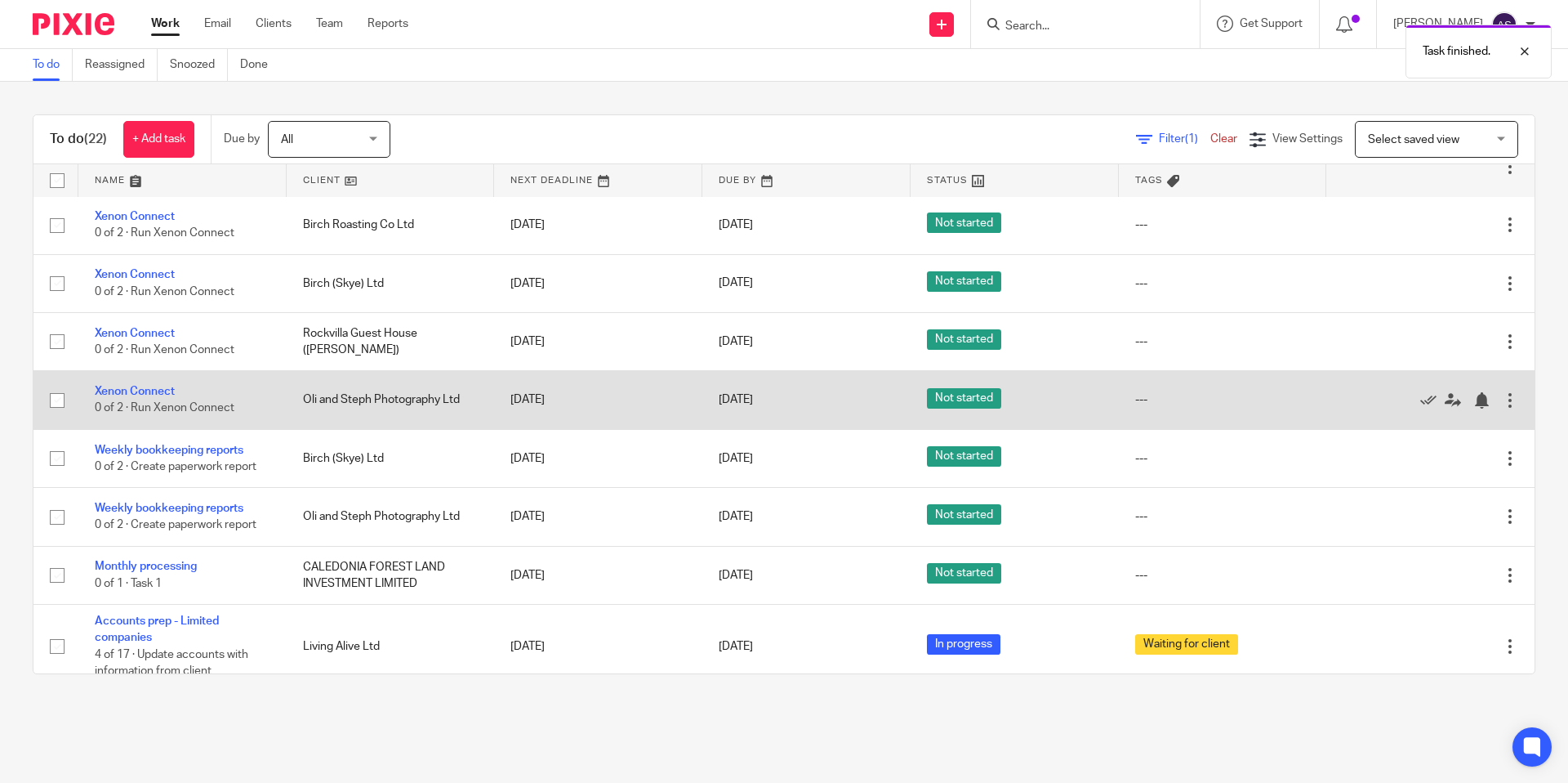
scroll to position [610, 0]
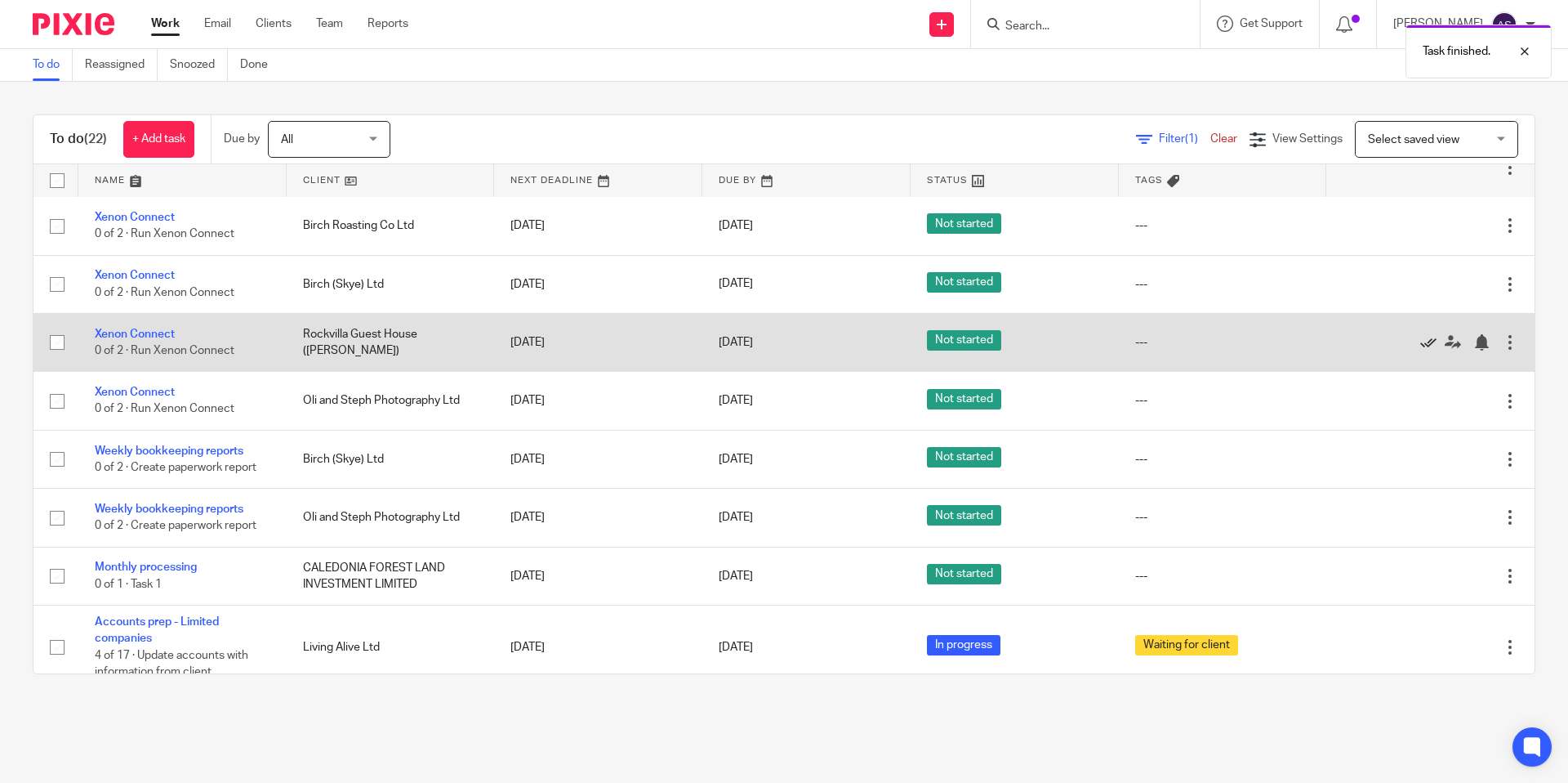
click at [1371, 351] on icon at bounding box center [1428, 342] width 16 height 16
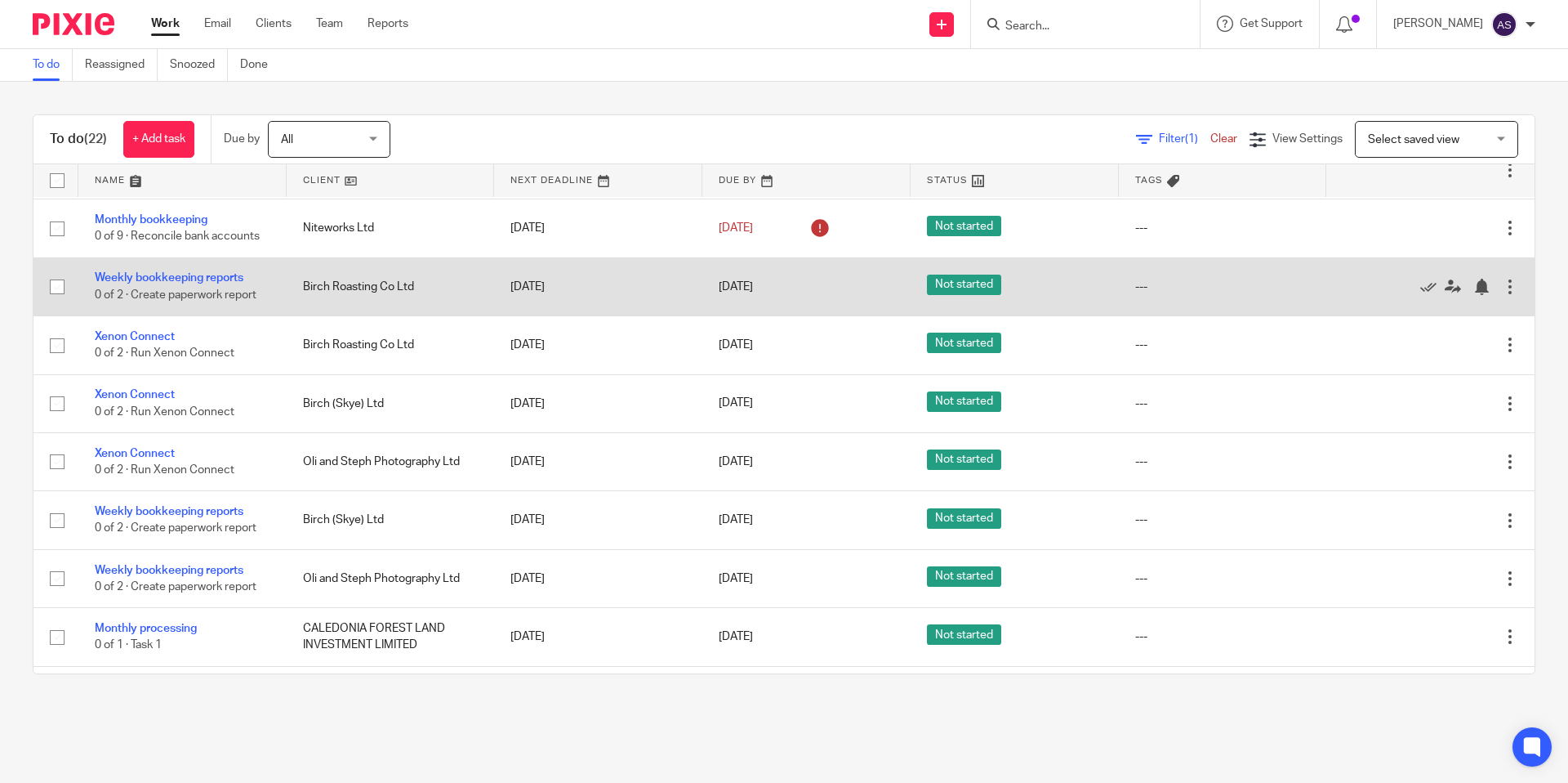
scroll to position [493, 0]
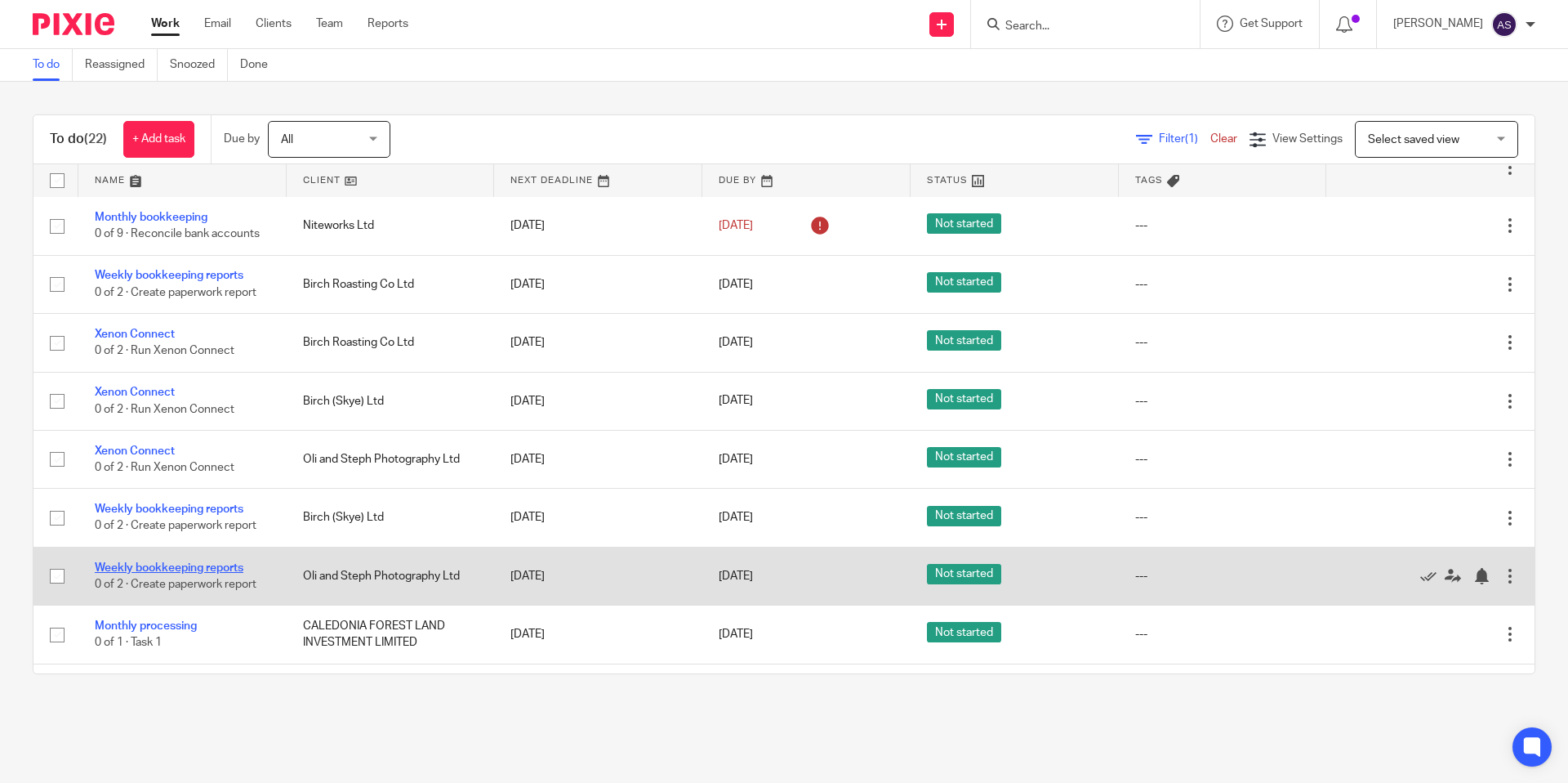
click at [215, 574] on link "Weekly bookkeeping reports" at bounding box center [169, 567] width 148 height 11
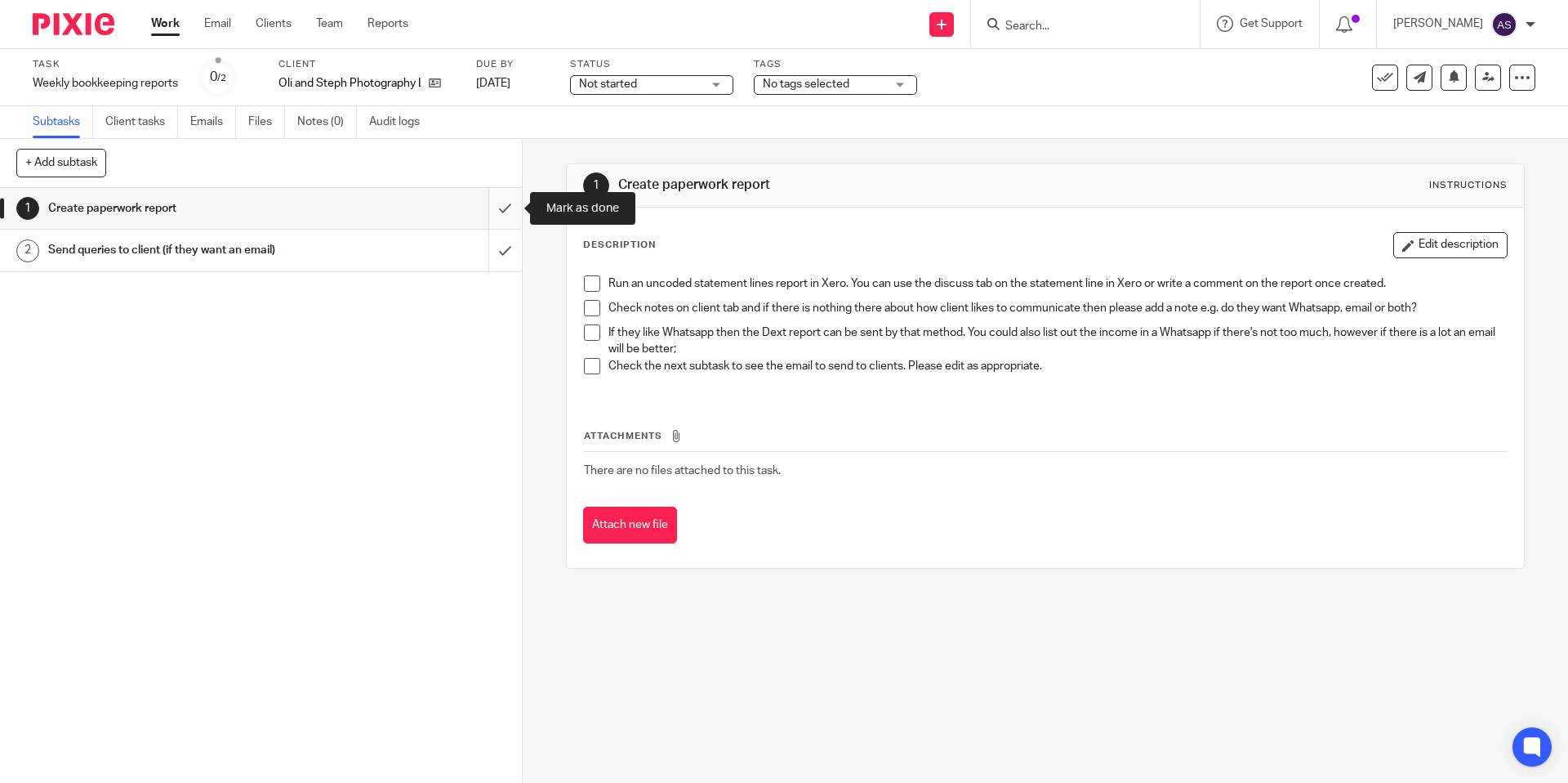
click at [511, 206] on input "submit" at bounding box center [261, 209] width 522 height 41
click at [494, 202] on input "submit" at bounding box center [261, 209] width 522 height 41
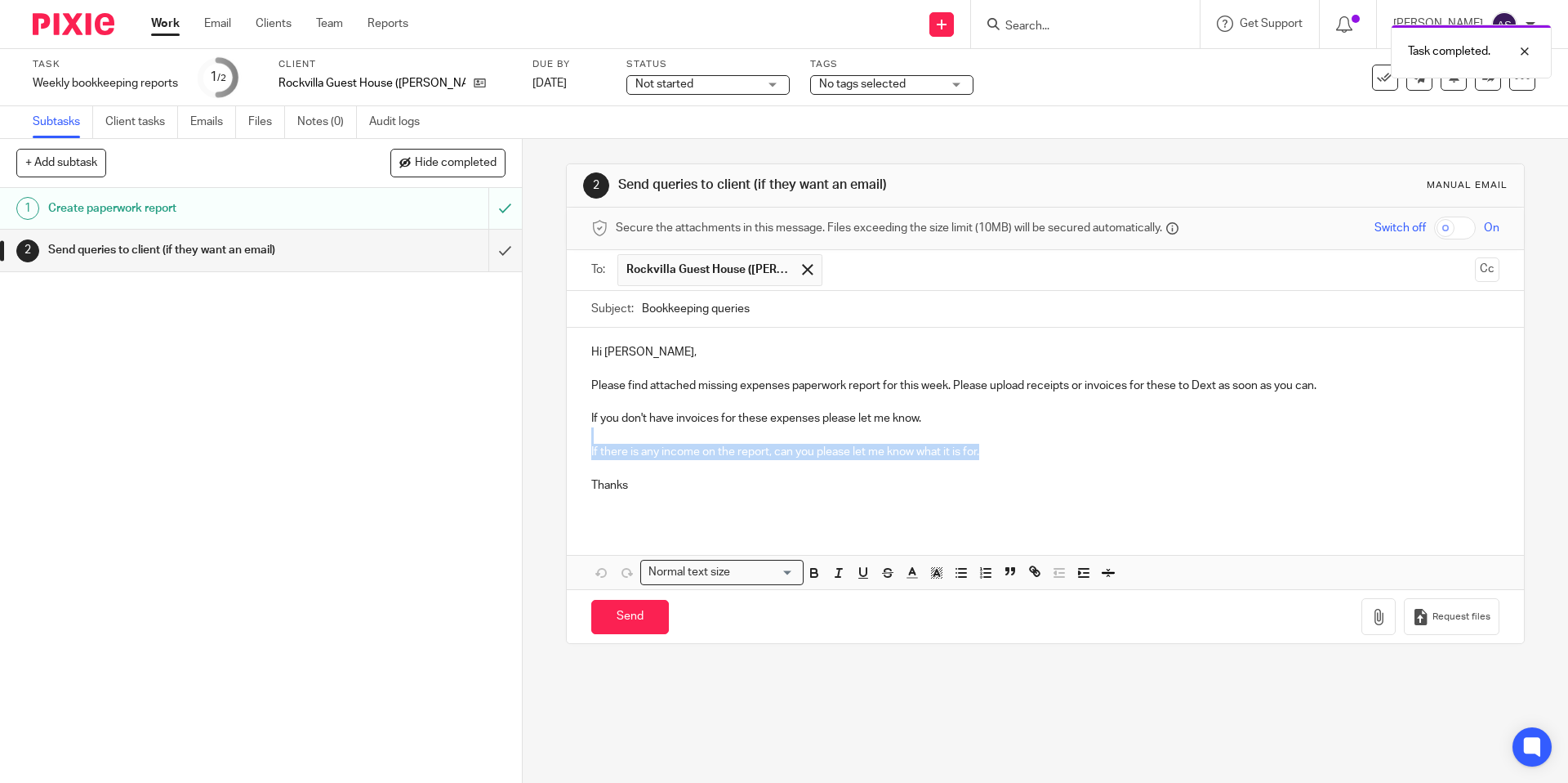
drag, startPoint x: 935, startPoint y: 460, endPoint x: 587, endPoint y: 439, distance: 348.6
click at [587, 439] on div "Hi [PERSON_NAME], Please find attached missing expenses paperwork report for th…" at bounding box center [1045, 425] width 957 height 194
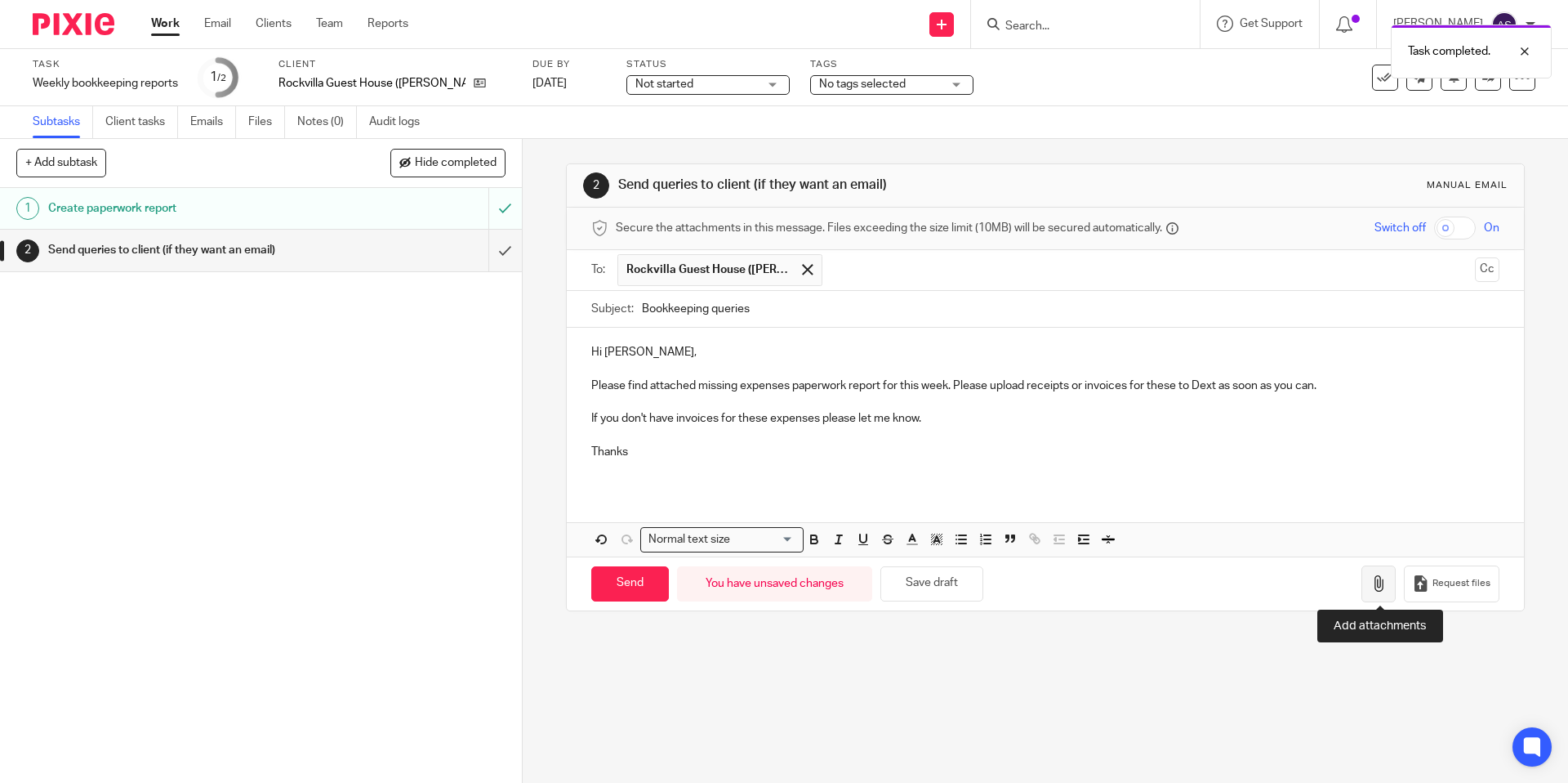
click at [1370, 582] on button "button" at bounding box center [1378, 584] width 34 height 37
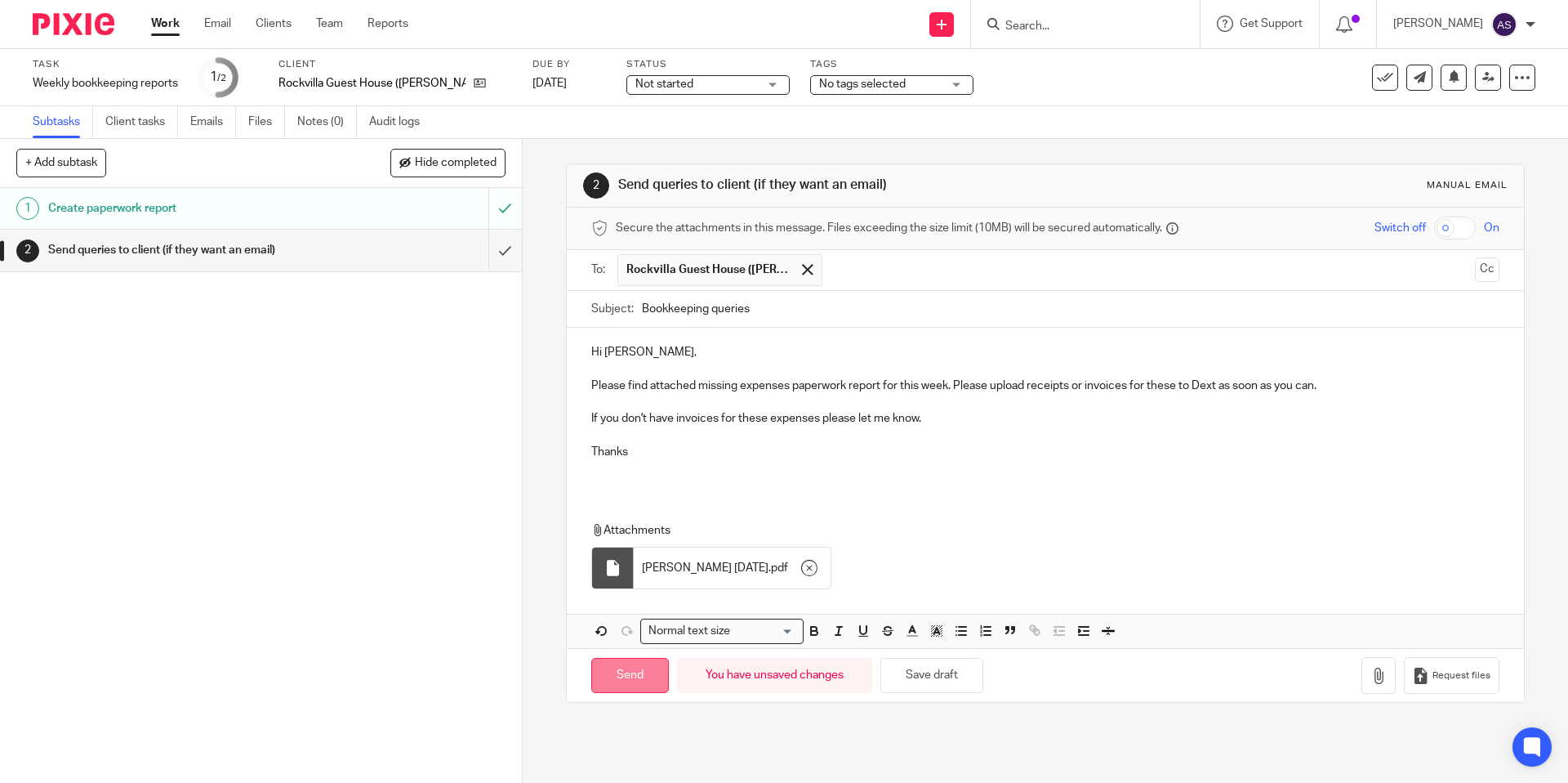
click at [626, 683] on input "Send" at bounding box center [630, 675] width 78 height 35
type input "Sent"
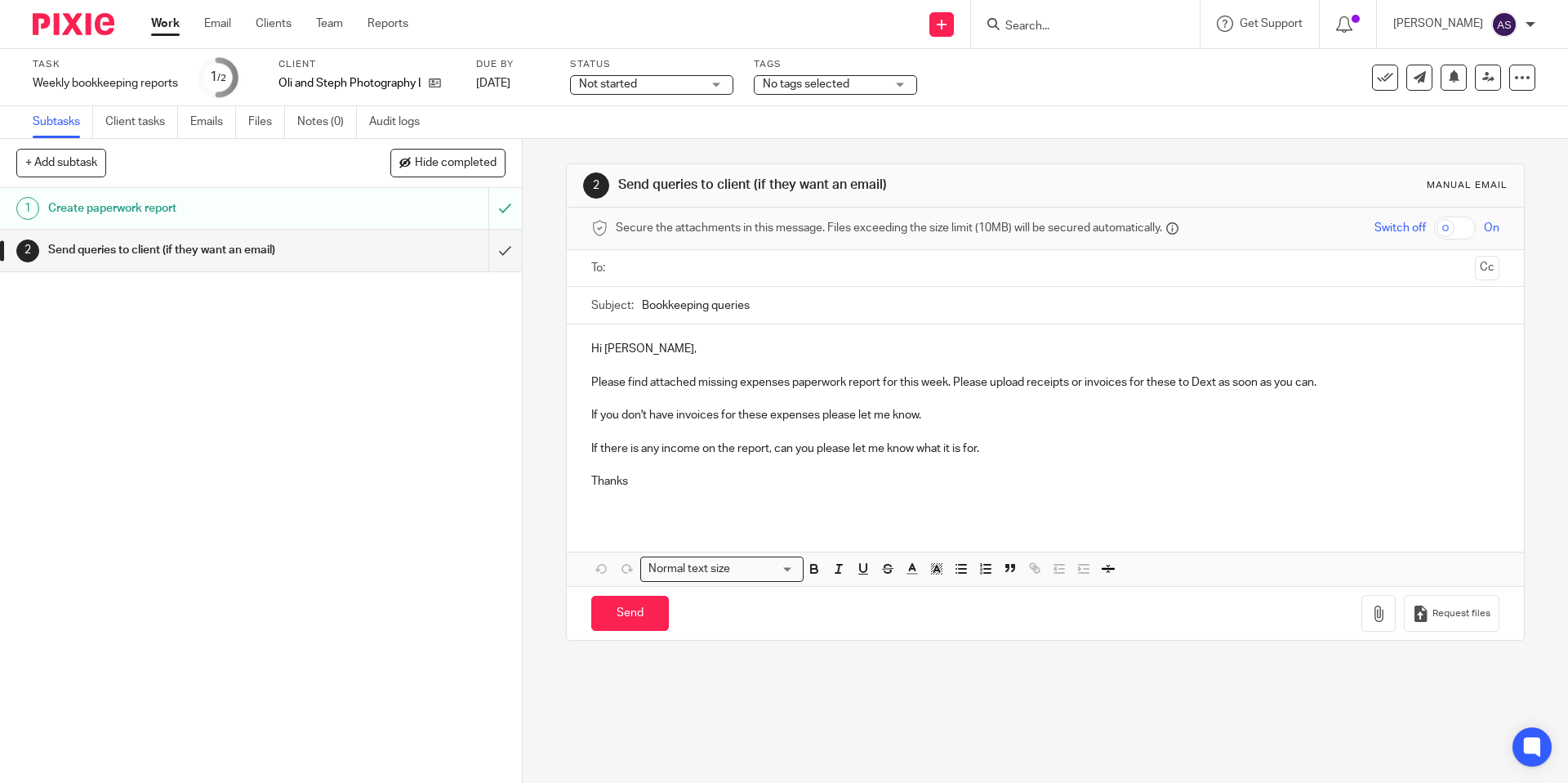
click at [701, 260] on input "text" at bounding box center [1045, 268] width 846 height 19
click at [622, 350] on p "Hi [PERSON_NAME]," at bounding box center [1044, 352] width 907 height 16
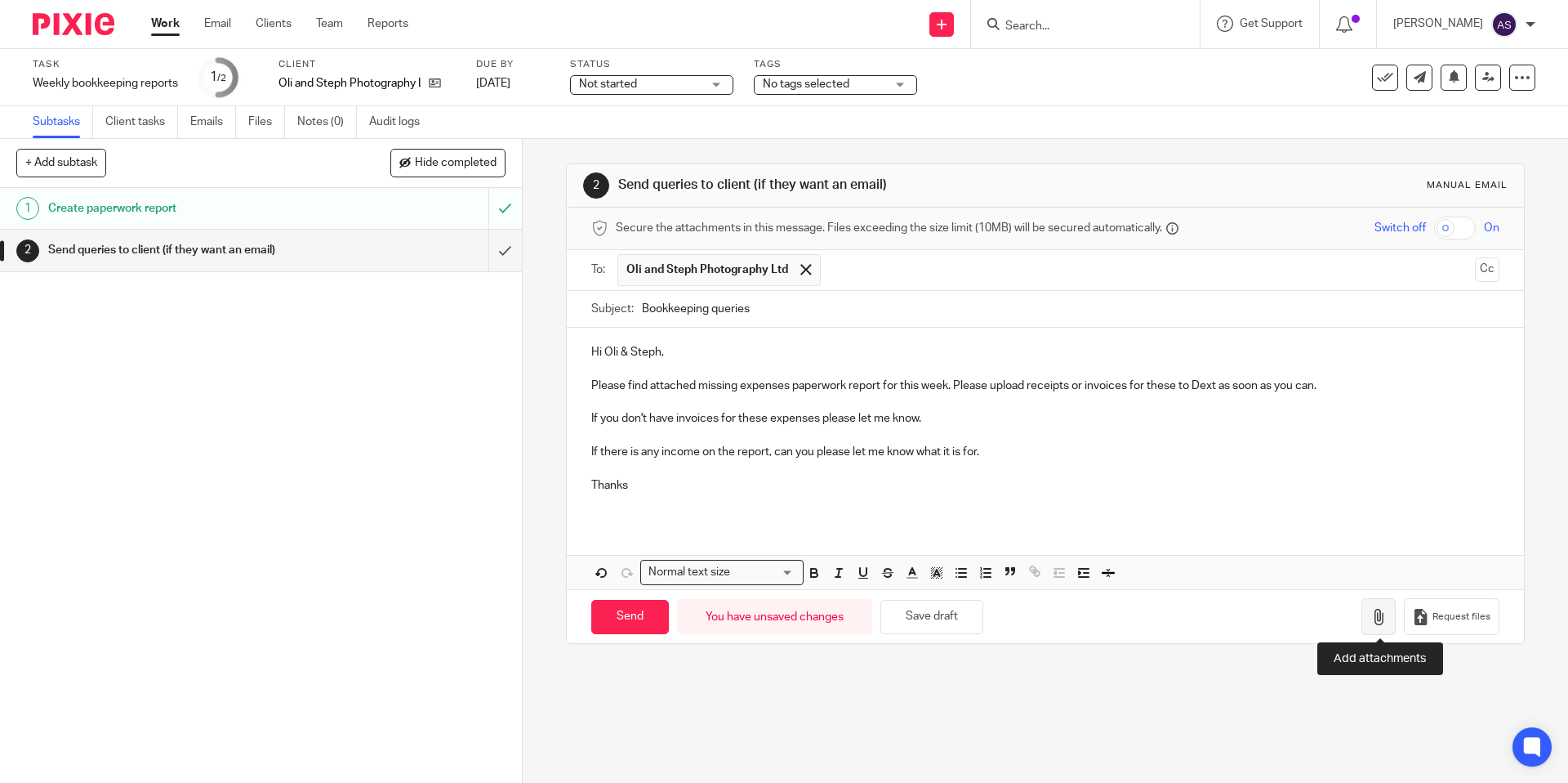
click at [1370, 608] on button "button" at bounding box center [1378, 617] width 34 height 37
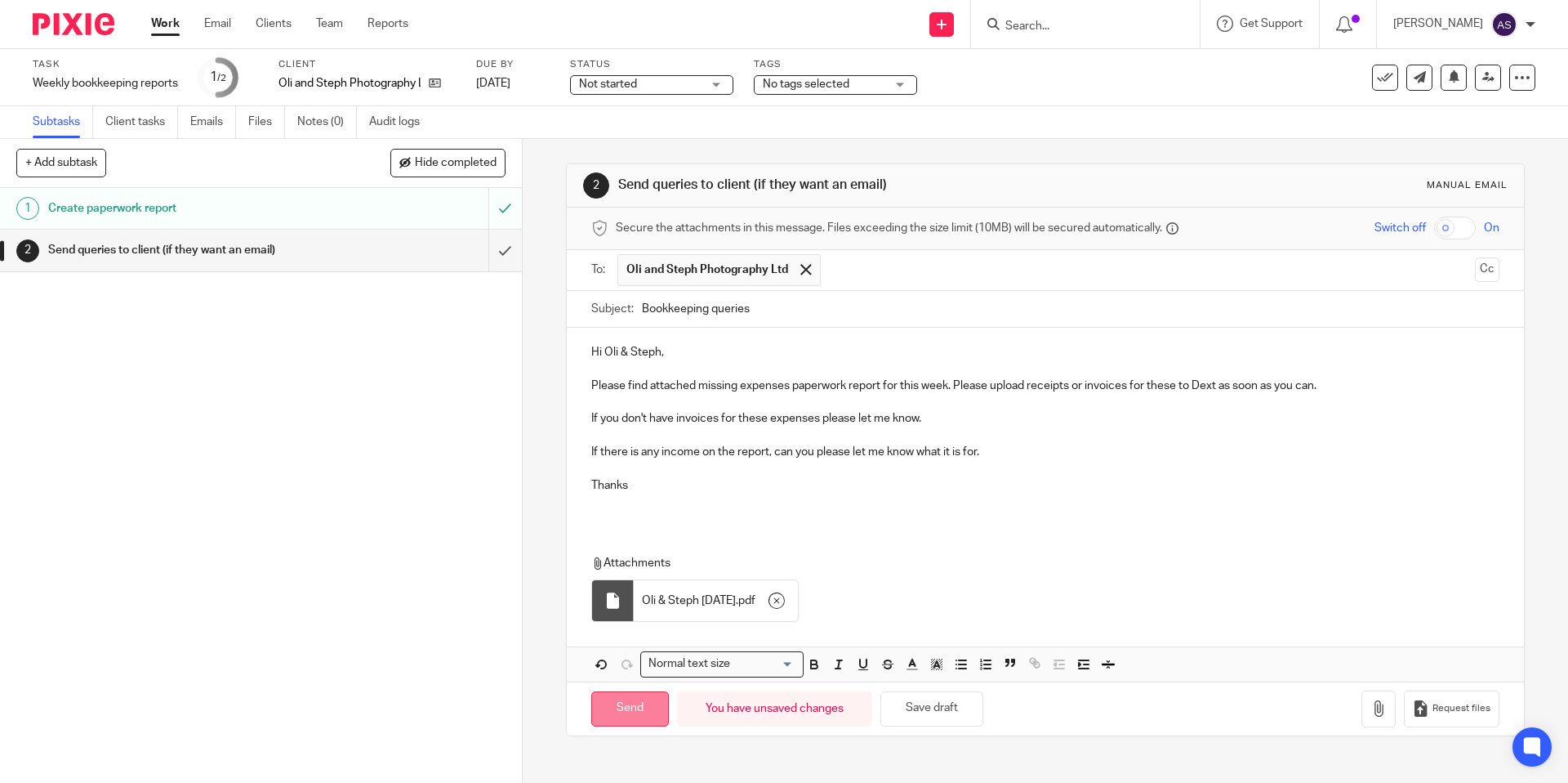
click at [628, 700] on input "Send" at bounding box center [630, 709] width 78 height 35
type input "Sent"
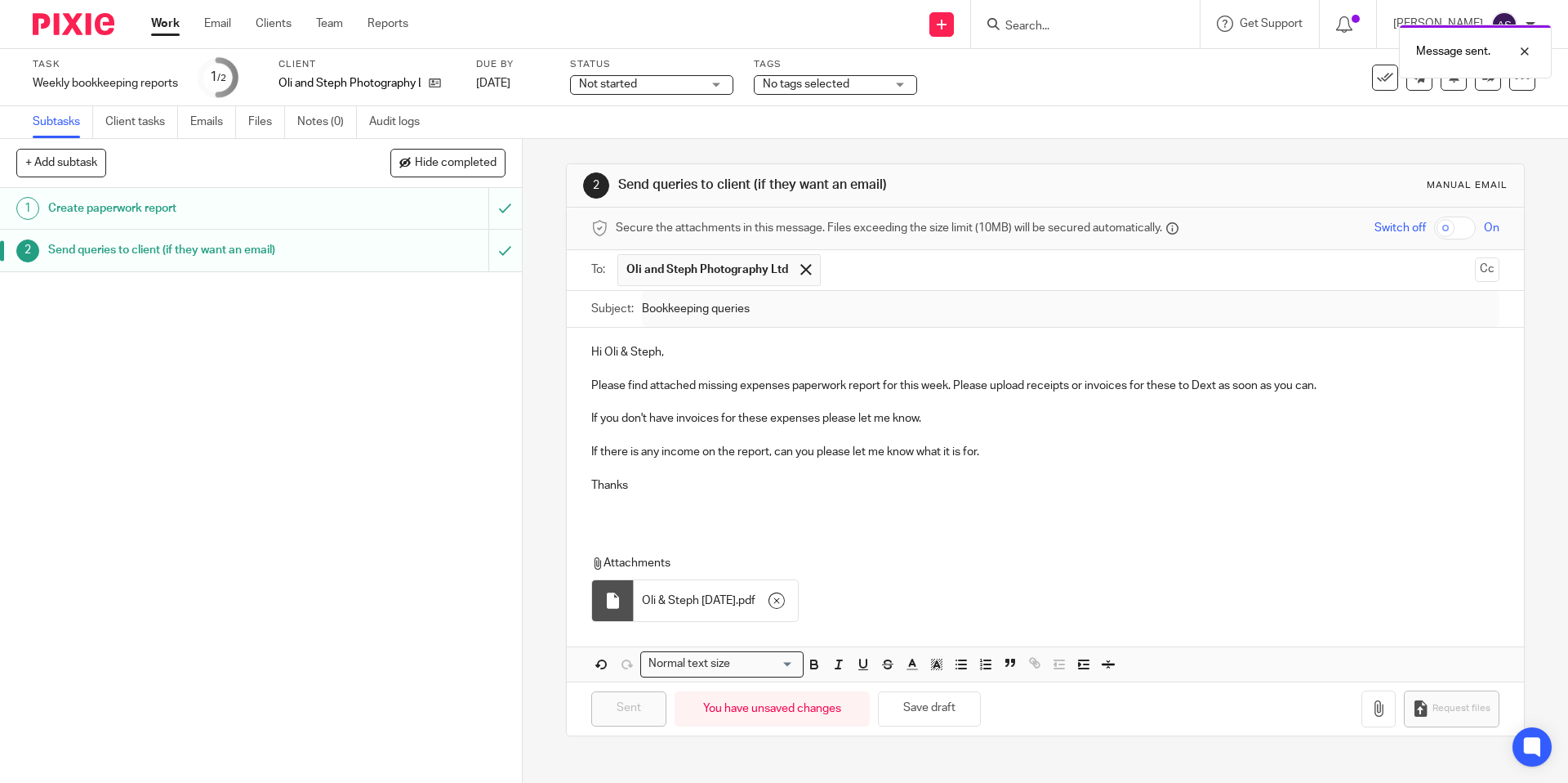
drag, startPoint x: 172, startPoint y: 25, endPoint x: 223, endPoint y: 0, distance: 56.8
click at [172, 25] on link "Work" at bounding box center [165, 24] width 28 height 16
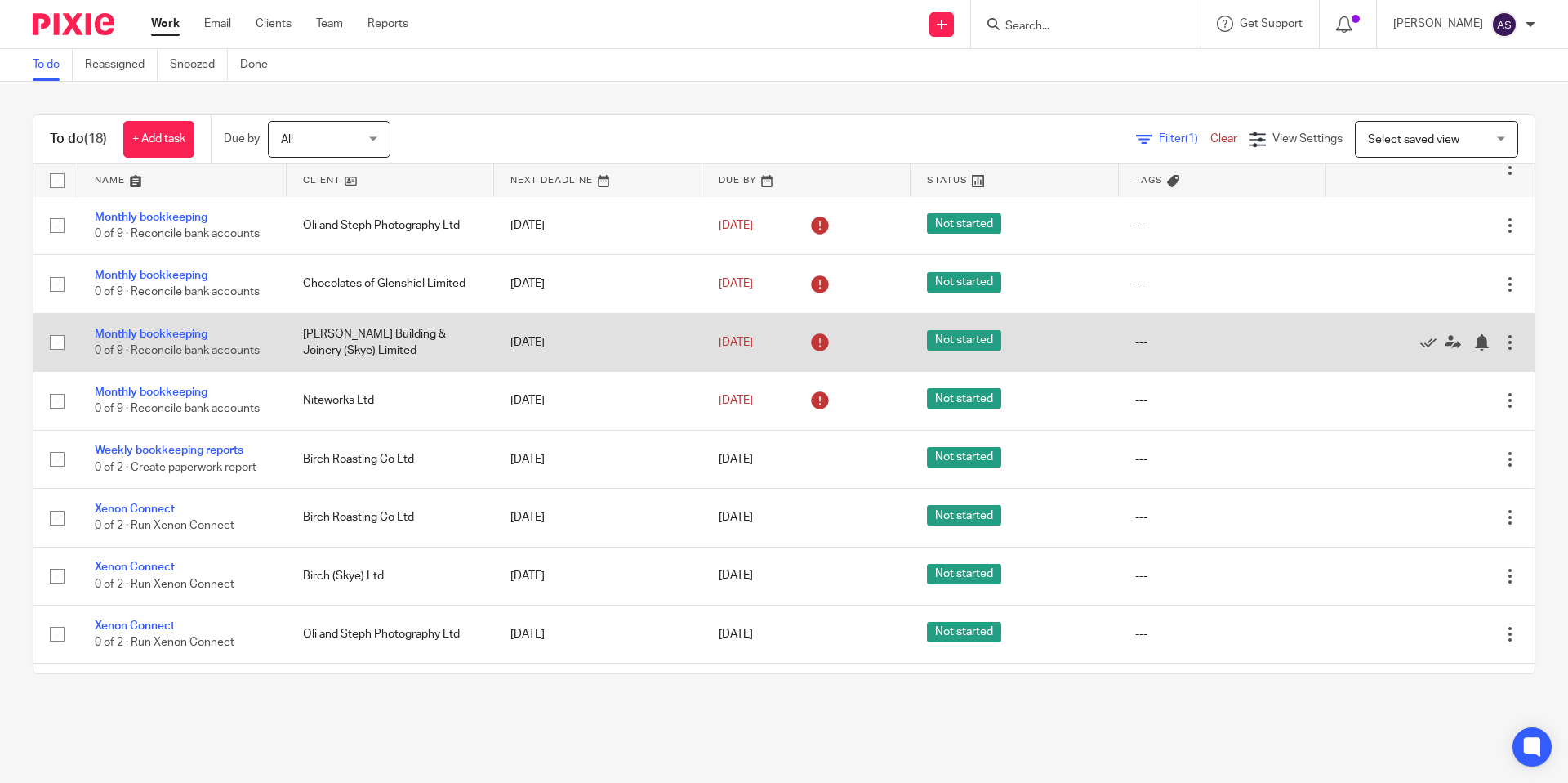
scroll to position [367, 0]
